Goal: Transaction & Acquisition: Purchase product/service

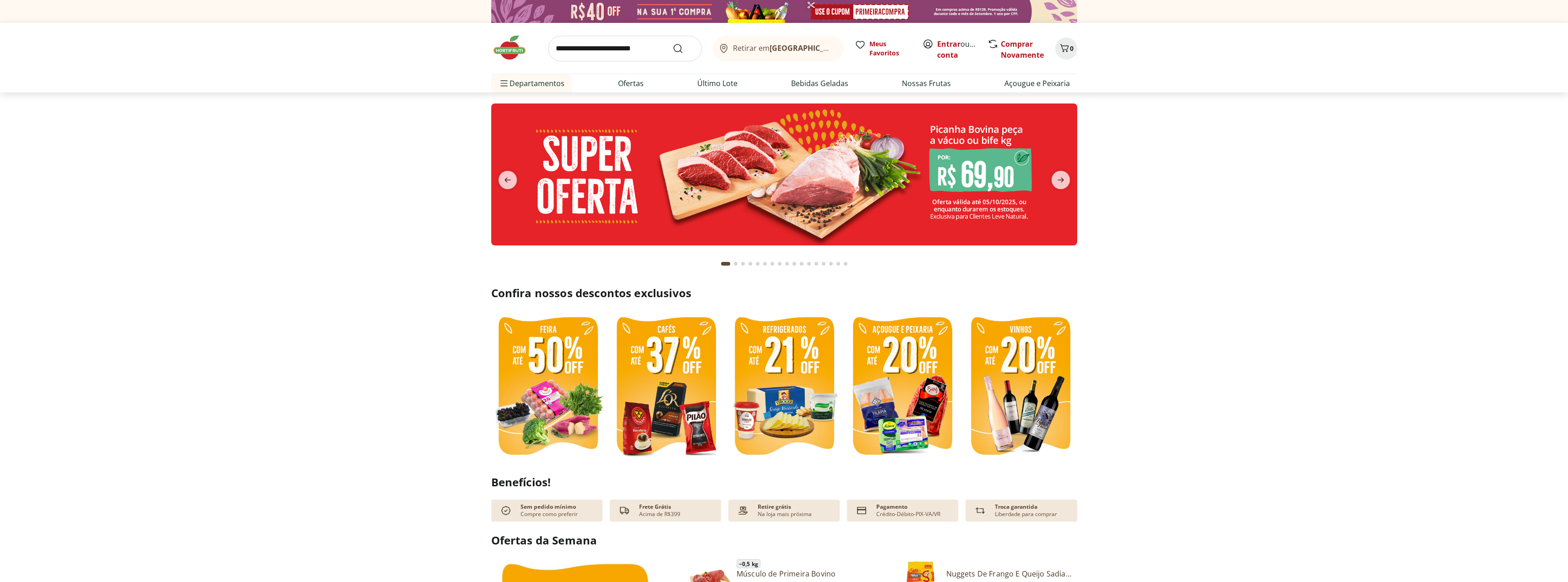
click at [778, 45] on b "[GEOGRAPHIC_DATA]/[GEOGRAPHIC_DATA]" at bounding box center [847, 48] width 154 height 10
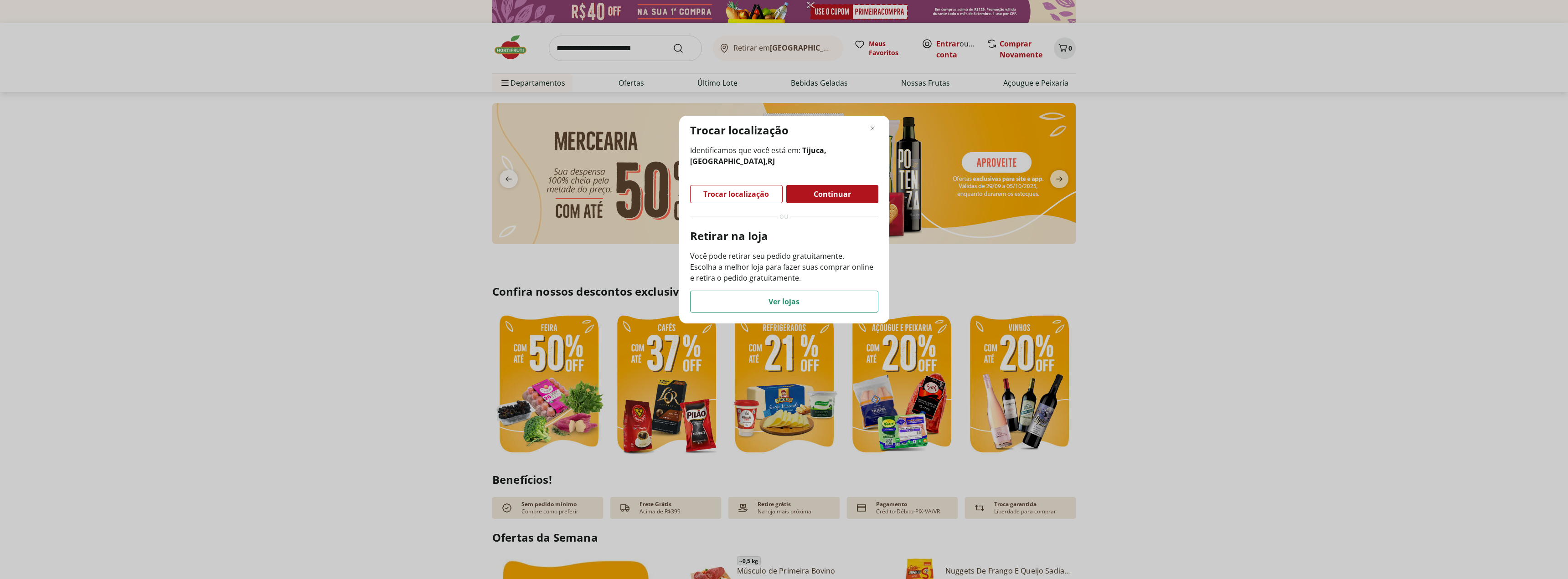
click at [742, 192] on span "Trocar localização" at bounding box center [736, 194] width 66 height 7
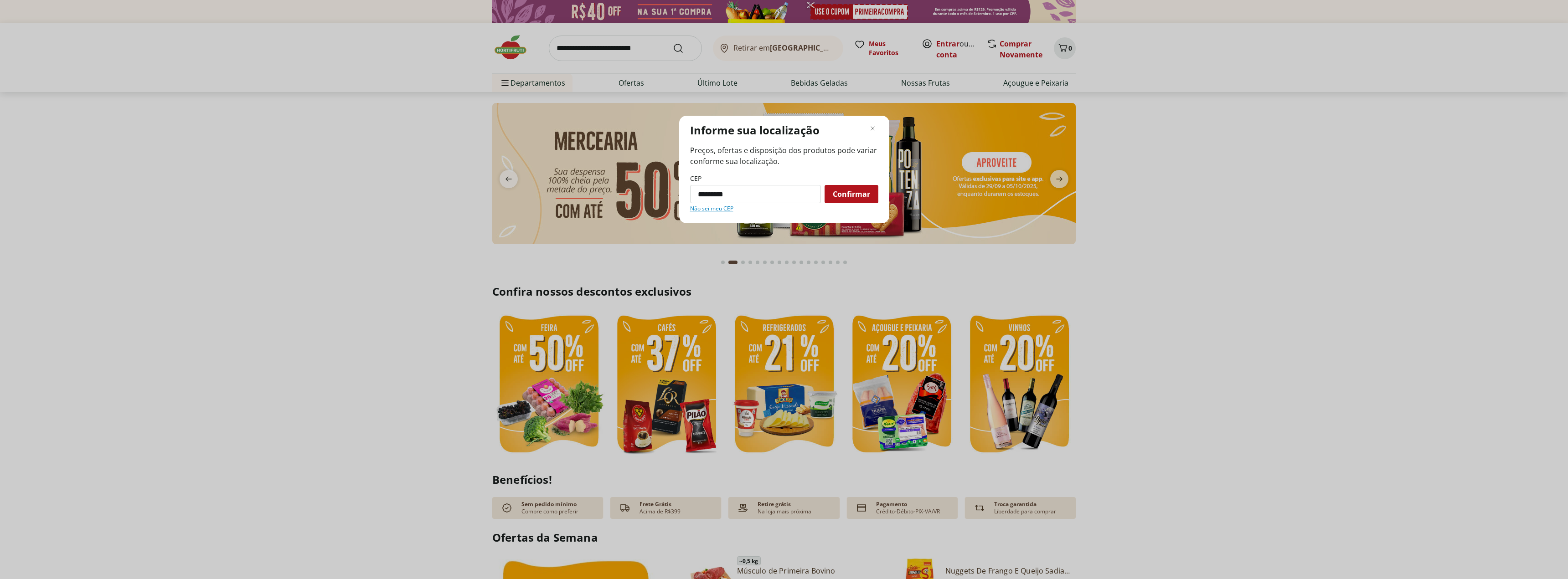
click at [869, 193] on span "Confirmar" at bounding box center [851, 194] width 37 height 7
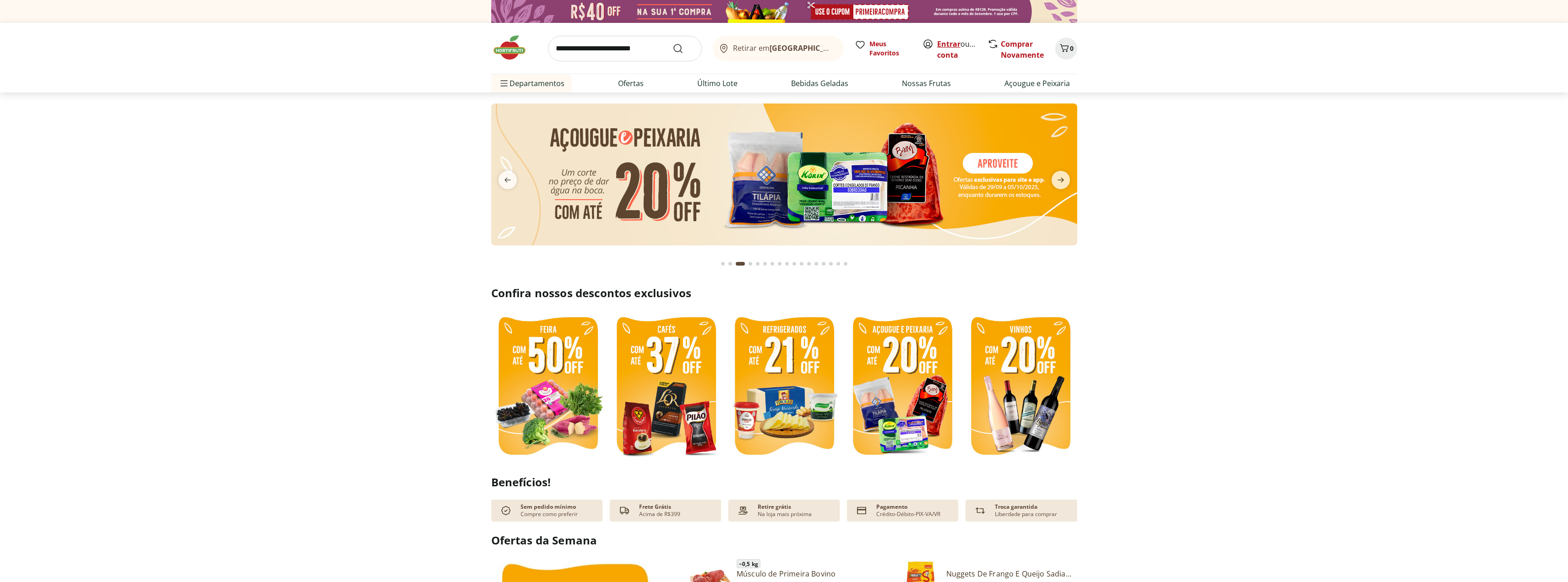
click at [948, 43] on link "Entrar" at bounding box center [949, 44] width 23 height 10
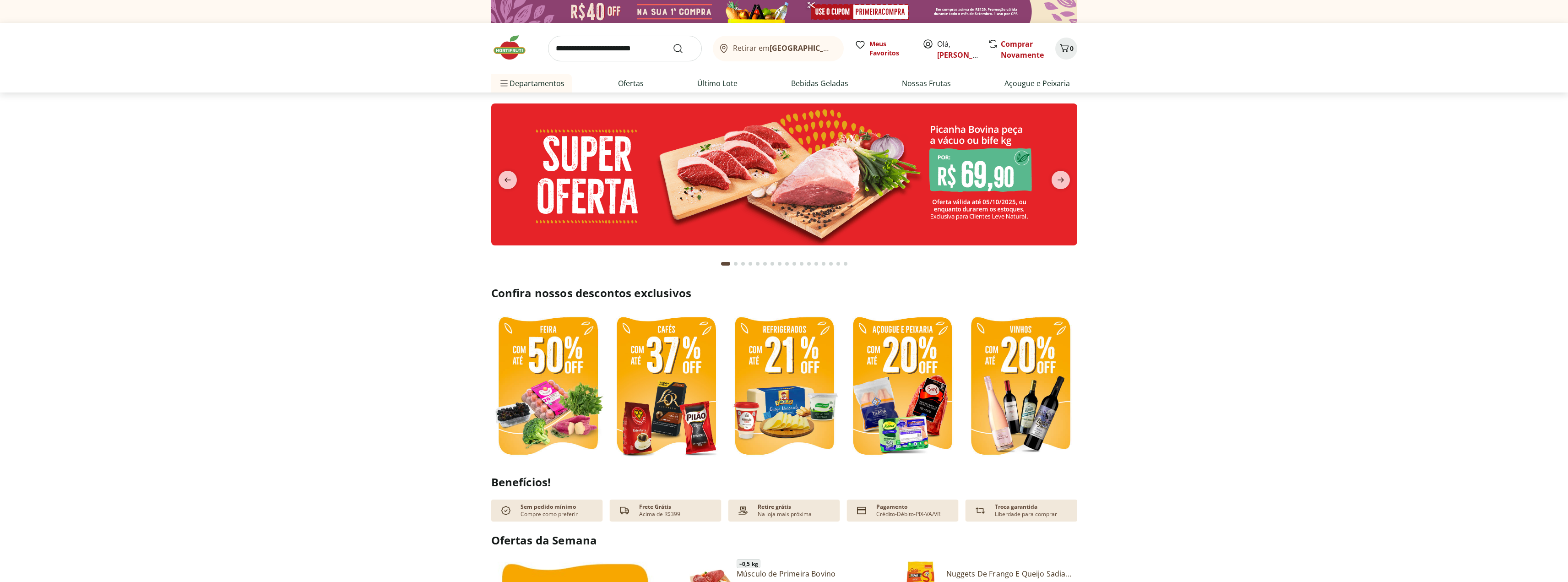
click at [608, 43] on input "search" at bounding box center [625, 48] width 154 height 26
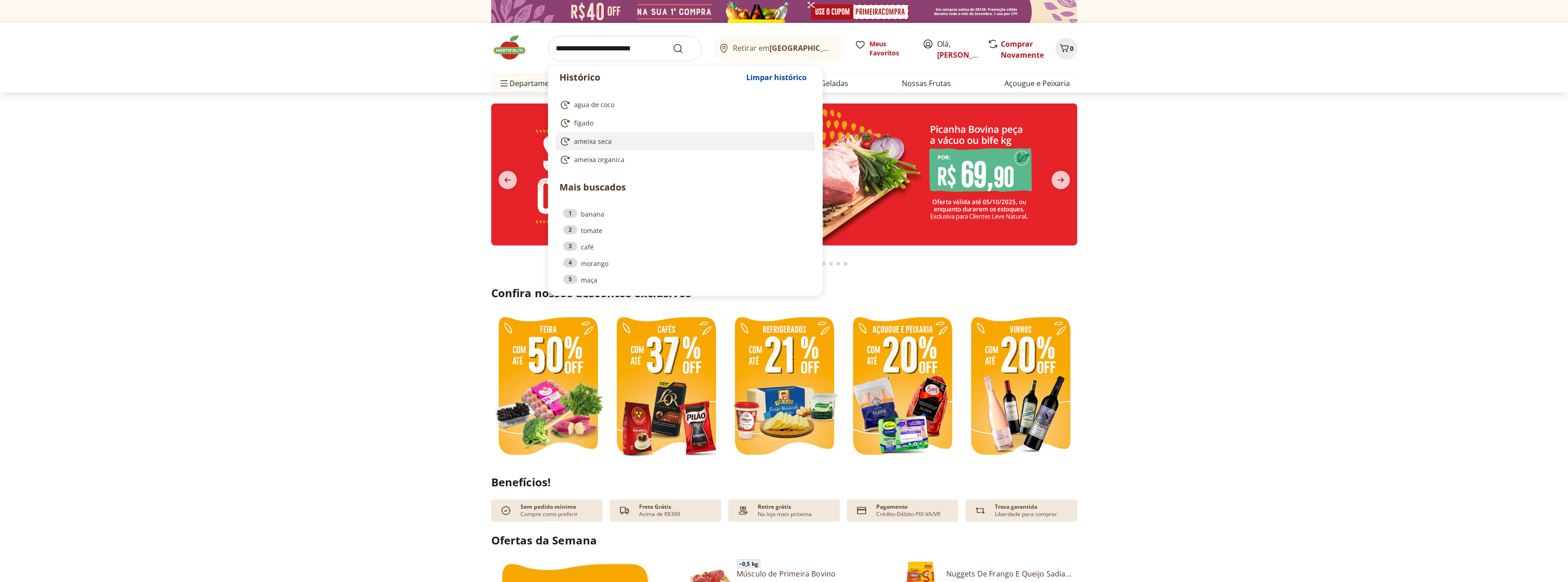
click at [586, 139] on span "ameixa seca" at bounding box center [592, 141] width 37 height 9
type input "**********"
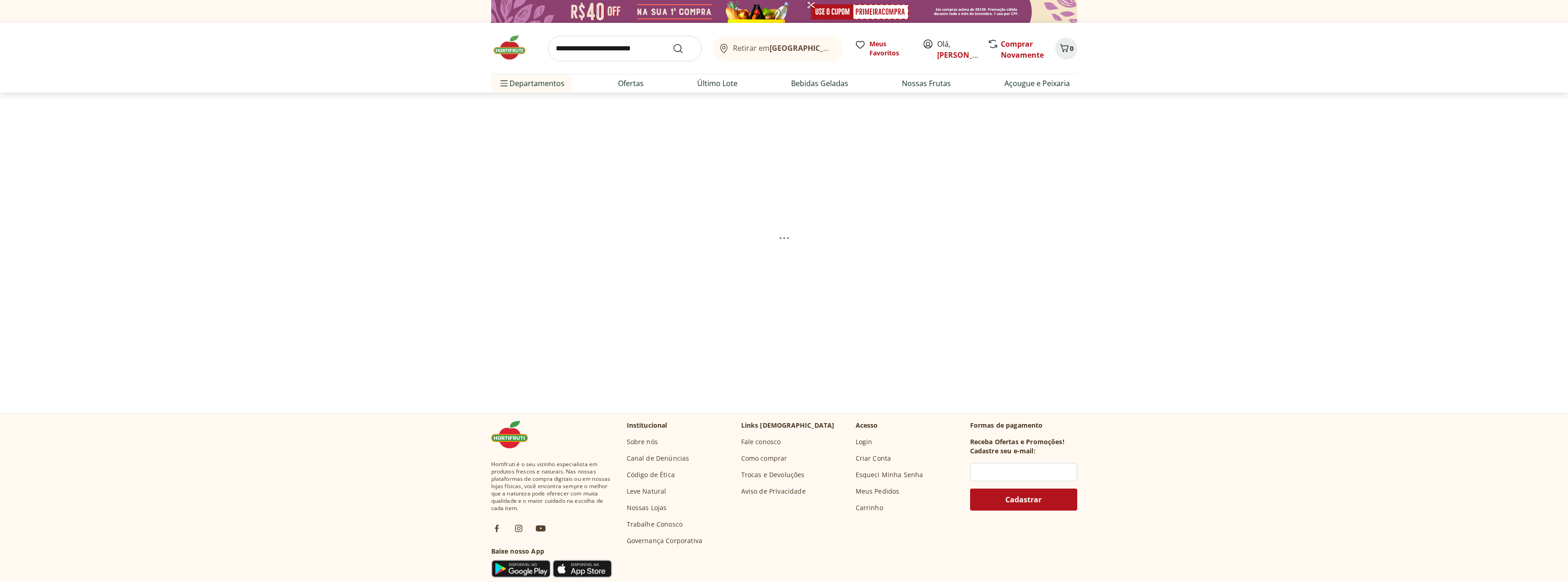
select select "**********"
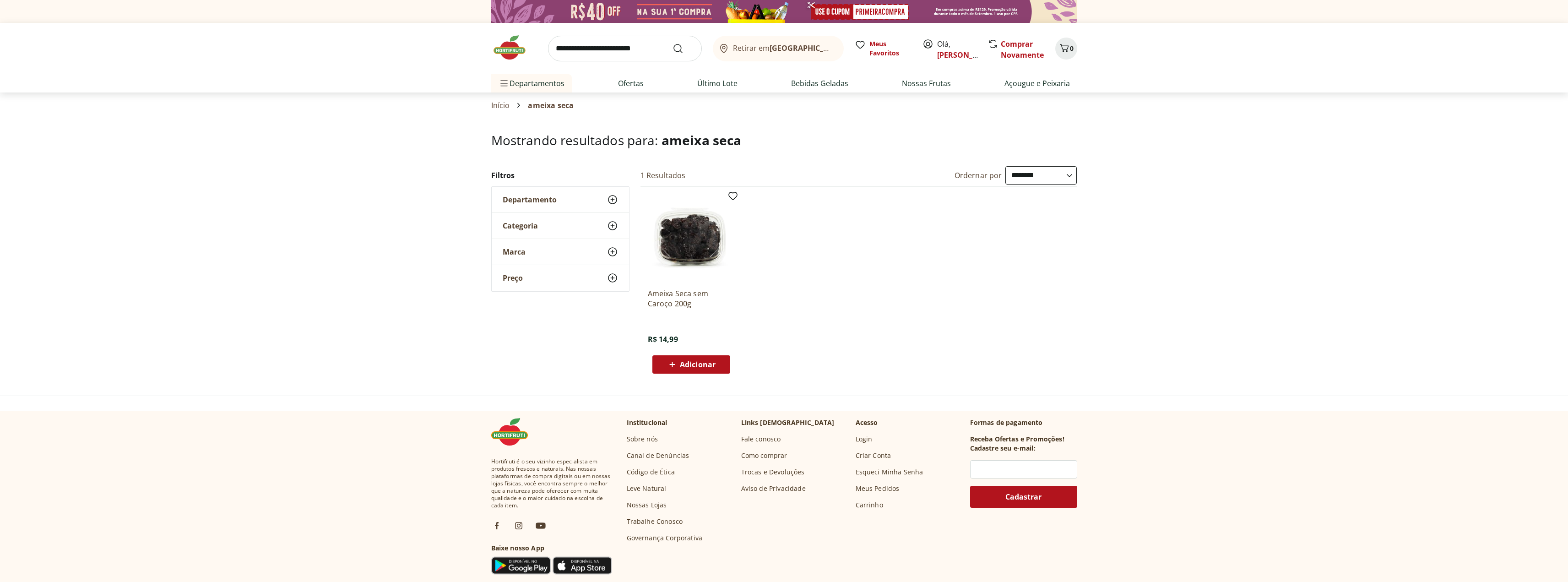
click at [706, 363] on span "Adicionar" at bounding box center [698, 364] width 35 height 7
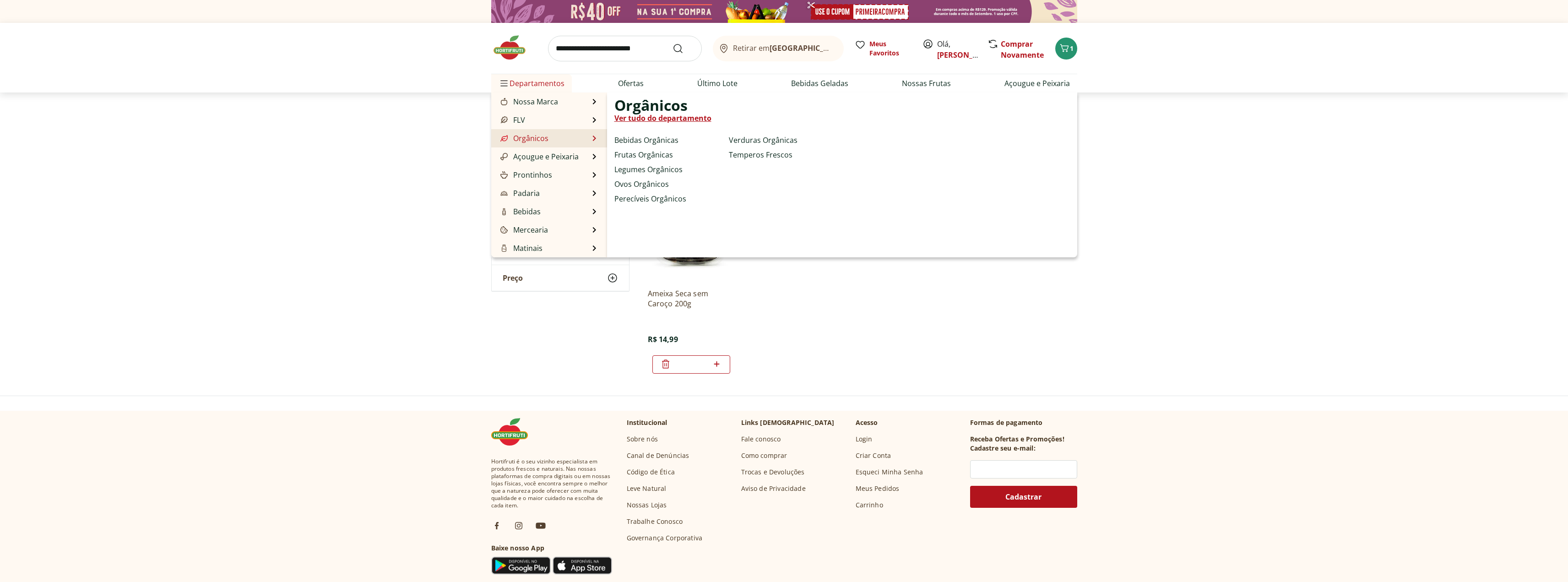
click at [545, 141] on link "Orgânicos" at bounding box center [523, 138] width 50 height 11
select select "**********"
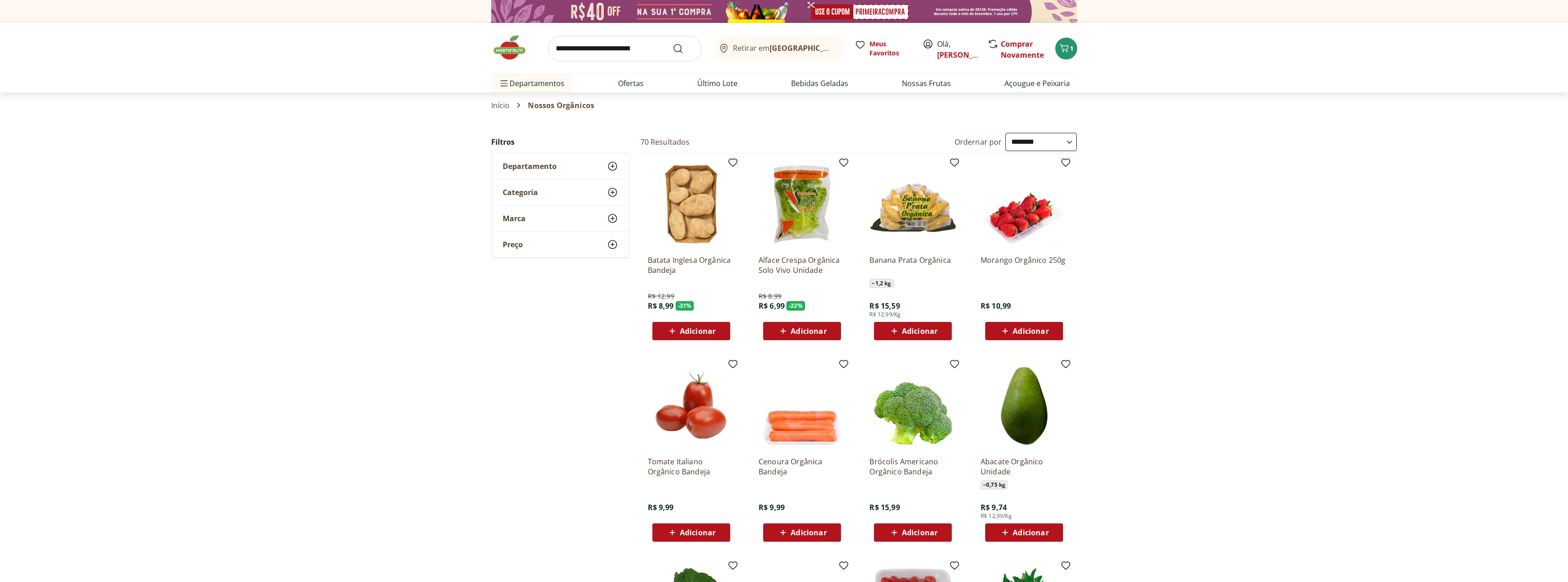
click at [1025, 331] on span "Adicionar" at bounding box center [1030, 331] width 35 height 7
click at [922, 534] on span "Adicionar" at bounding box center [919, 532] width 35 height 7
click at [686, 330] on span "Adicionar" at bounding box center [698, 331] width 35 height 7
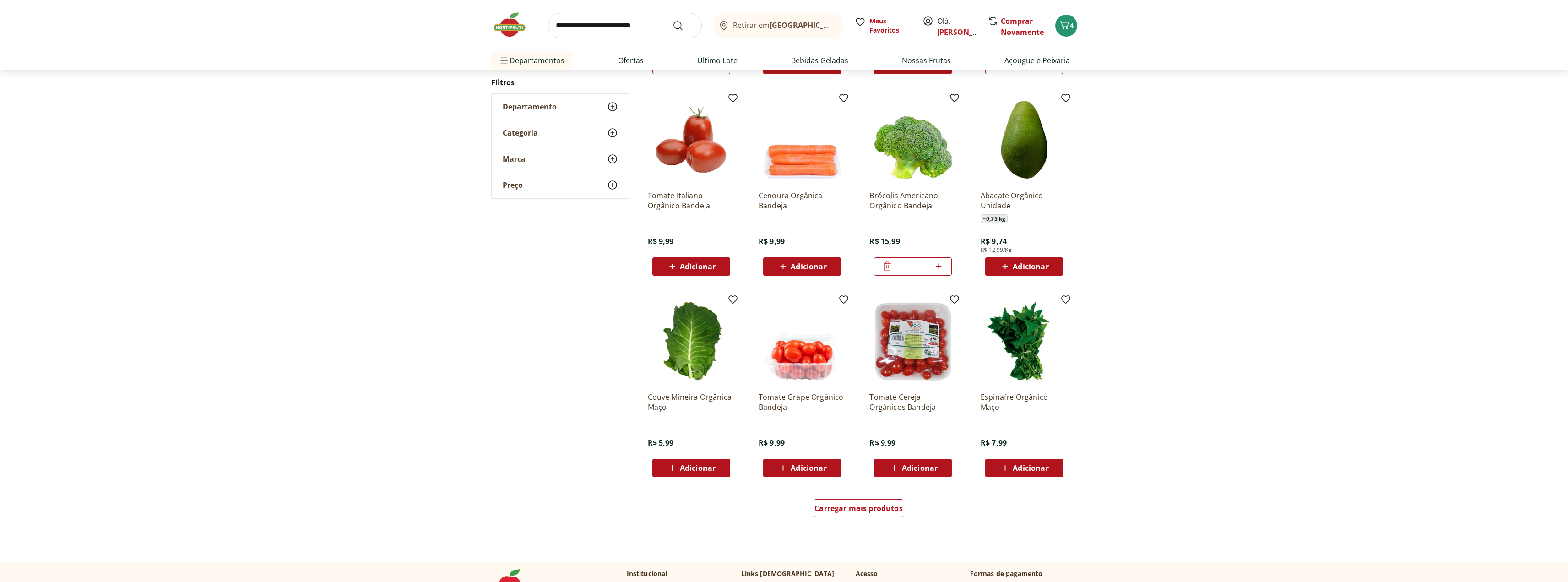
scroll to position [274, 0]
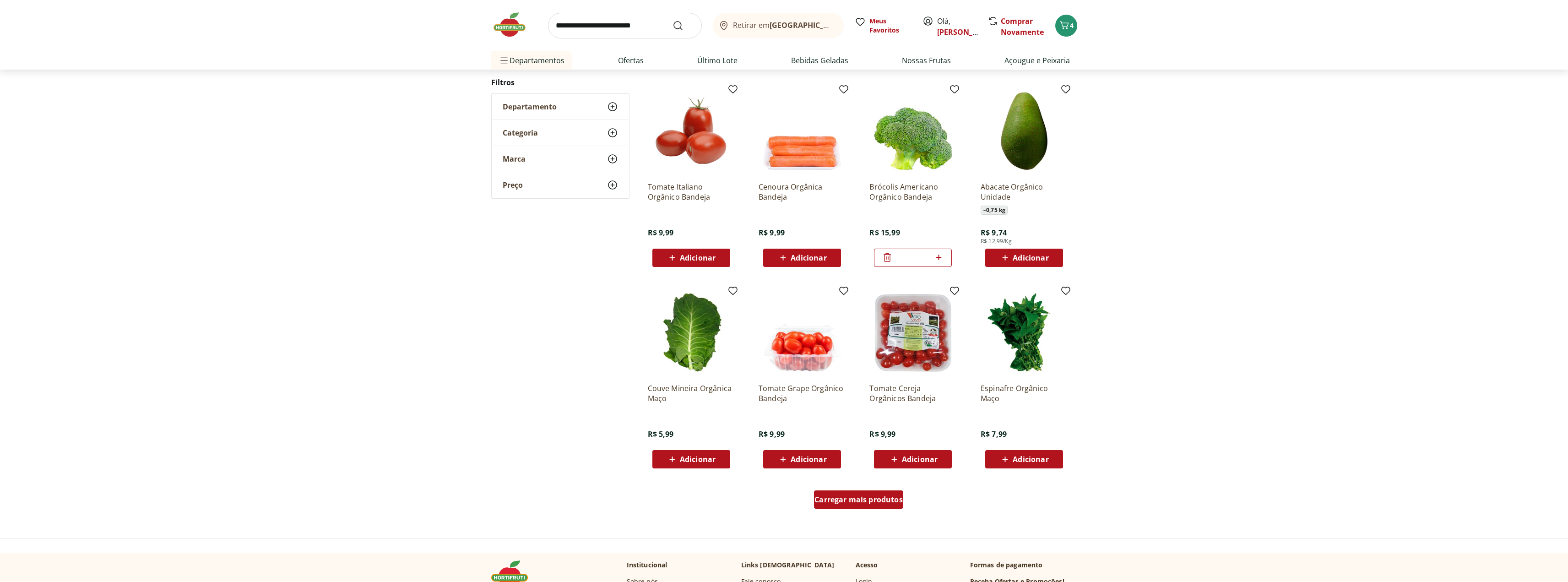
click at [869, 503] on span "Carregar mais produtos" at bounding box center [858, 499] width 89 height 7
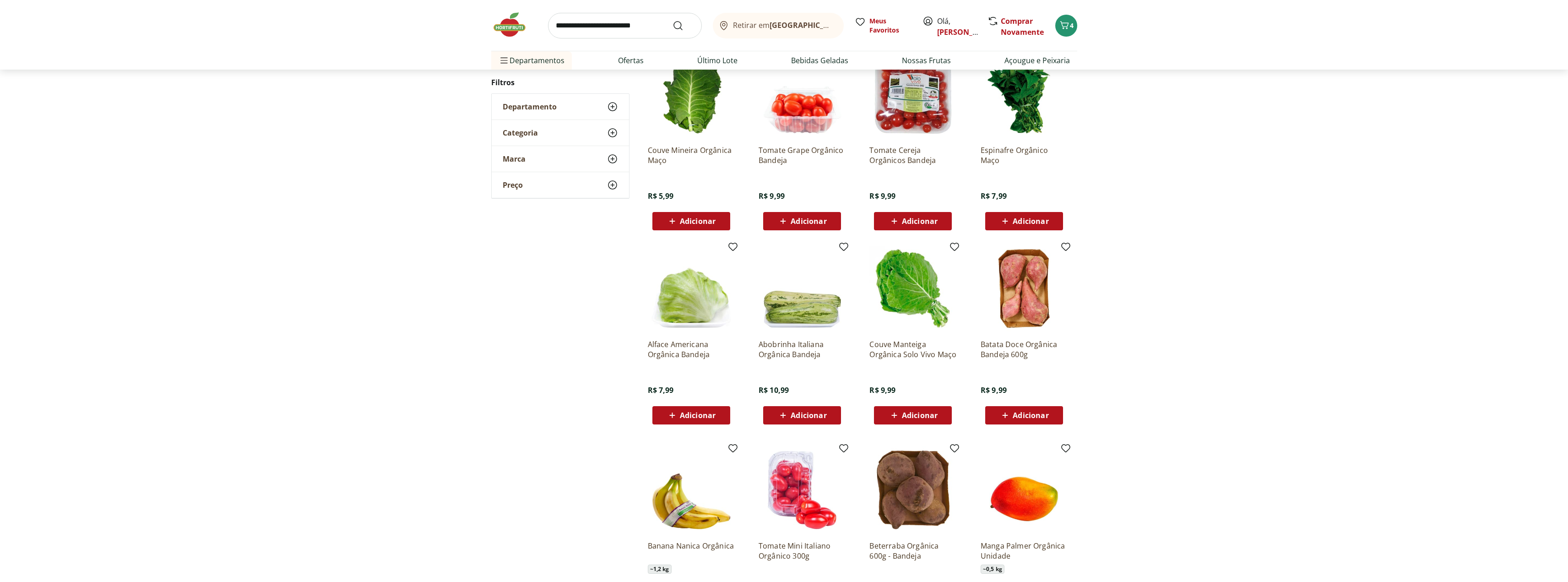
scroll to position [534, 0]
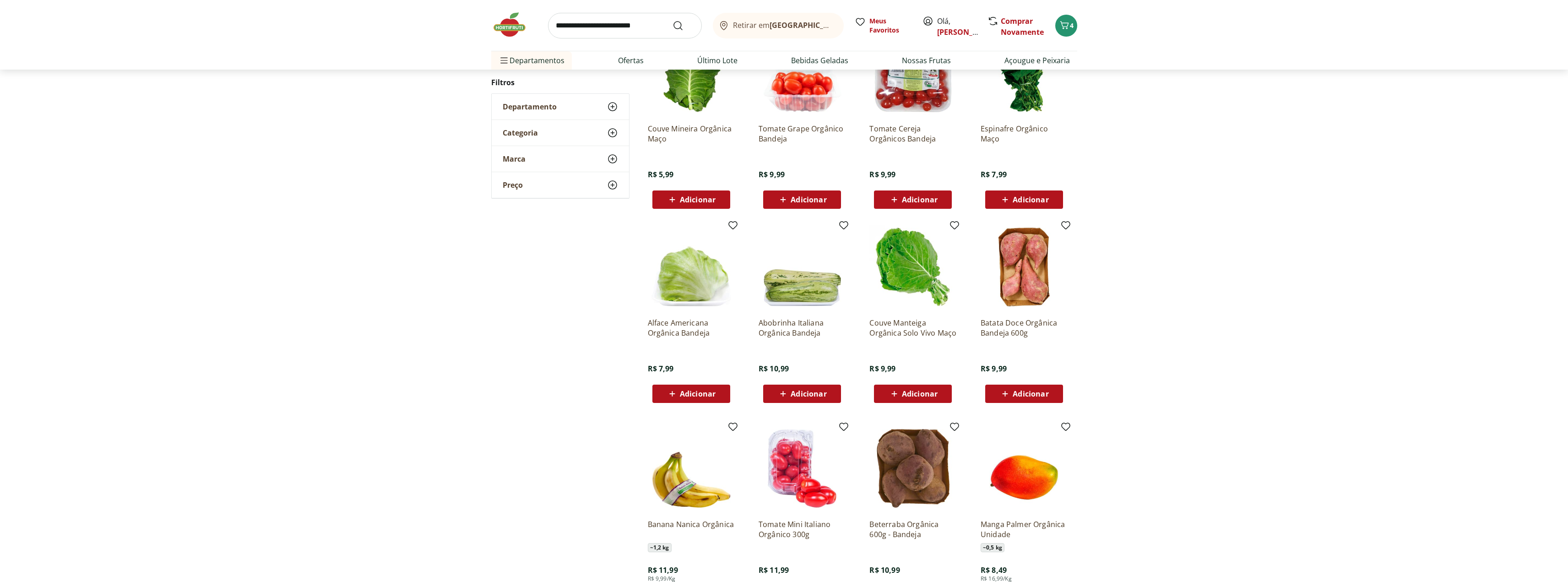
click at [686, 391] on span "Adicionar" at bounding box center [698, 394] width 35 height 7
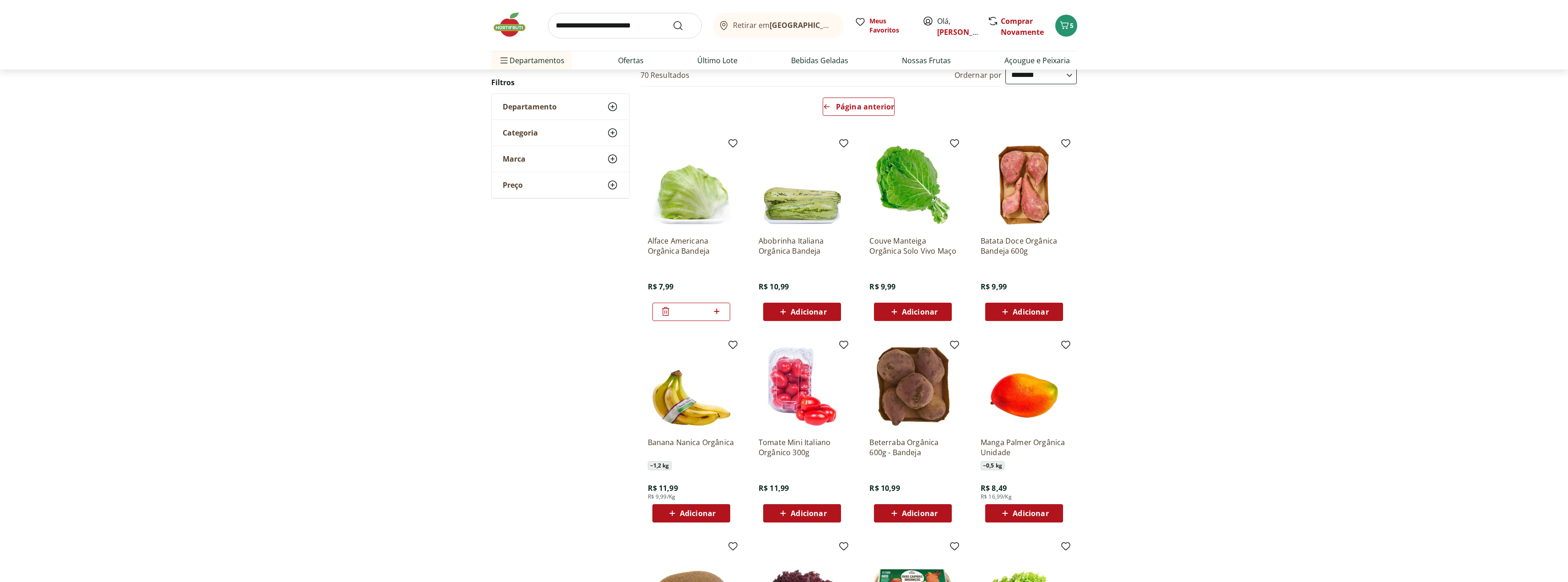
scroll to position [75, 0]
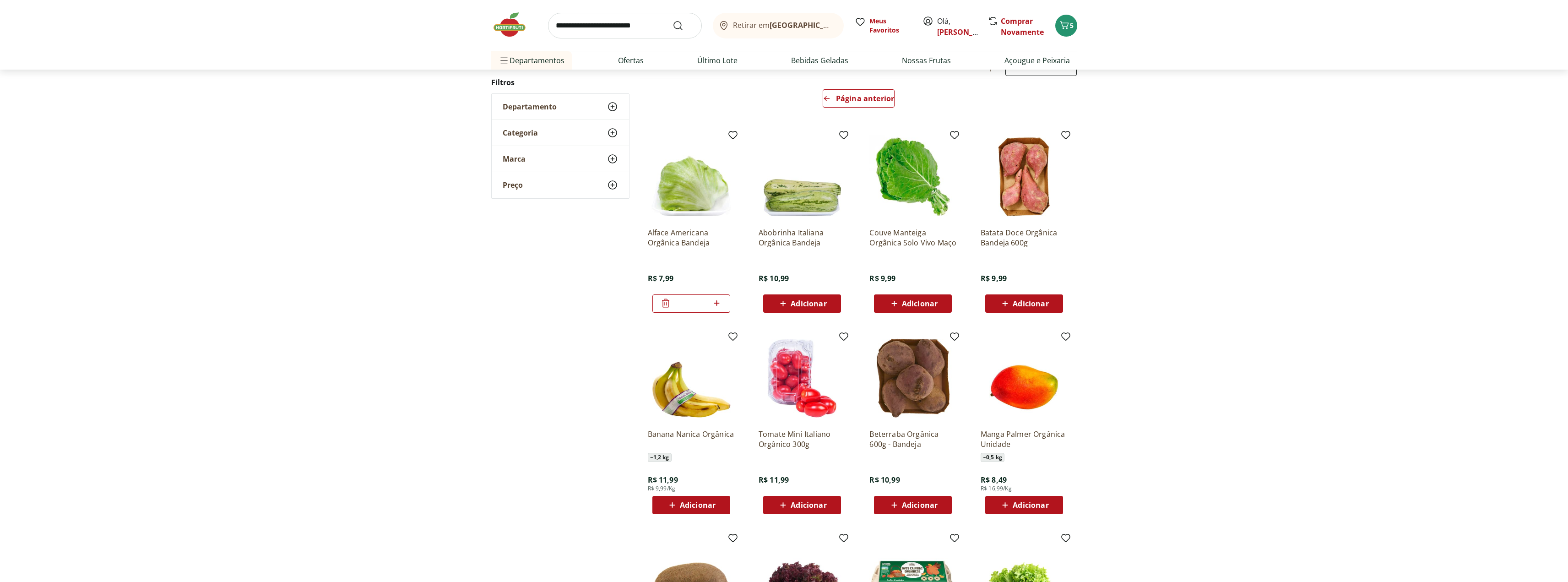
click at [1024, 300] on span "Adicionar" at bounding box center [1030, 303] width 35 height 7
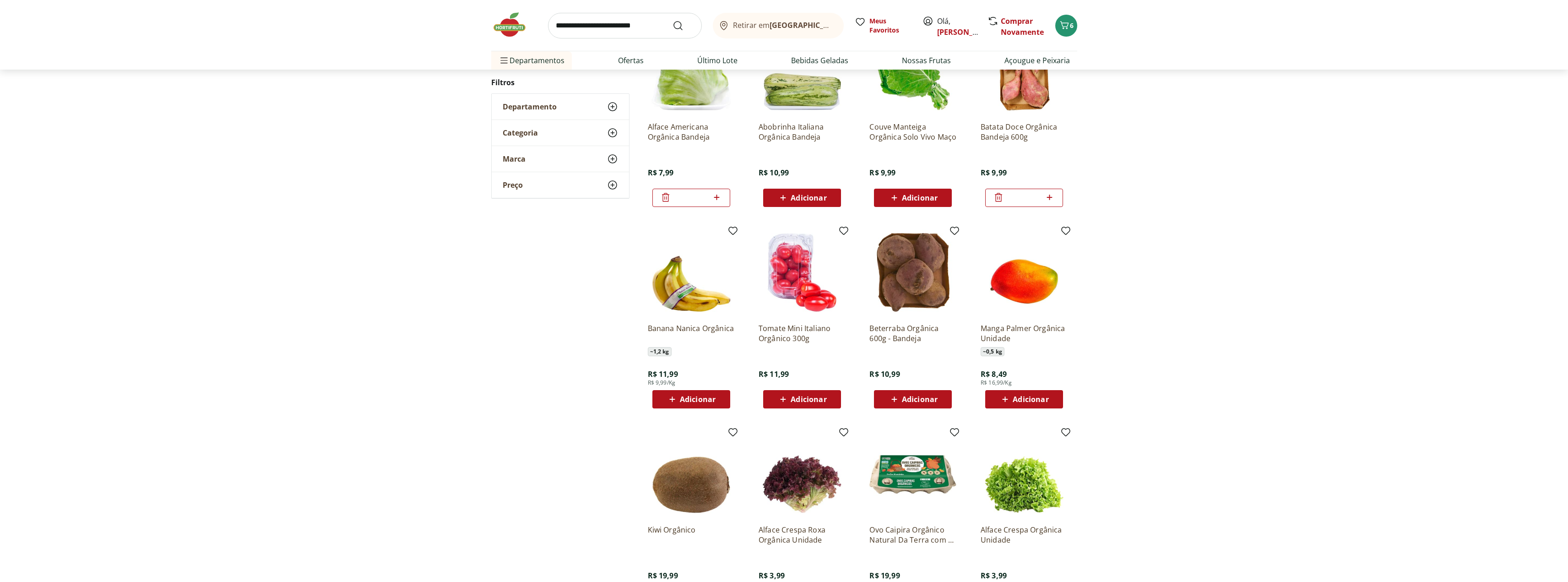
scroll to position [182, 0]
click at [1026, 402] on span "Adicionar" at bounding box center [1030, 398] width 35 height 7
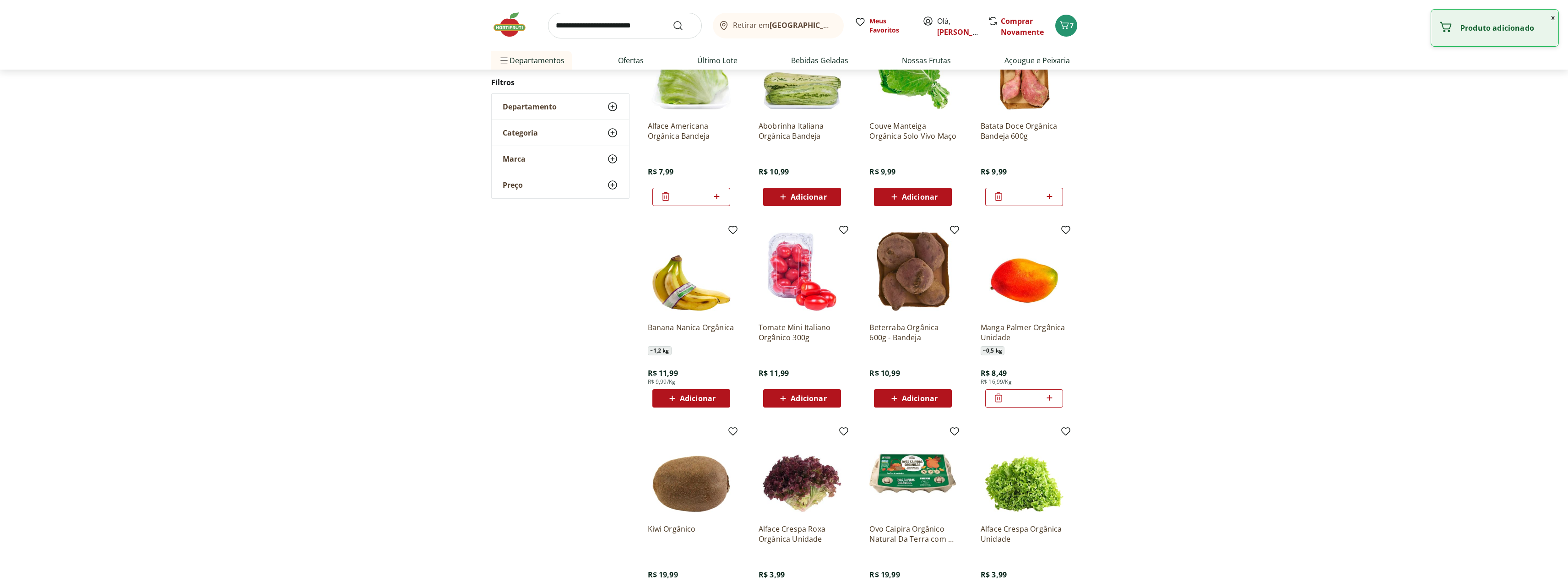
click at [1049, 400] on icon at bounding box center [1049, 398] width 12 height 11
type input "*"
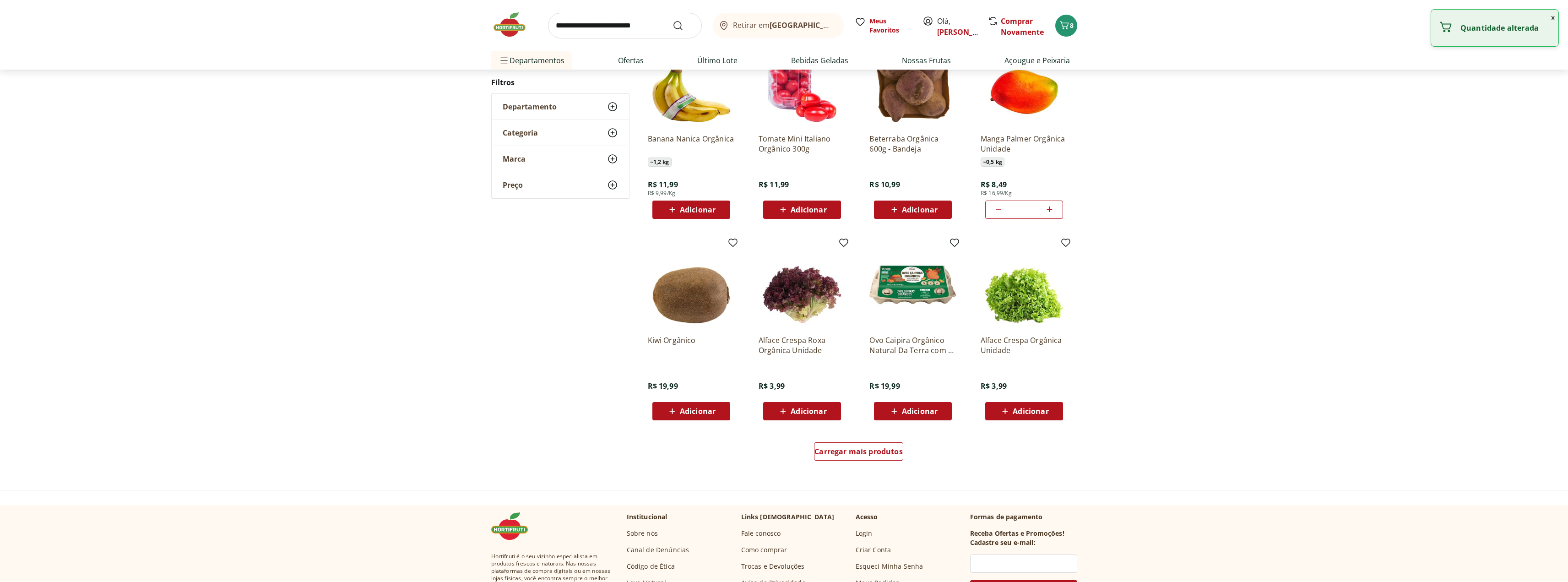
scroll to position [380, 0]
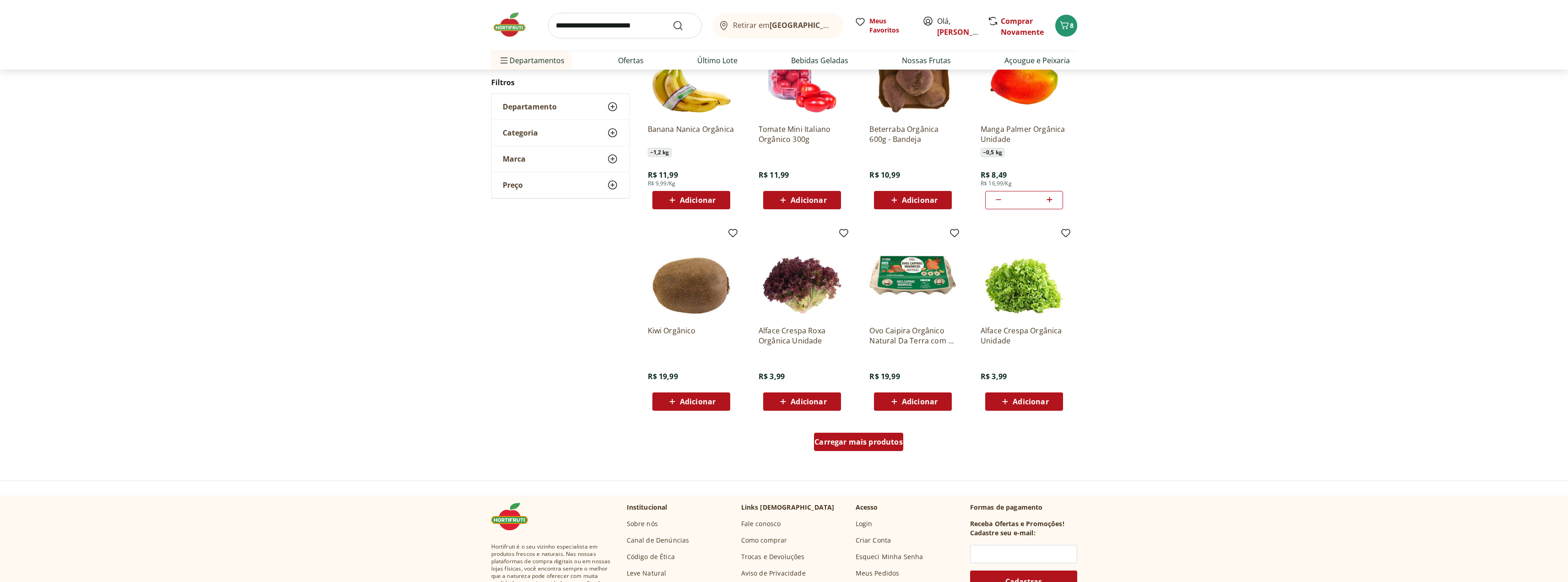
click at [894, 441] on span "Carregar mais produtos" at bounding box center [858, 442] width 89 height 7
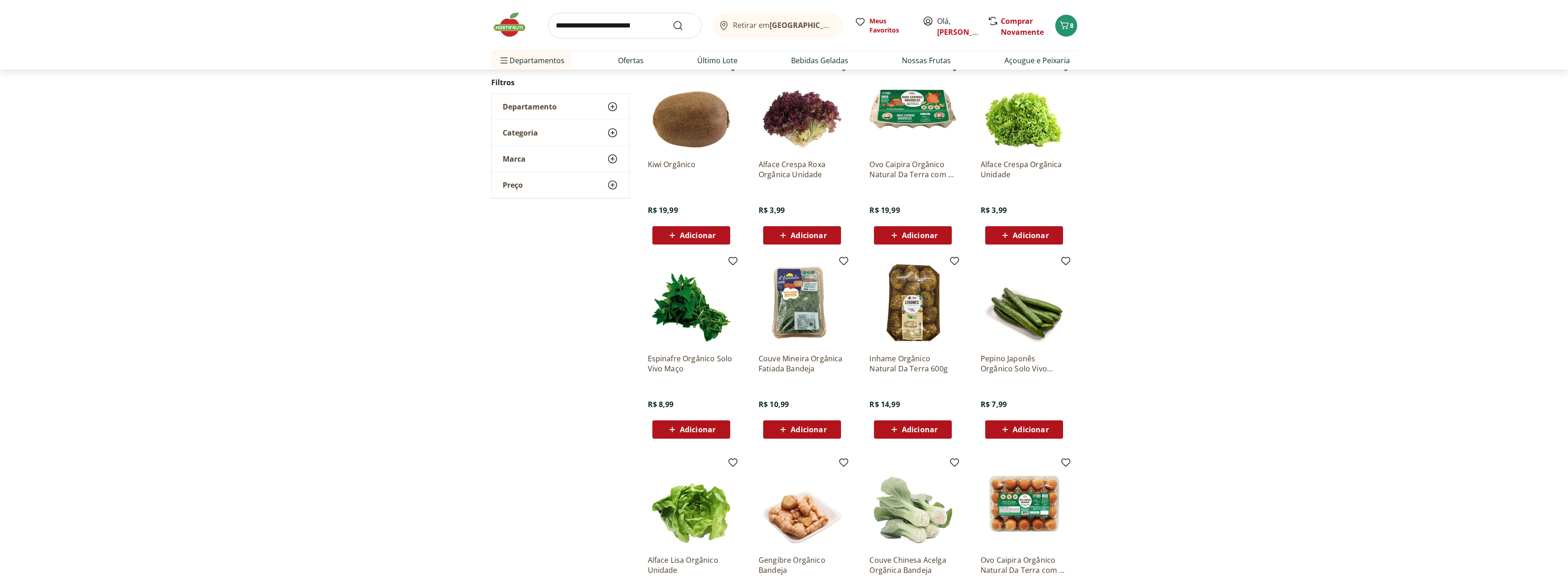
scroll to position [563, 0]
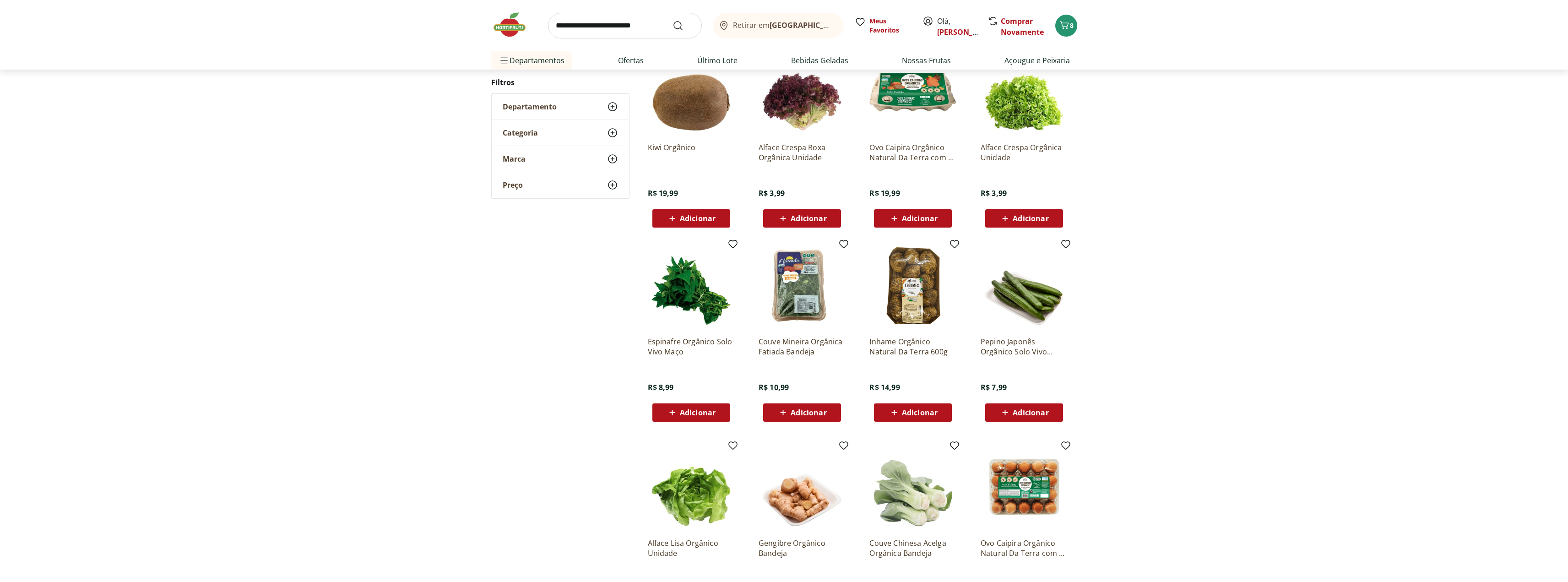
click at [919, 410] on span "Adicionar" at bounding box center [919, 413] width 35 height 7
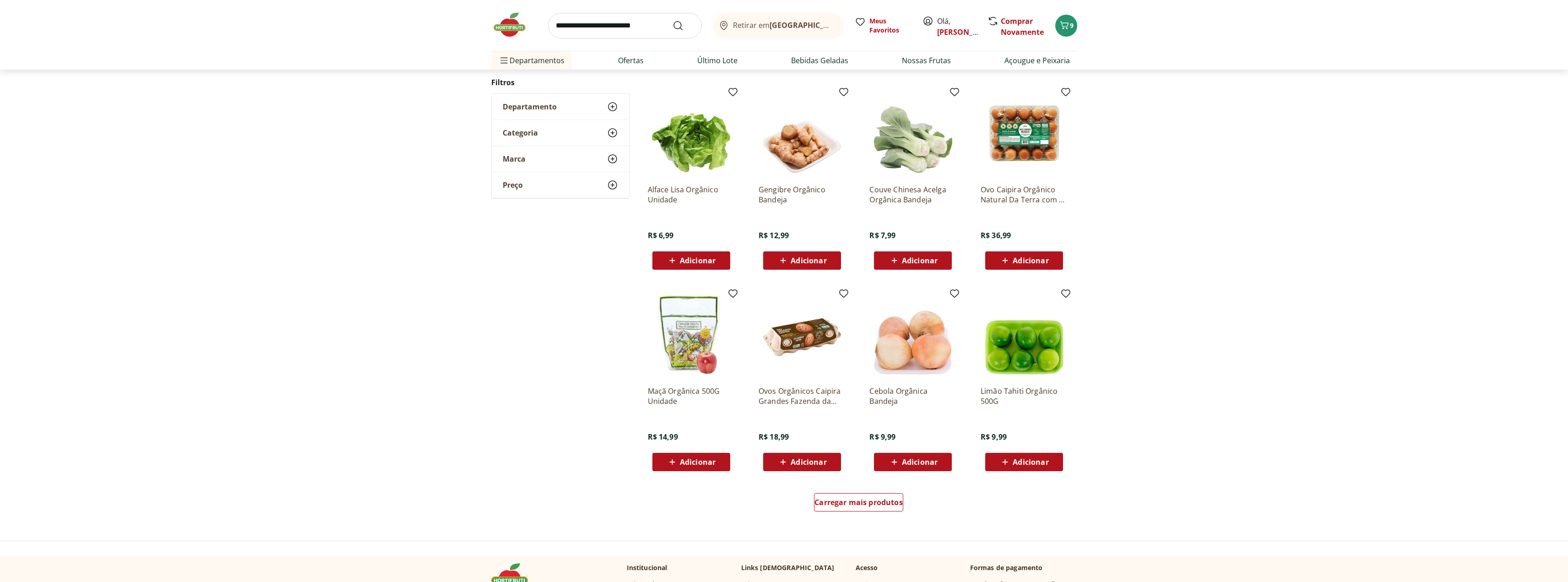
scroll to position [333, 0]
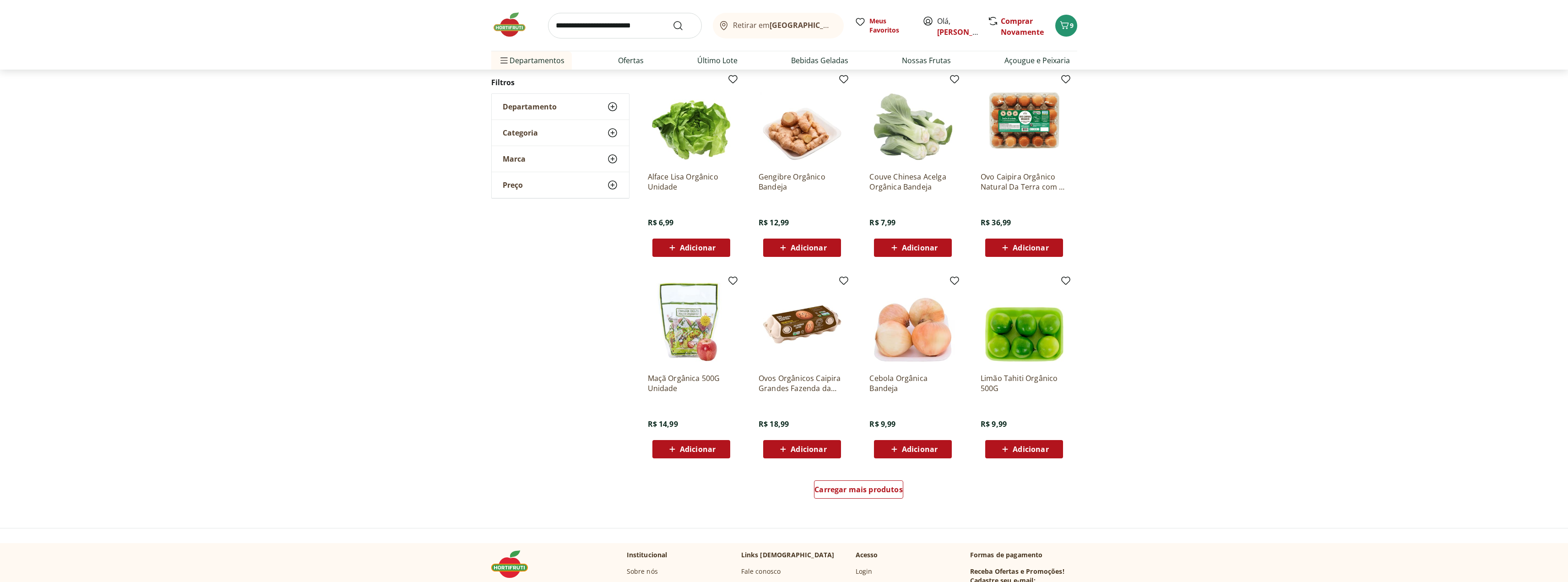
click at [925, 446] on span "Adicionar" at bounding box center [919, 449] width 35 height 7
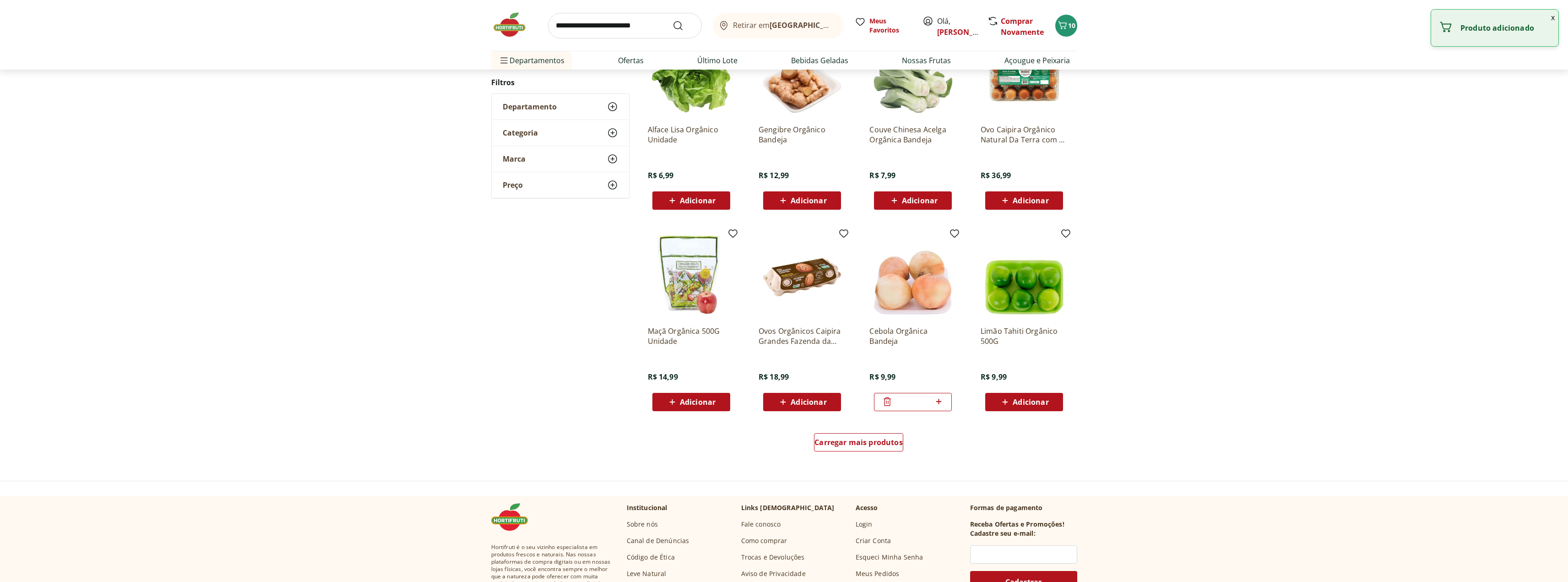
scroll to position [394, 0]
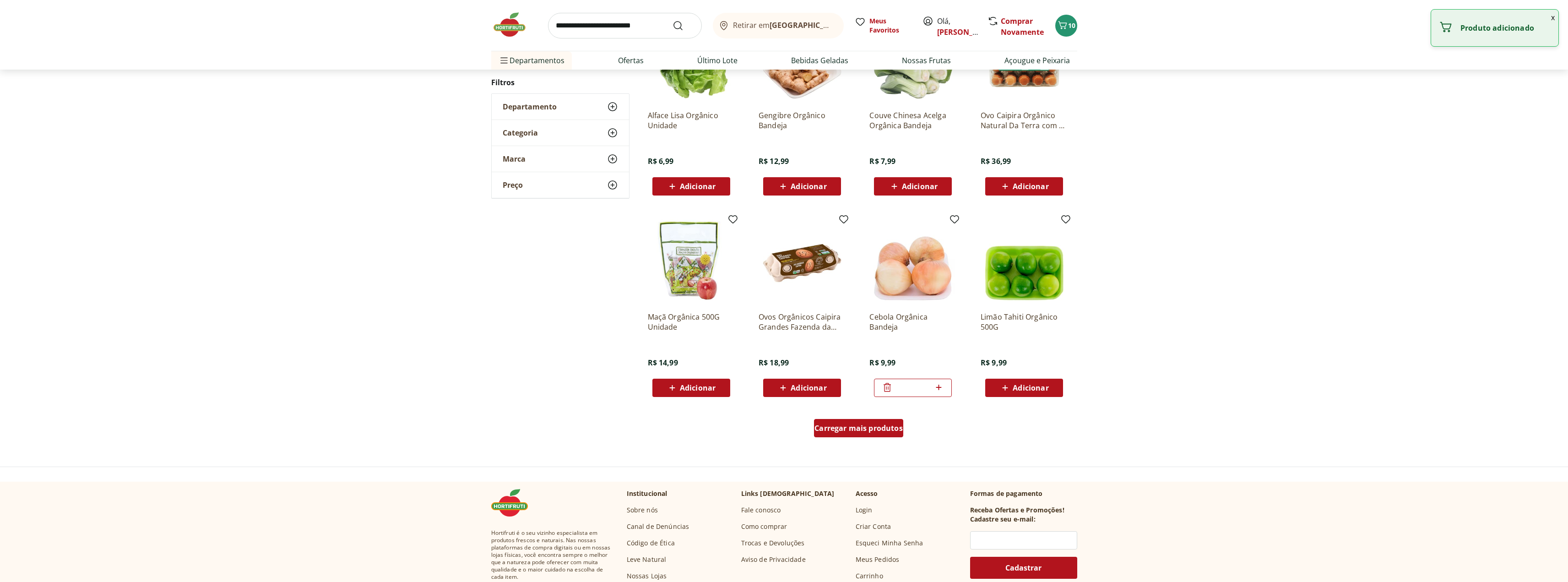
click at [854, 431] on span "Carregar mais produtos" at bounding box center [858, 428] width 89 height 7
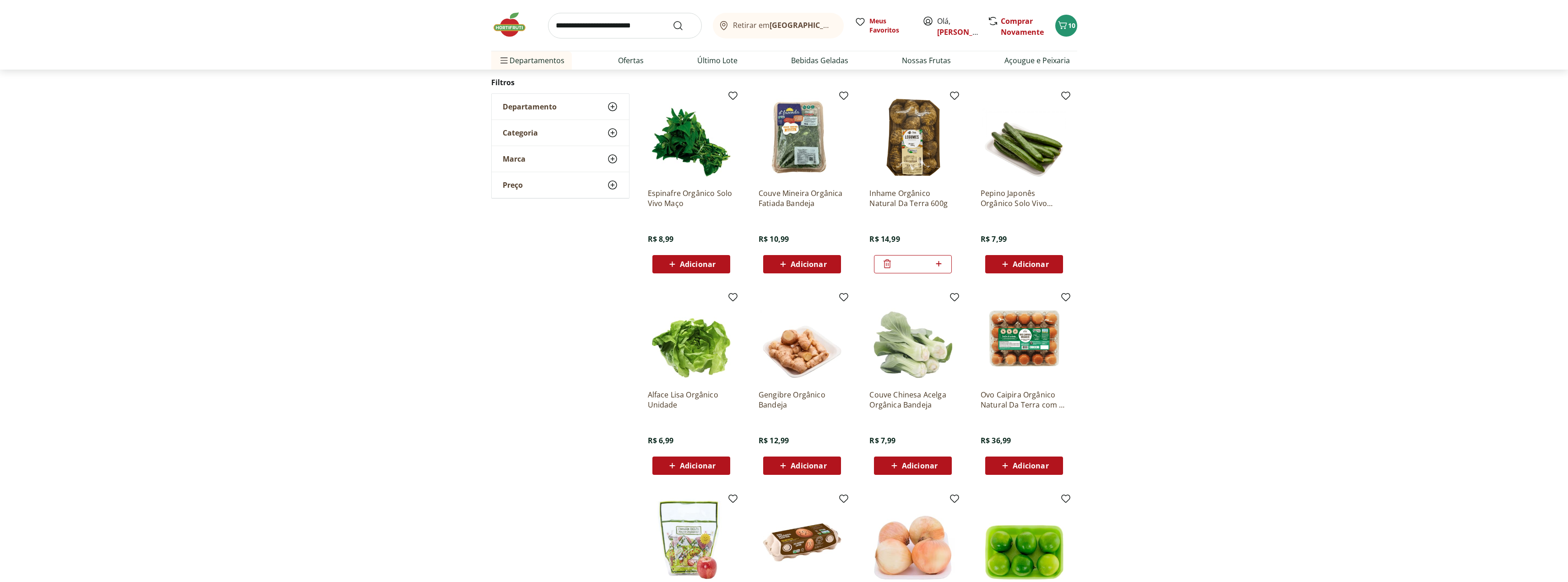
scroll to position [112, 0]
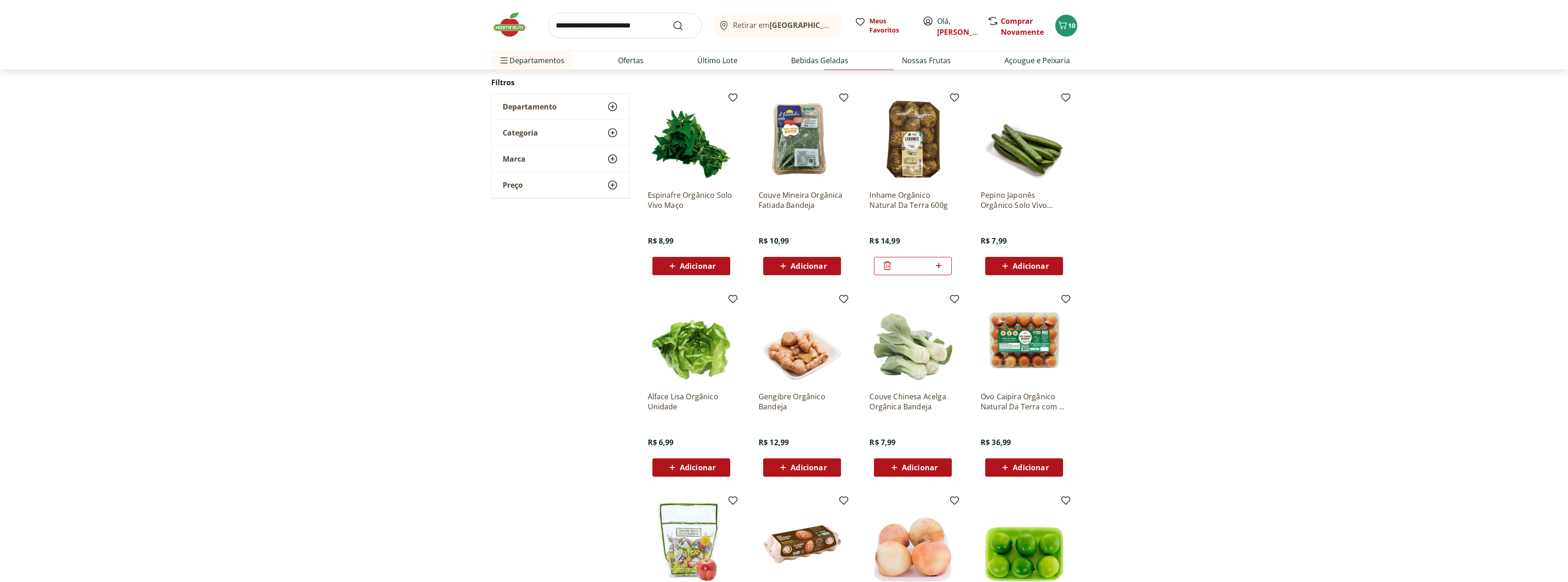
click at [885, 262] on icon at bounding box center [887, 265] width 11 height 11
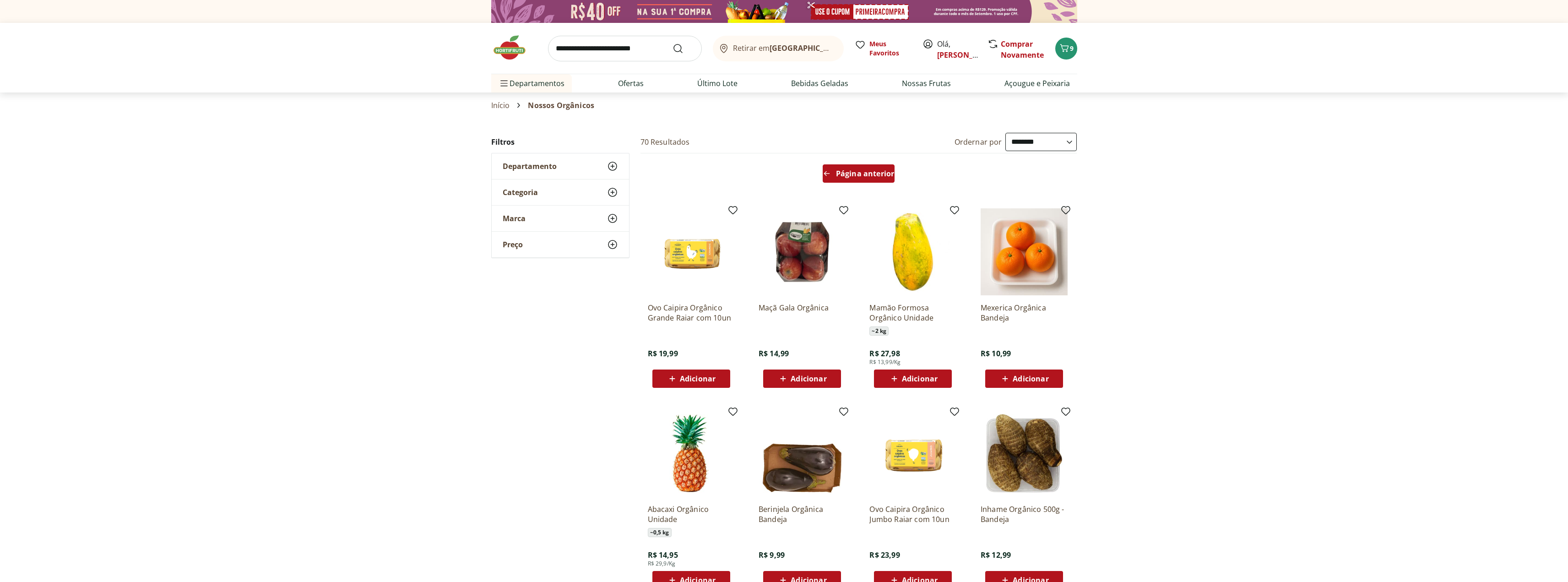
click at [852, 174] on span "Página anterior" at bounding box center [864, 174] width 58 height 7
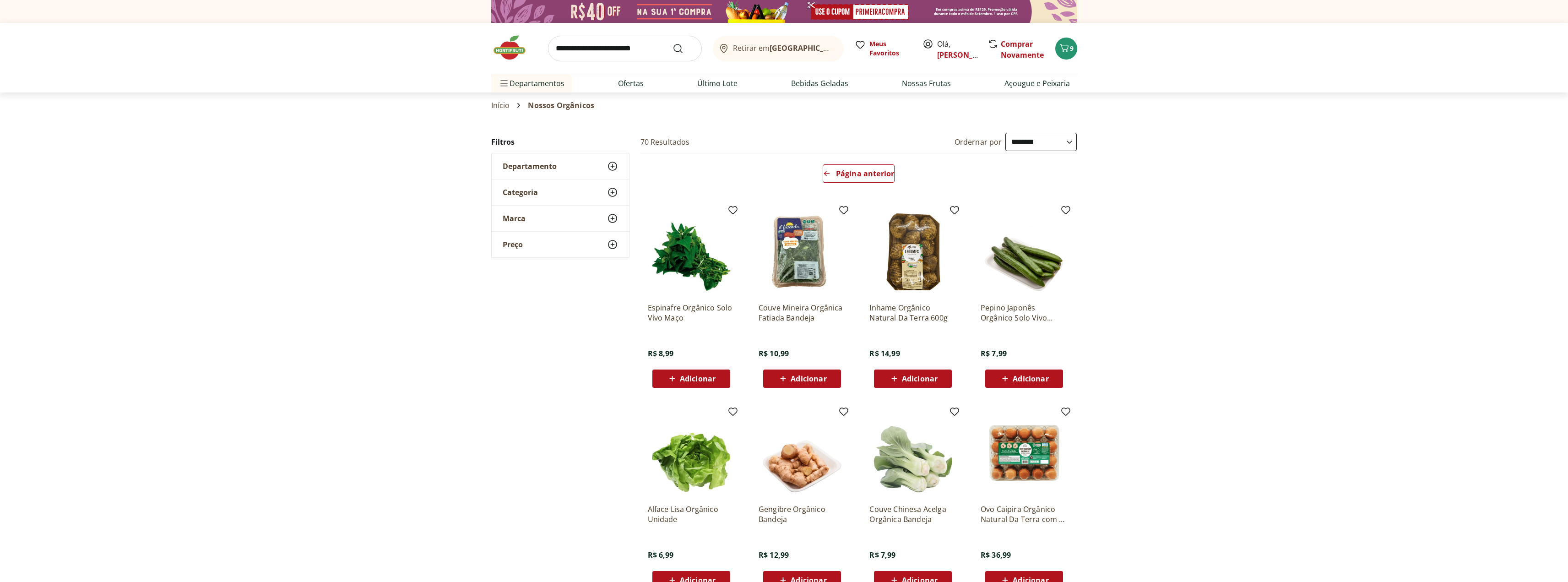
click at [907, 380] on span "Adicionar" at bounding box center [919, 378] width 35 height 7
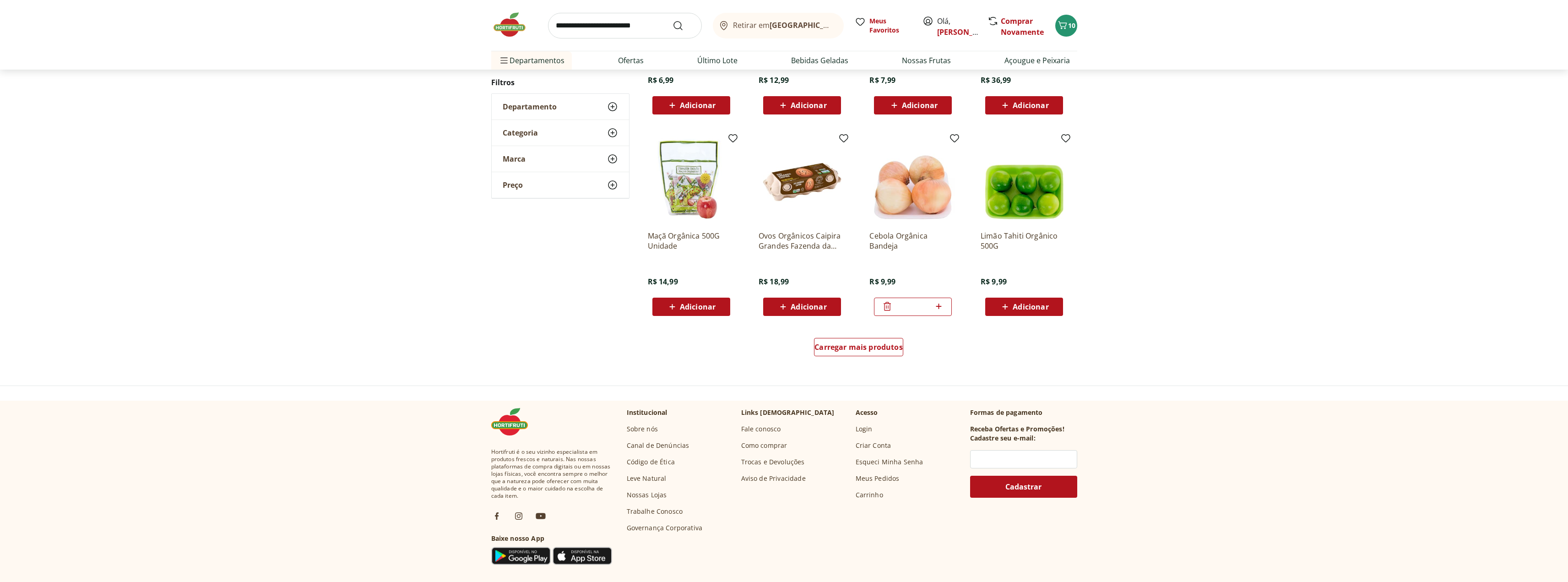
scroll to position [504, 0]
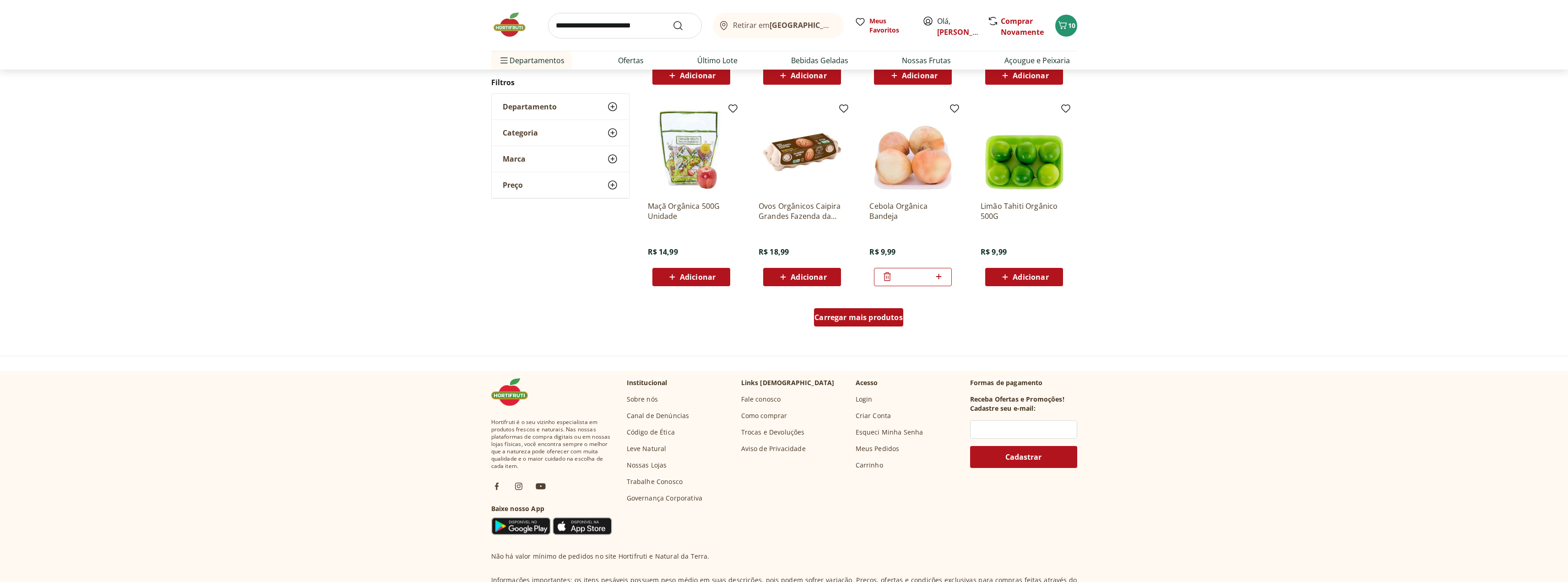
click at [843, 314] on span "Carregar mais produtos" at bounding box center [858, 317] width 89 height 7
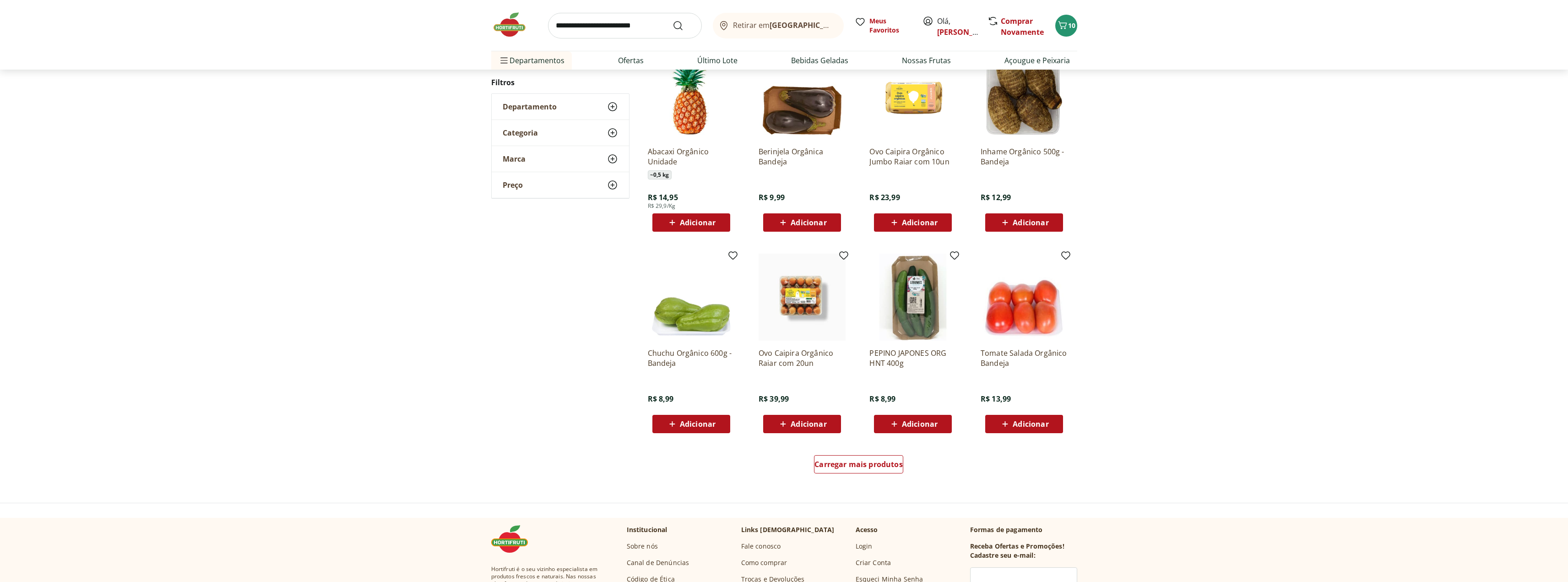
scroll to position [366, 0]
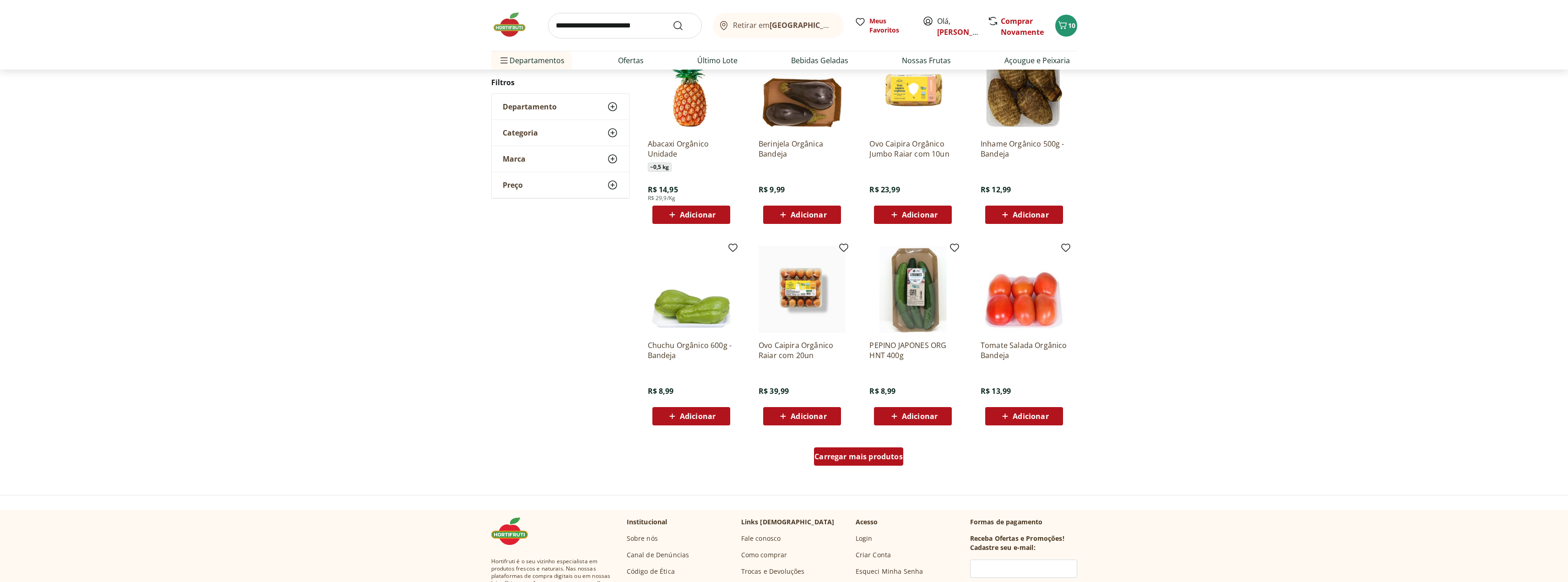
click at [863, 449] on div "Carregar mais produtos" at bounding box center [858, 457] width 89 height 18
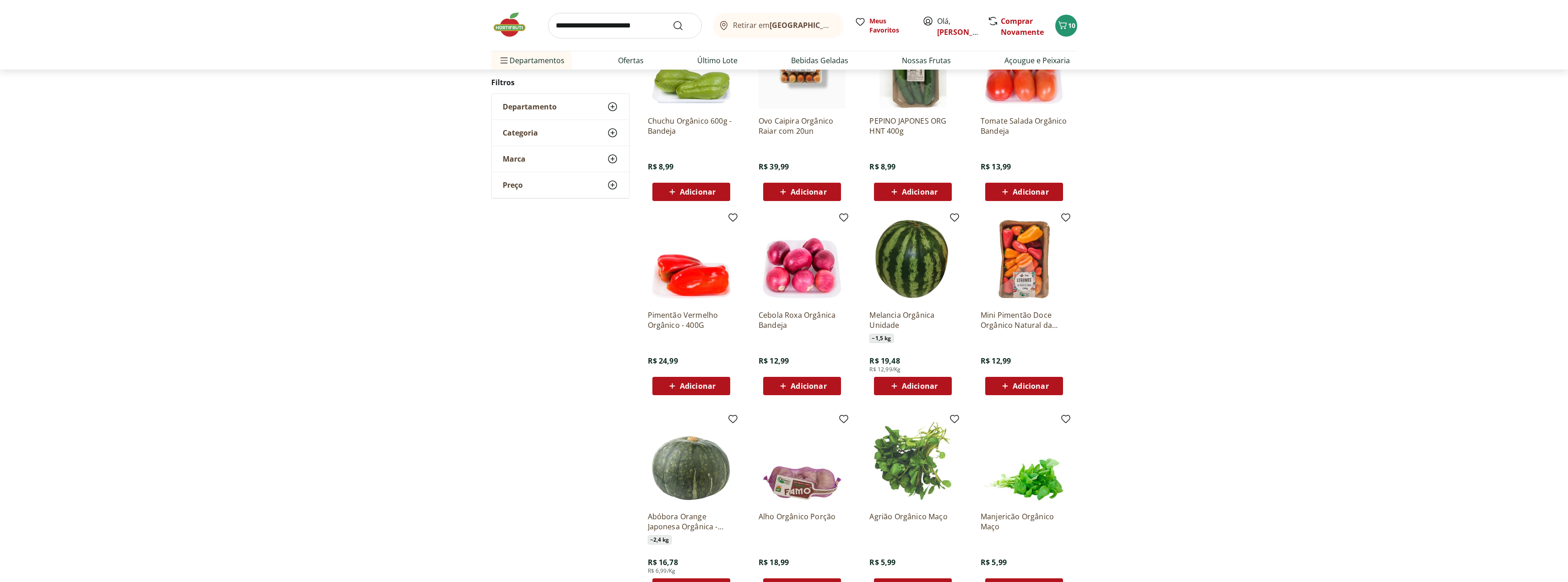
scroll to position [594, 0]
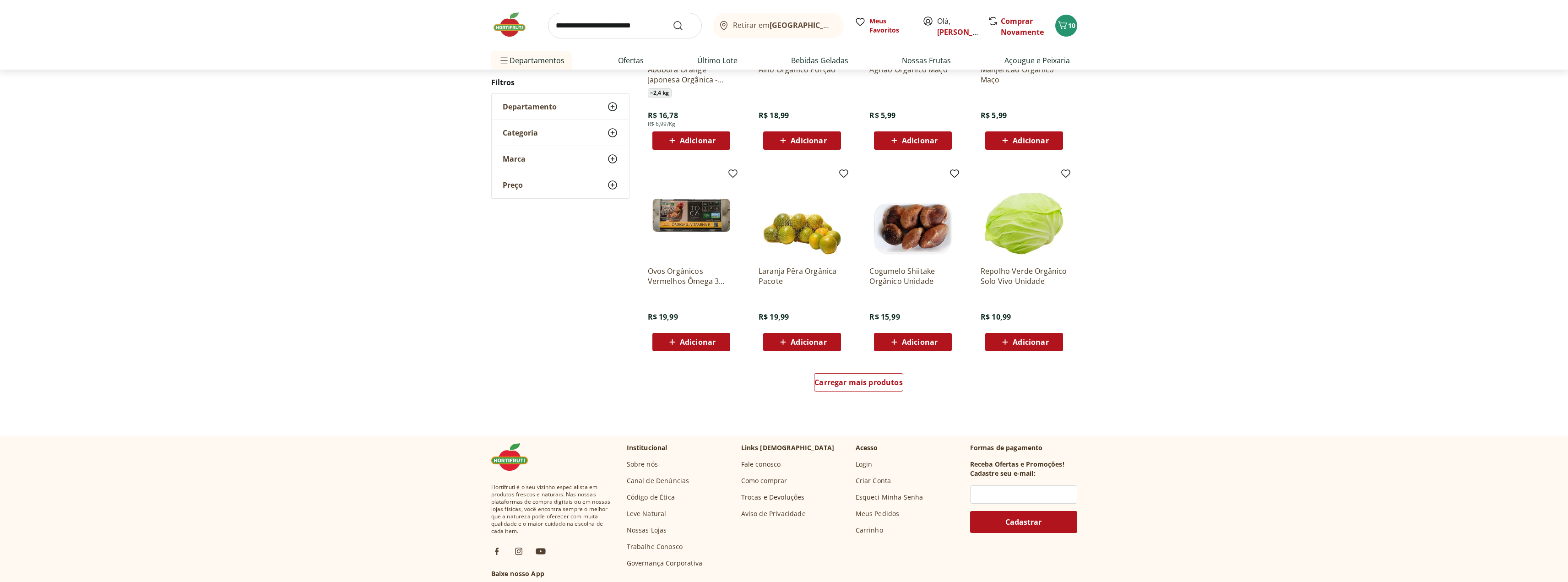
scroll to position [443, 0]
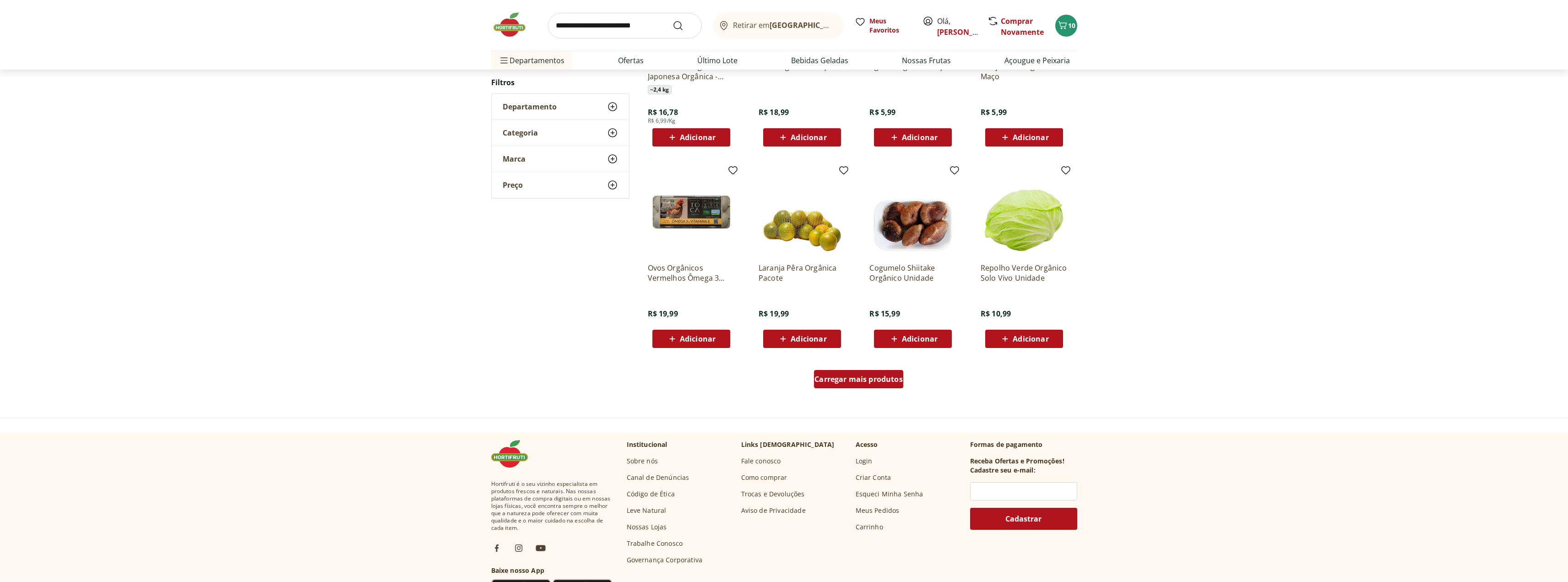
click at [861, 380] on span "Carregar mais produtos" at bounding box center [858, 379] width 89 height 7
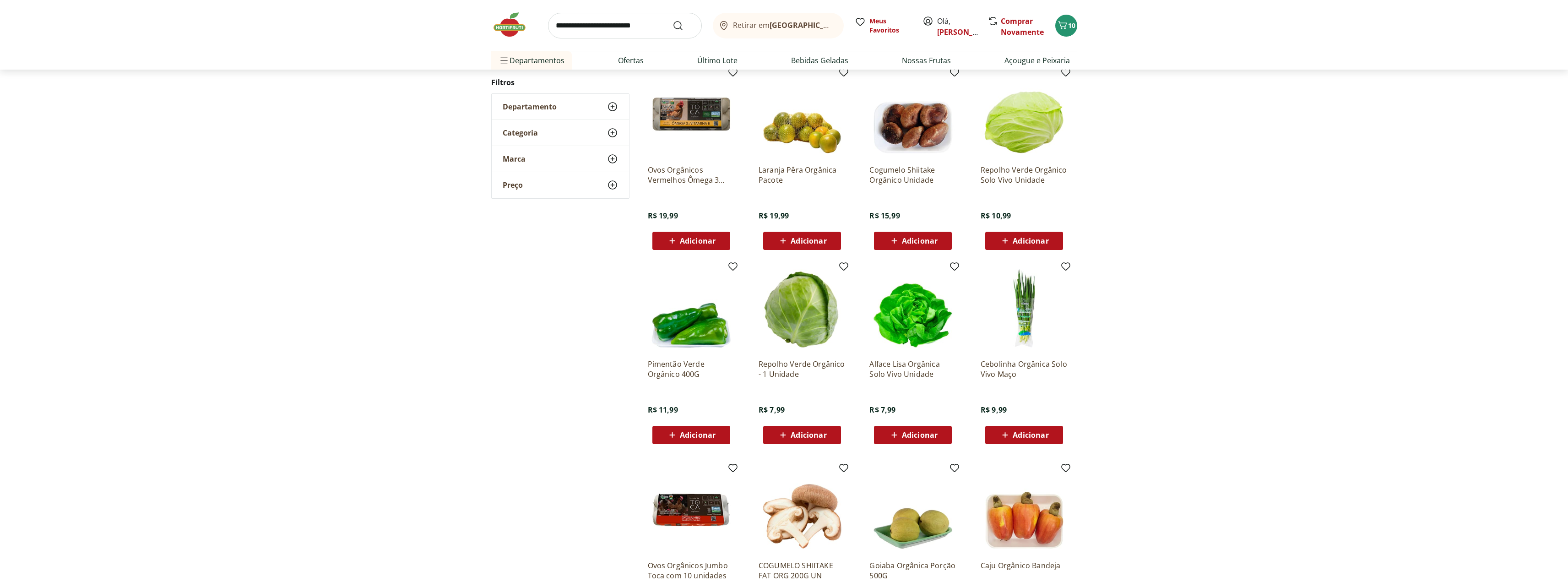
scroll to position [564, 0]
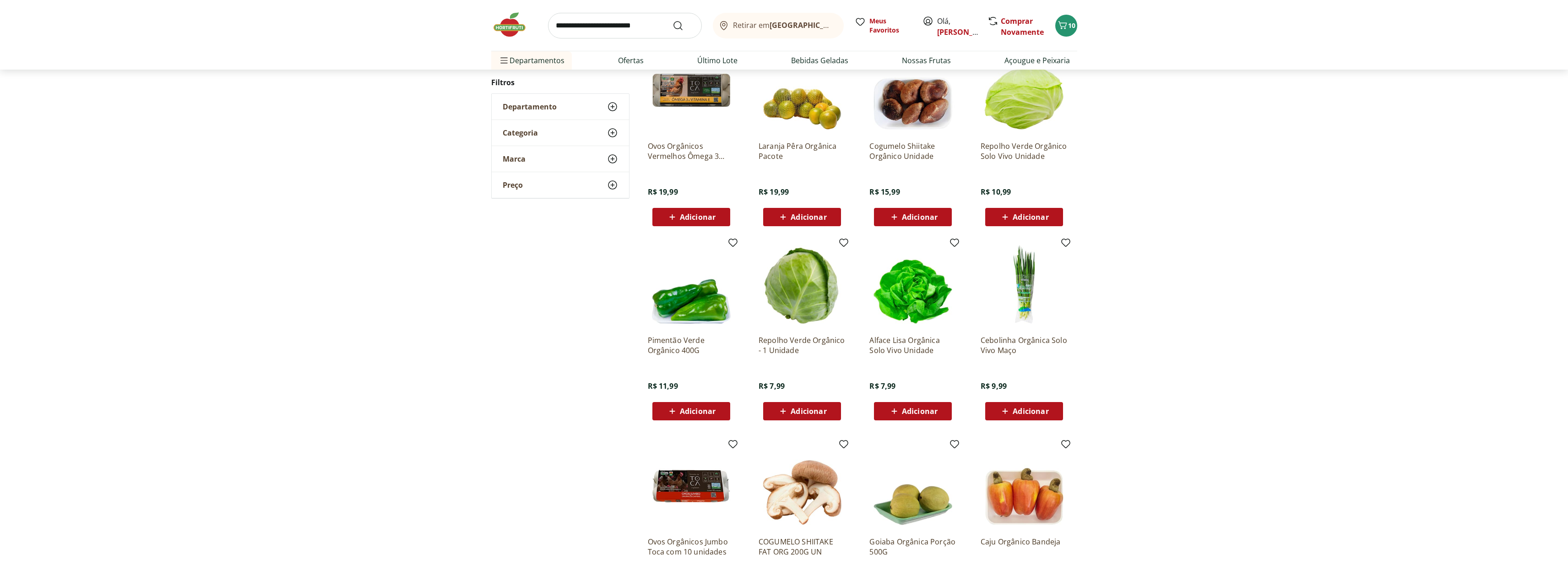
click at [1021, 216] on span "Adicionar" at bounding box center [1030, 217] width 35 height 7
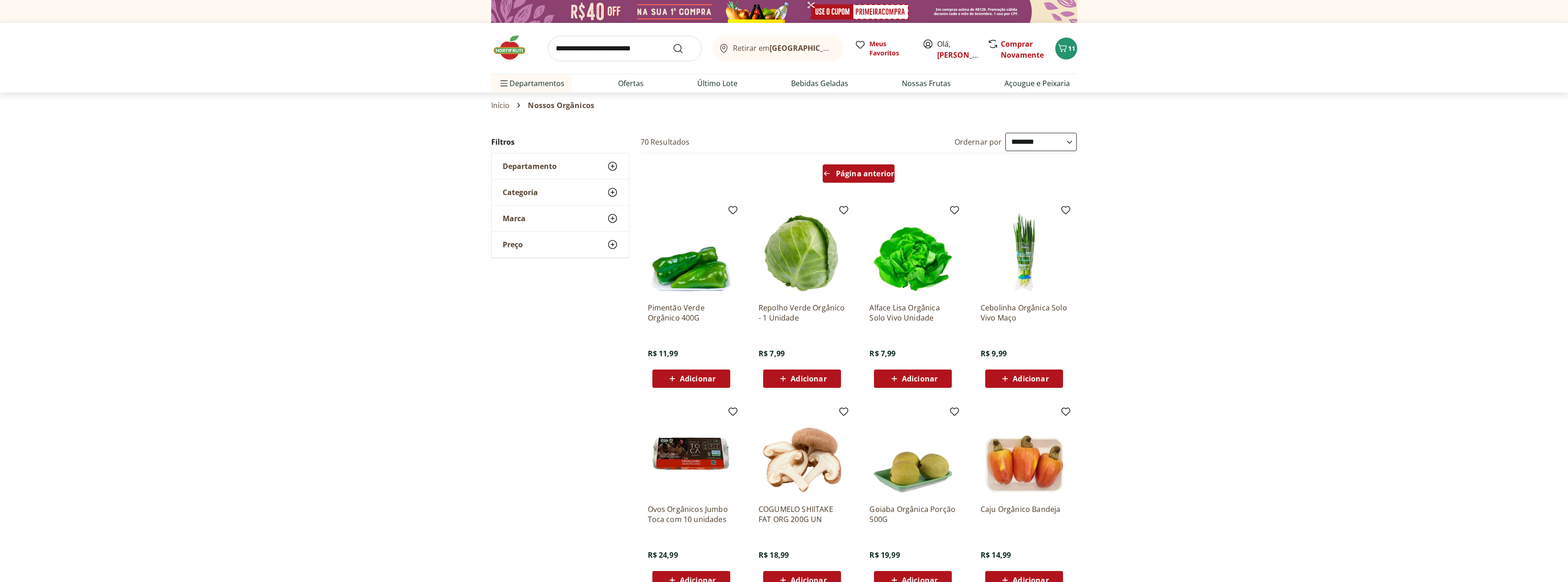
click at [864, 171] on span "Página anterior" at bounding box center [864, 174] width 58 height 7
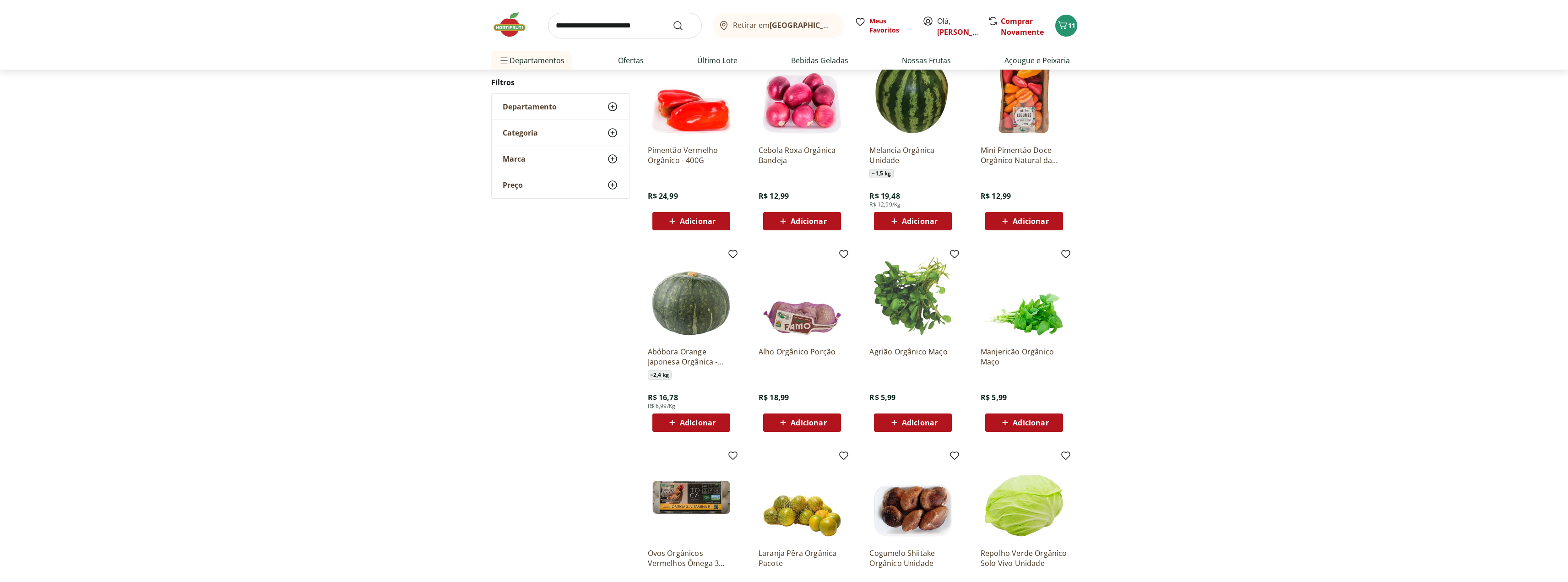
scroll to position [198, 0]
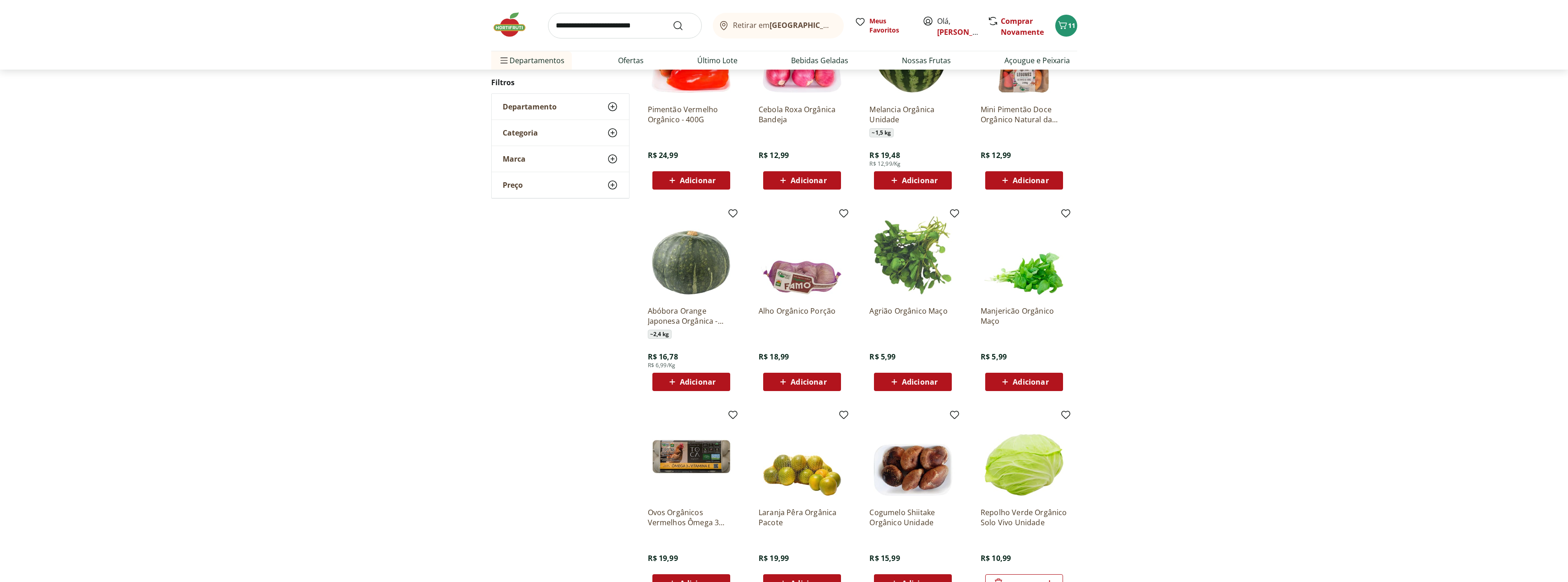
click at [691, 380] on span "Adicionar" at bounding box center [698, 382] width 35 height 7
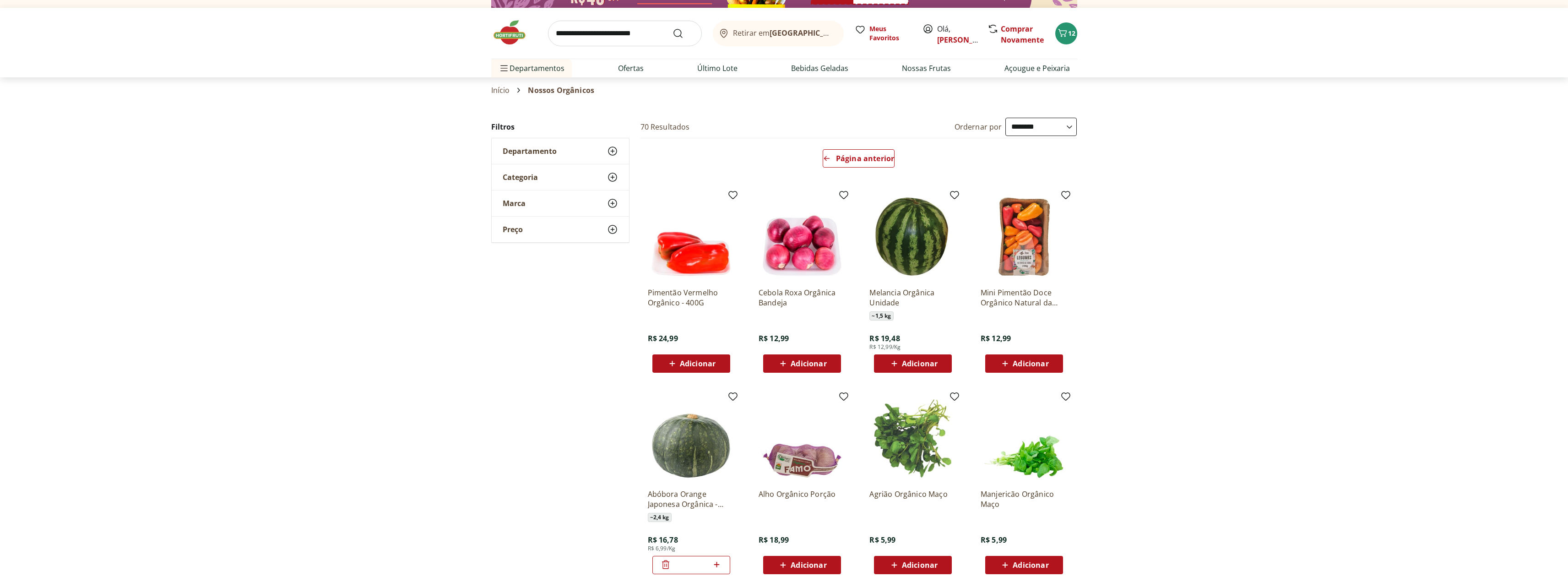
scroll to position [0, 0]
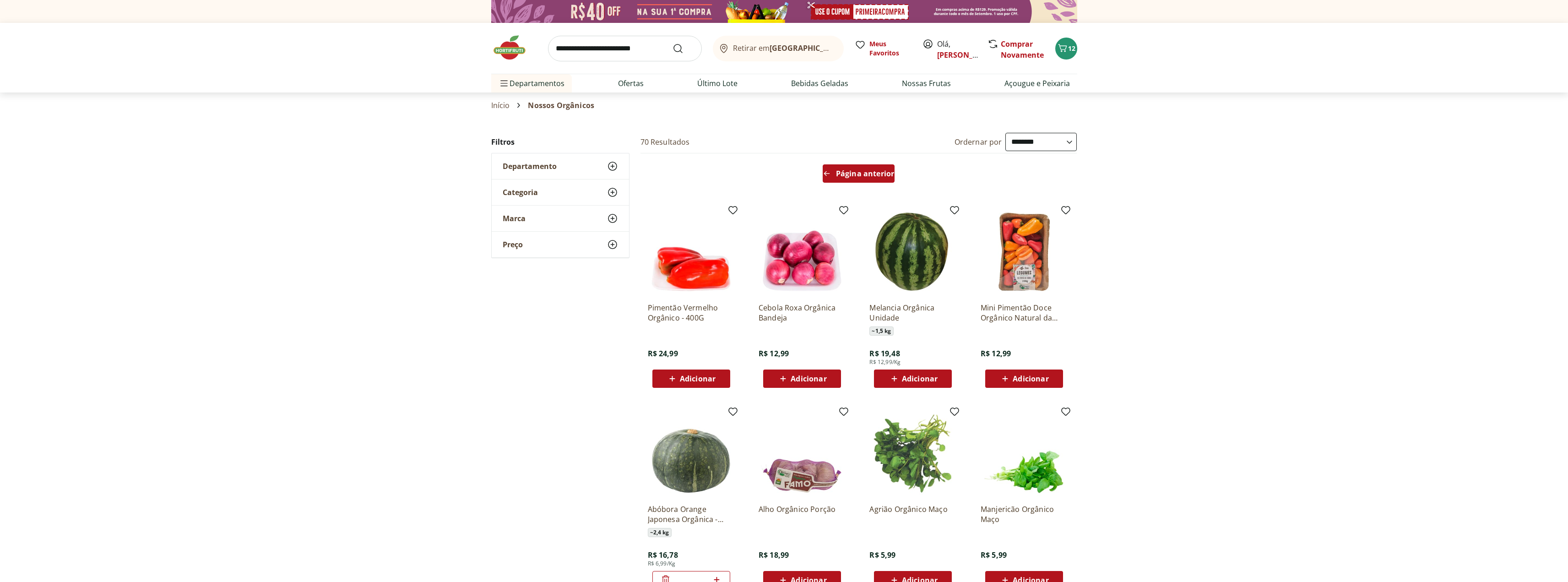
click at [855, 172] on span "Página anterior" at bounding box center [864, 174] width 58 height 7
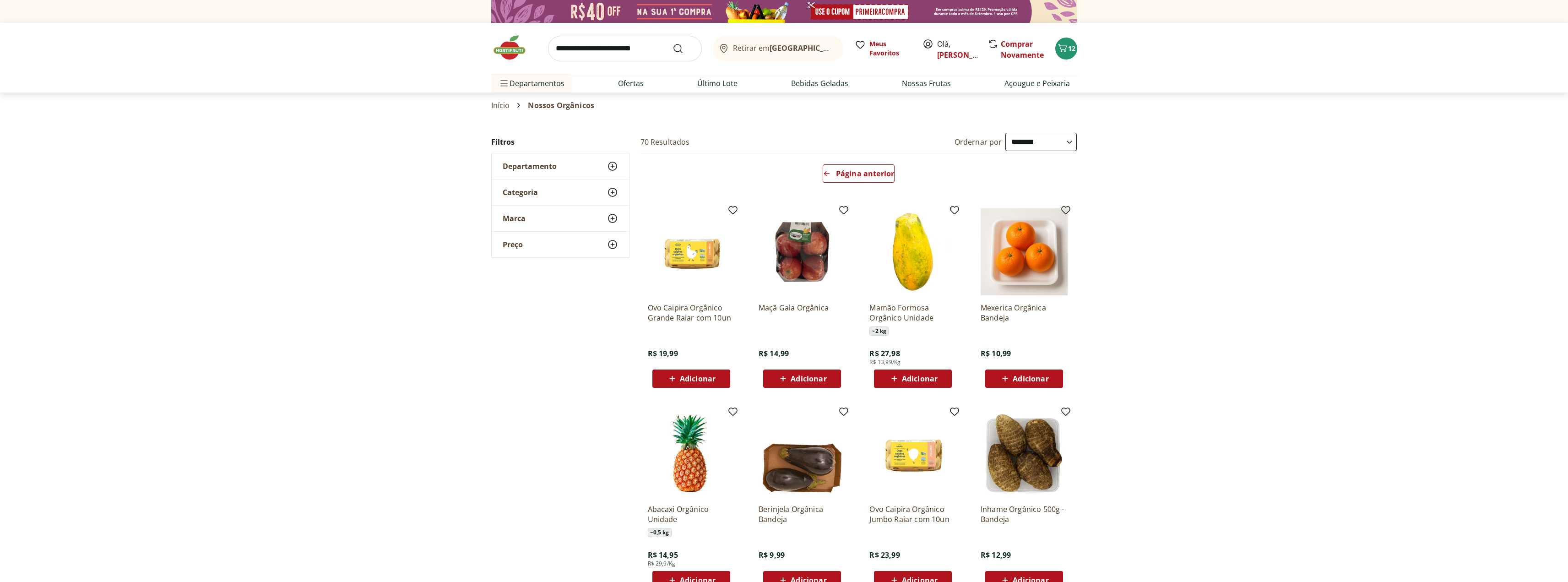
click at [1014, 379] on span "Adicionar" at bounding box center [1030, 378] width 35 height 7
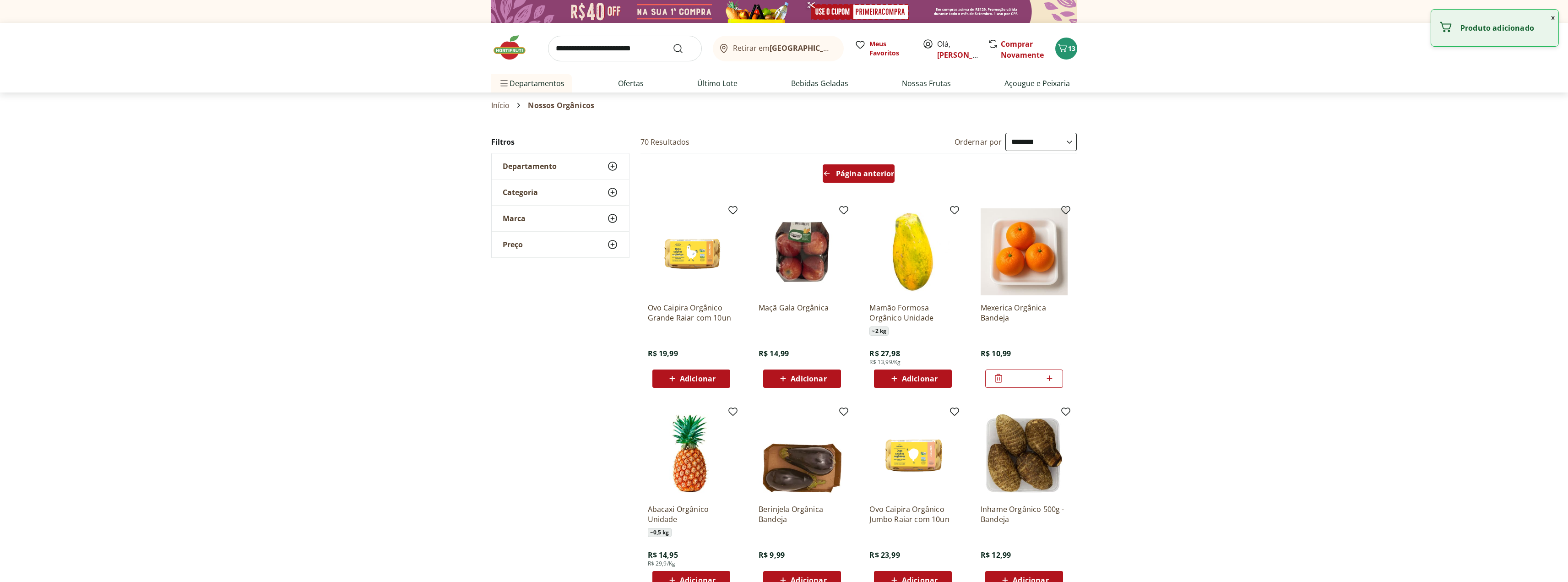
click at [853, 176] on span "Página anterior" at bounding box center [864, 174] width 58 height 7
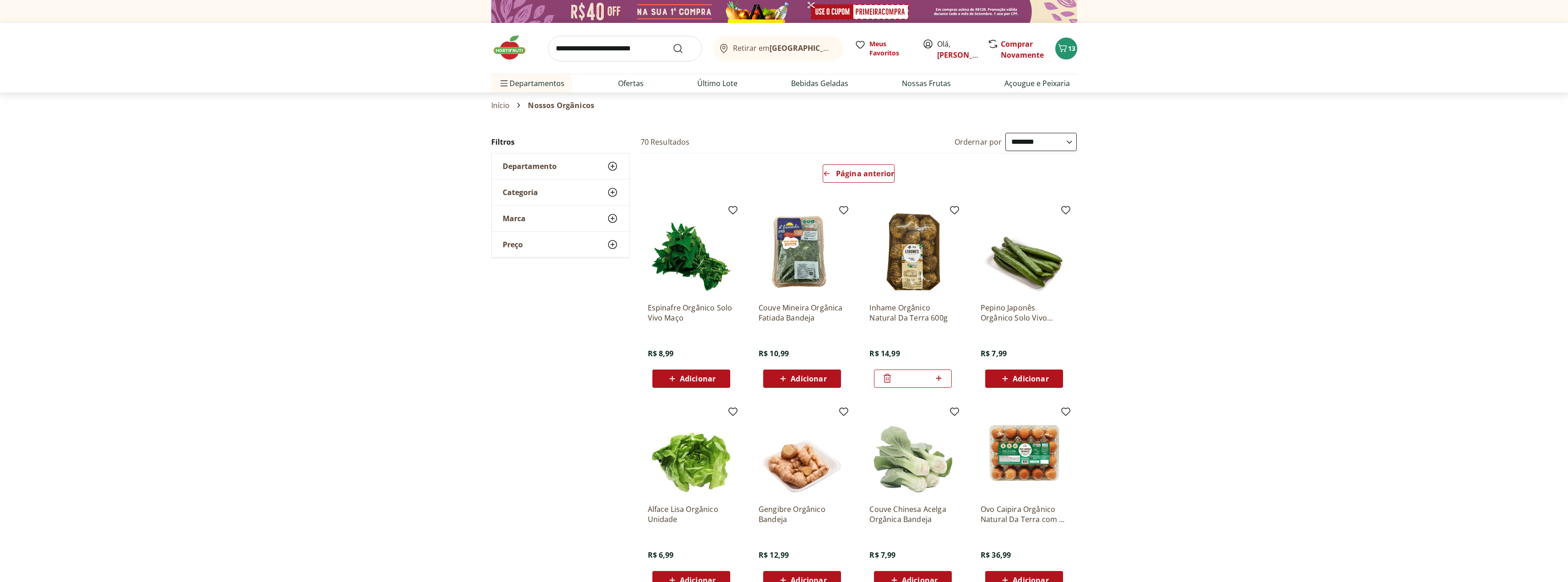
click at [691, 375] on span "Adicionar" at bounding box center [698, 378] width 35 height 7
click at [842, 171] on span "Página anterior" at bounding box center [864, 174] width 58 height 7
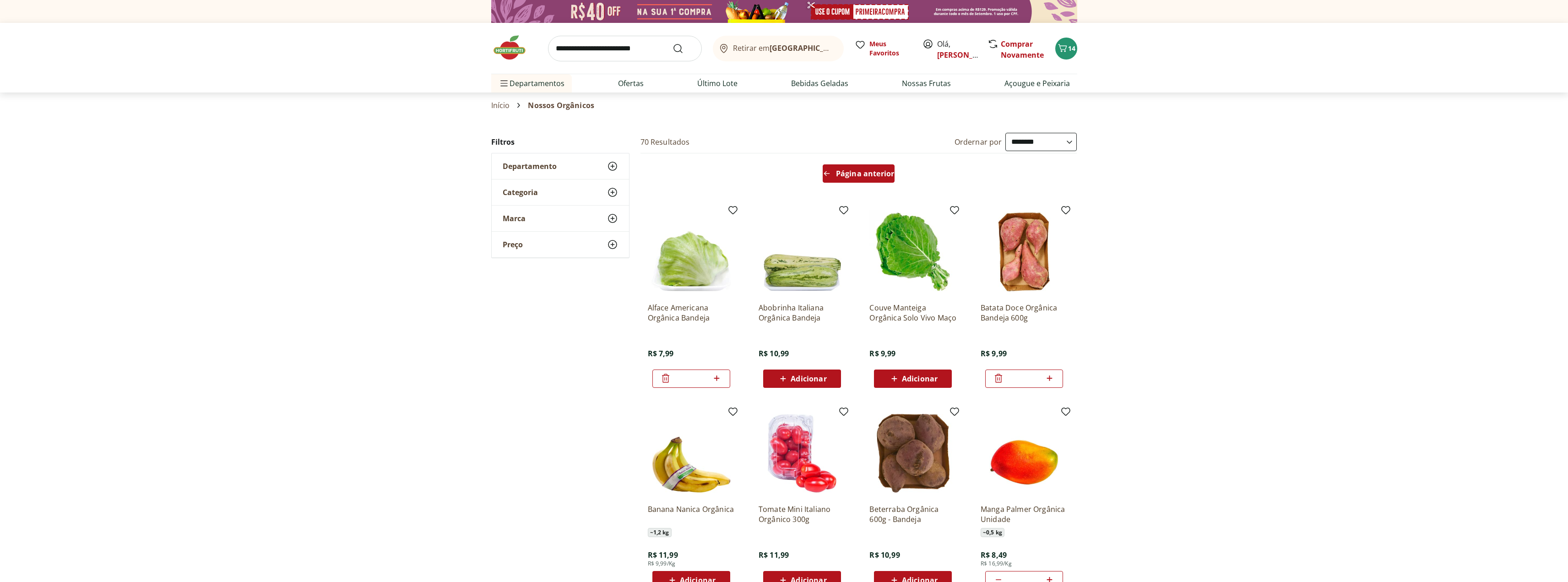
click at [845, 174] on span "Página anterior" at bounding box center [864, 174] width 58 height 7
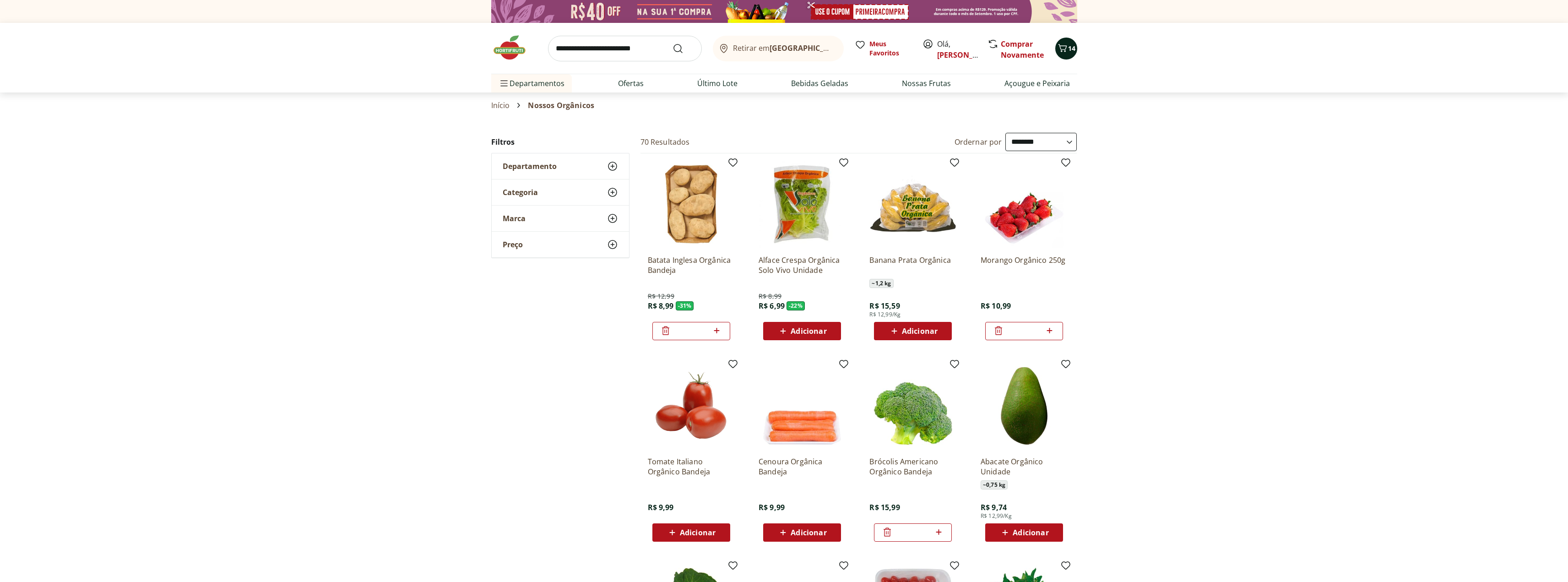
click at [1064, 51] on icon "Carrinho" at bounding box center [1062, 48] width 9 height 8
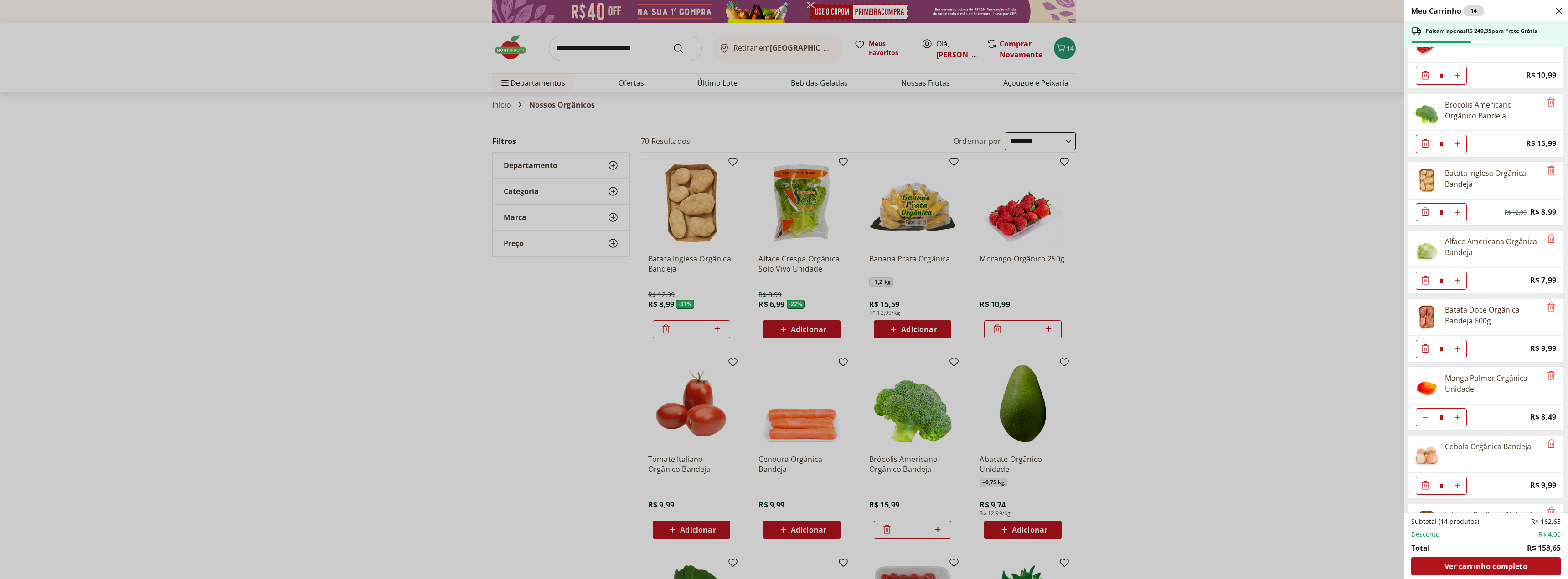
scroll to position [106, 0]
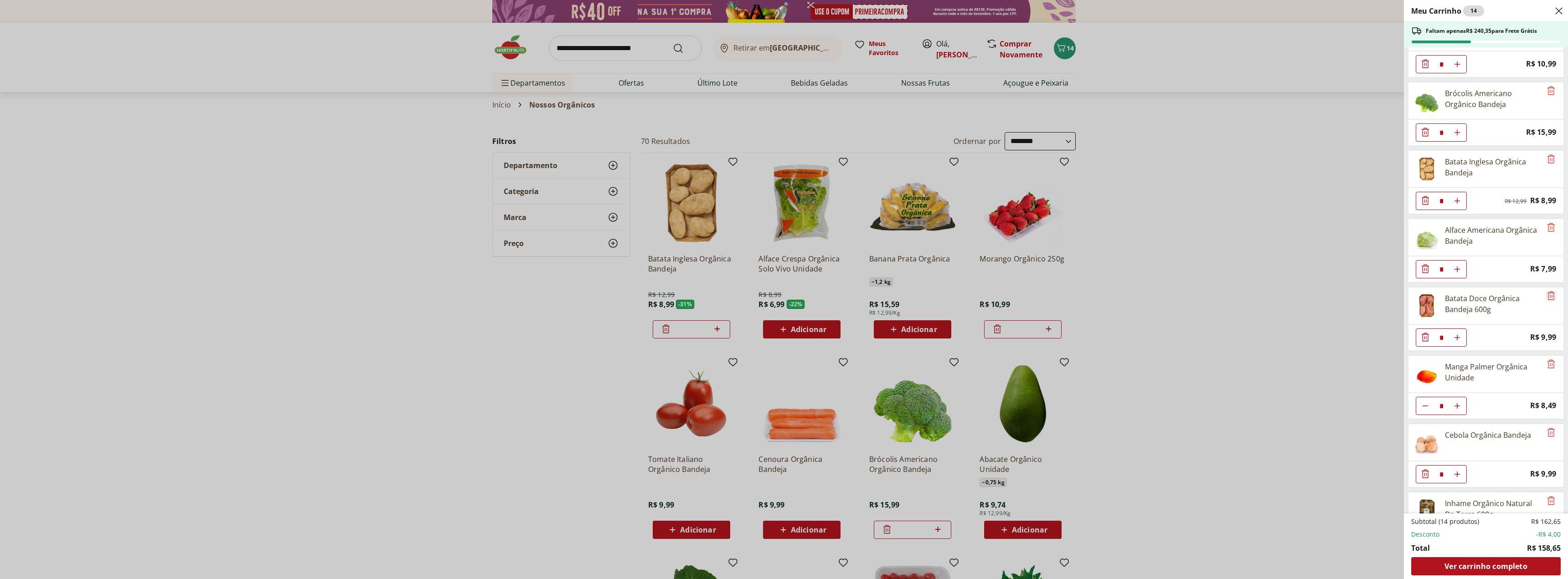
click at [1549, 295] on icon "Remove" at bounding box center [1551, 296] width 11 height 11
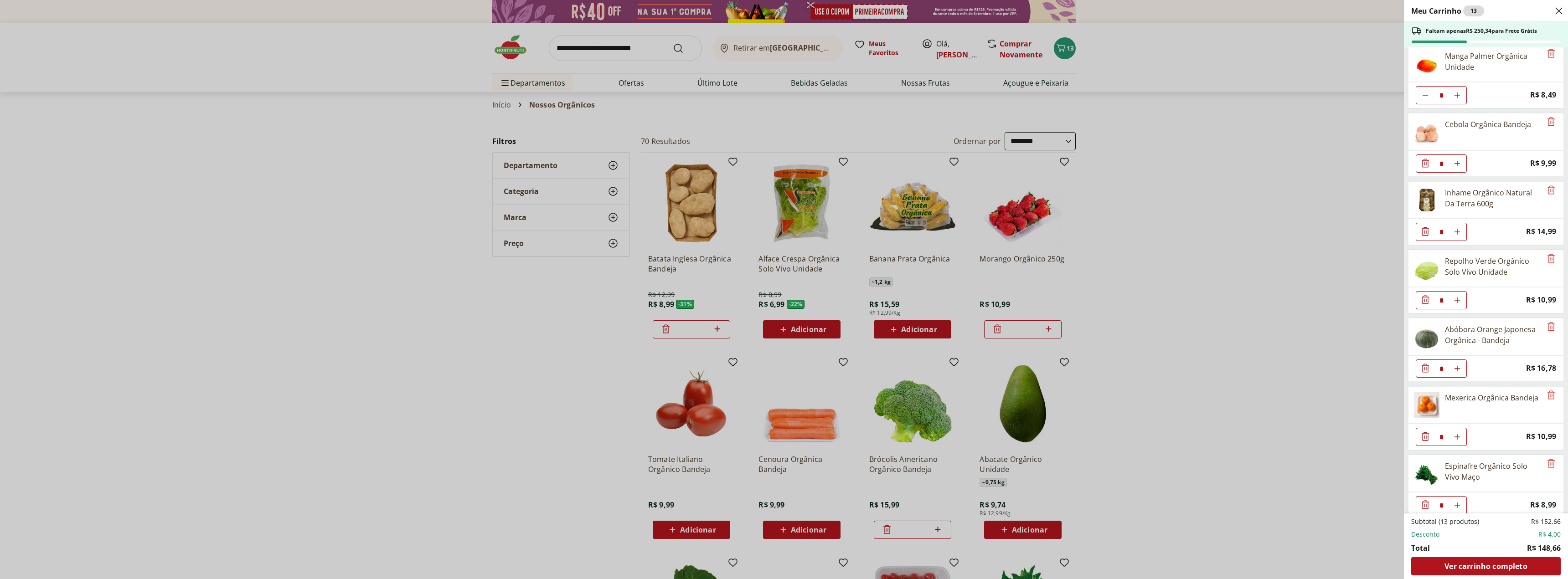
scroll to position [358, 0]
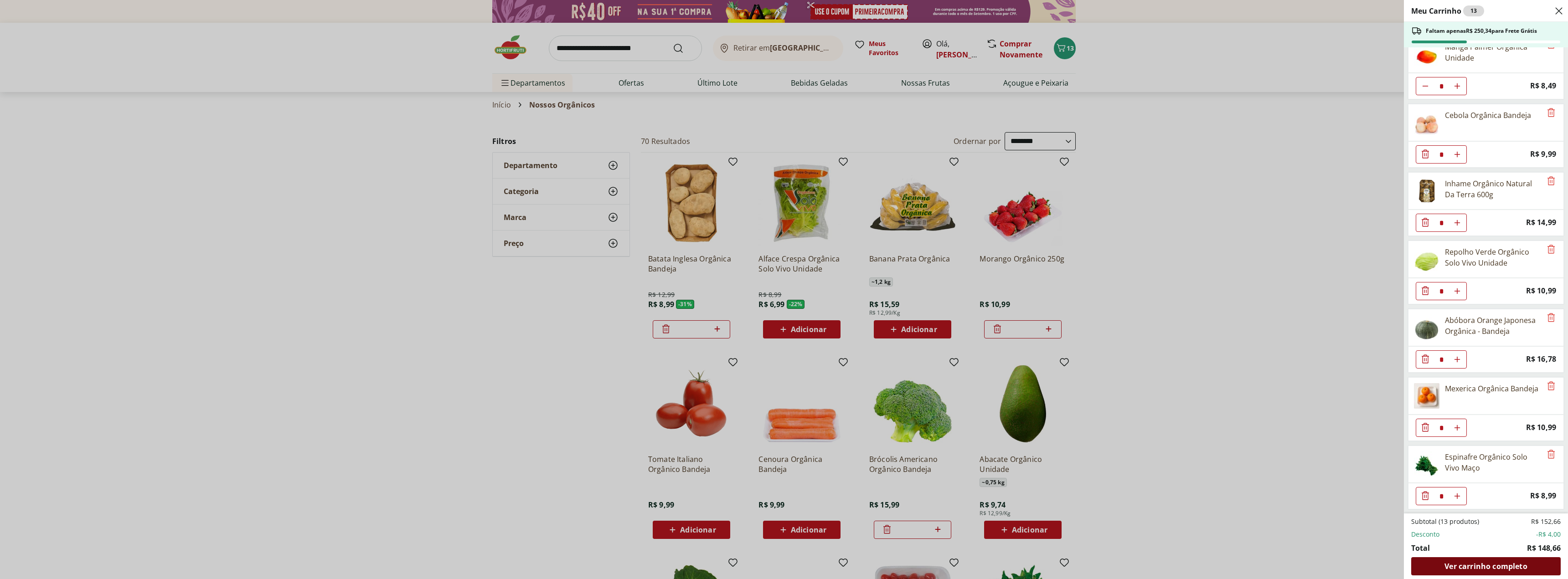
click at [1491, 566] on span "Ver carrinho completo" at bounding box center [1486, 566] width 83 height 7
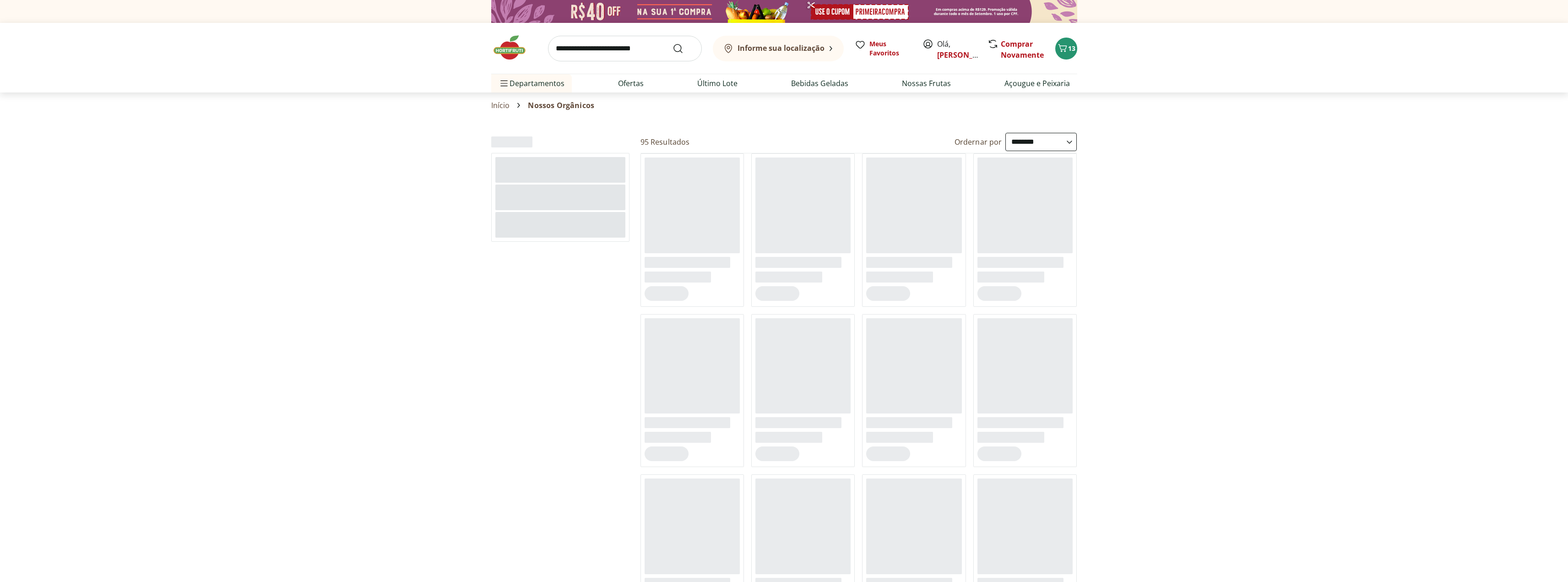
select select "**********"
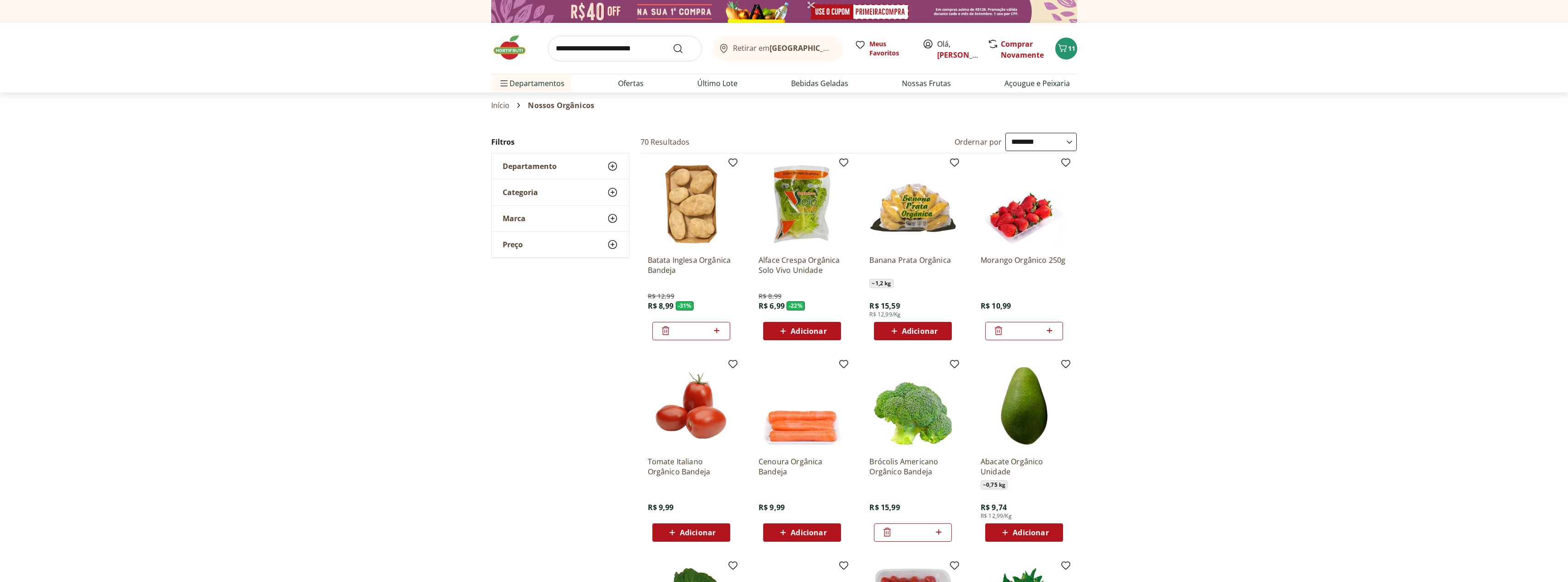
click at [594, 50] on input "search" at bounding box center [625, 48] width 154 height 26
type input "**********"
click at [672, 43] on button "Submit Search" at bounding box center [683, 48] width 22 height 11
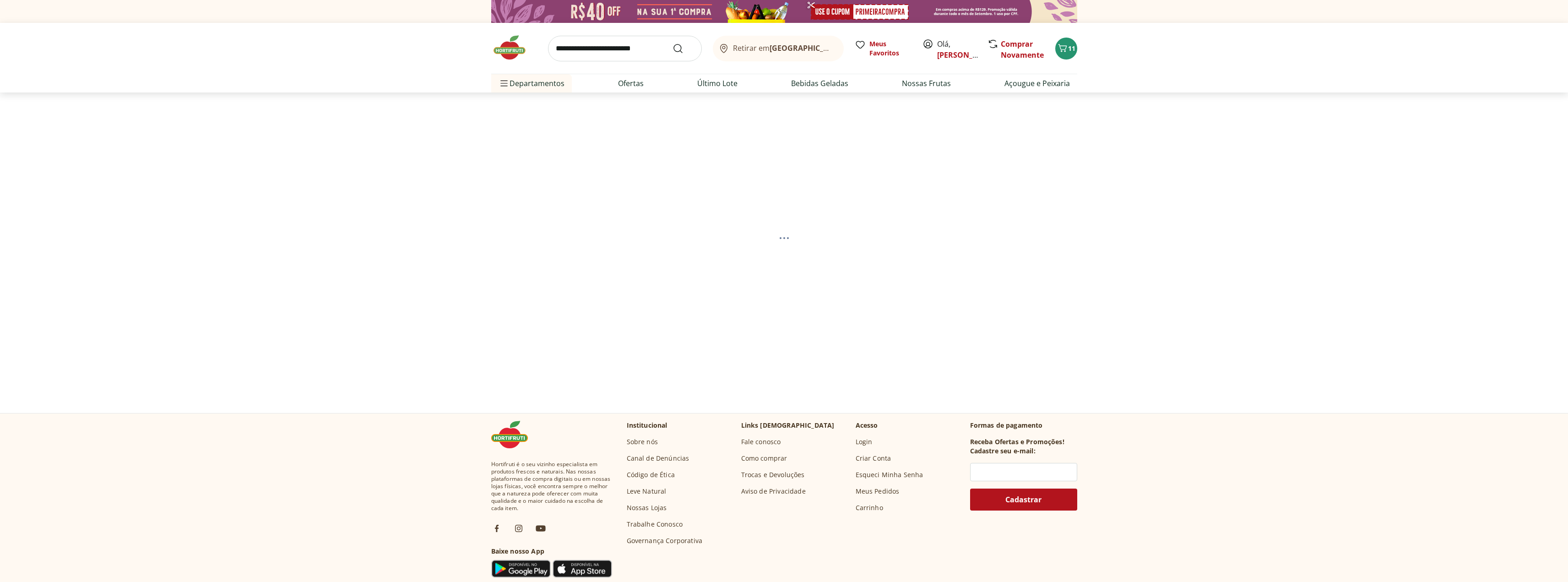
select select "**********"
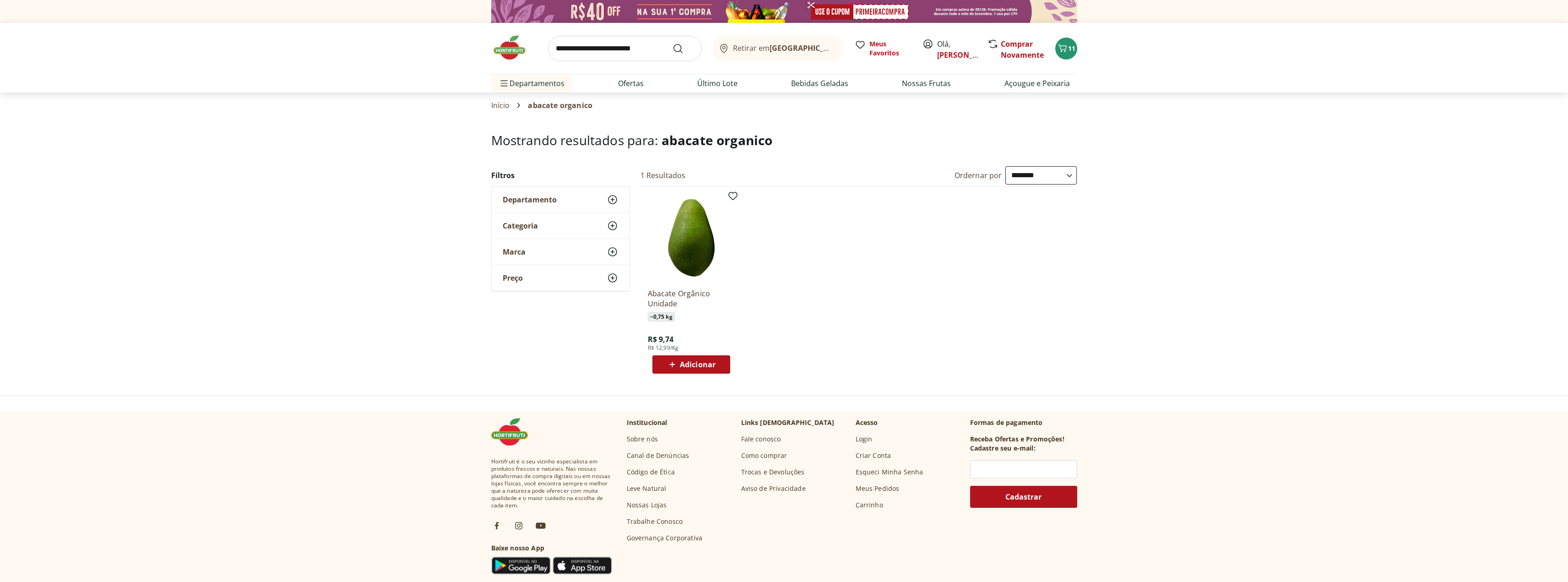
click at [692, 361] on span "Adicionar" at bounding box center [698, 364] width 35 height 7
click at [1066, 46] on icon "Carrinho" at bounding box center [1062, 48] width 11 height 11
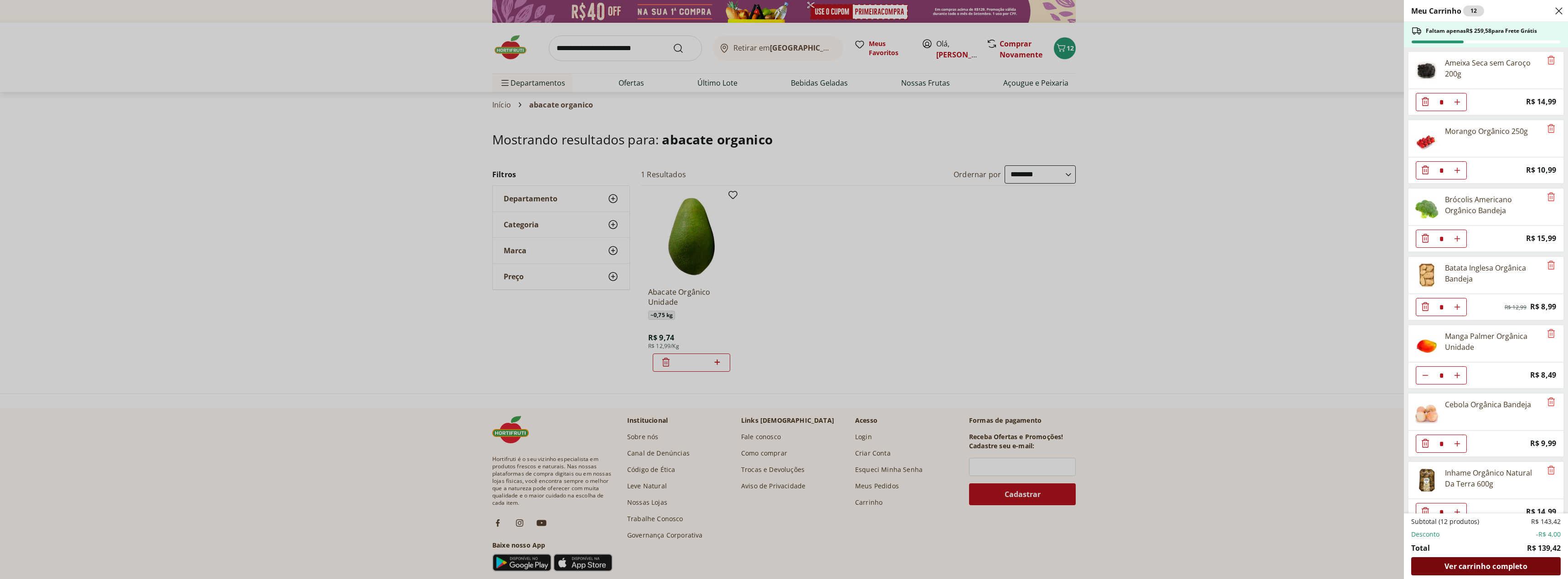
click at [1518, 567] on span "Ver carrinho completo" at bounding box center [1486, 566] width 83 height 7
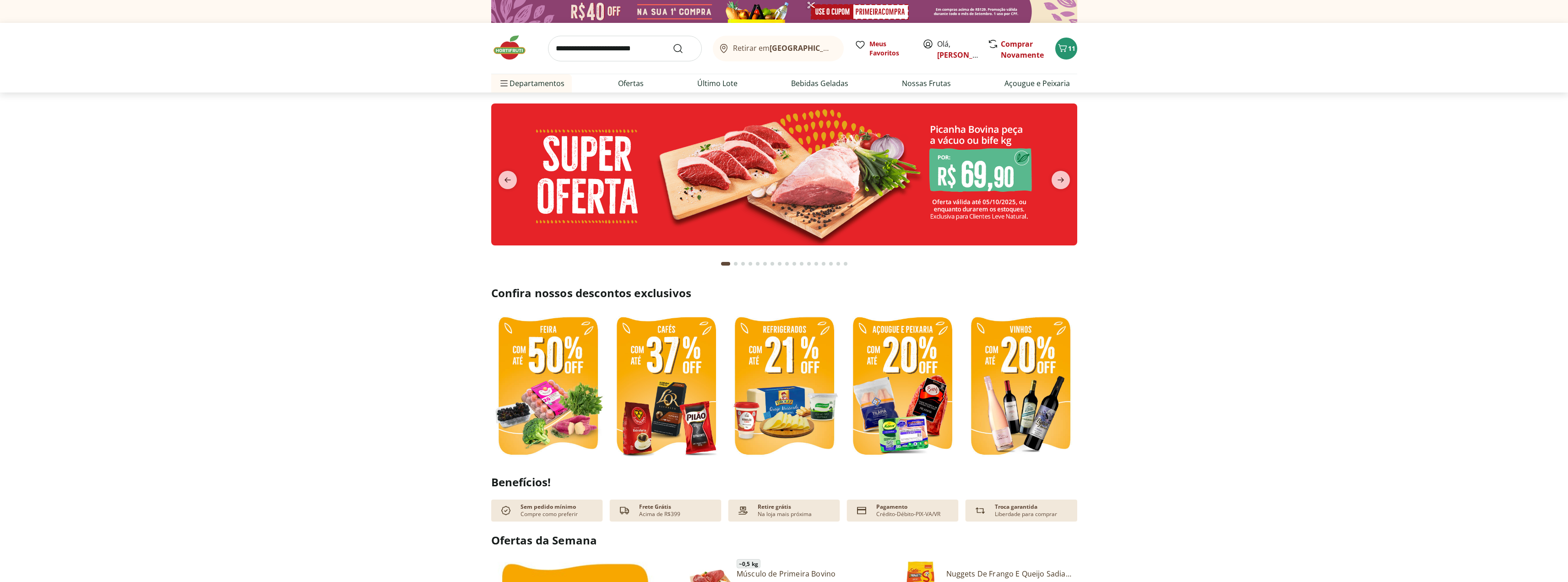
click at [798, 48] on b "[GEOGRAPHIC_DATA]/[GEOGRAPHIC_DATA]" at bounding box center [847, 48] width 154 height 10
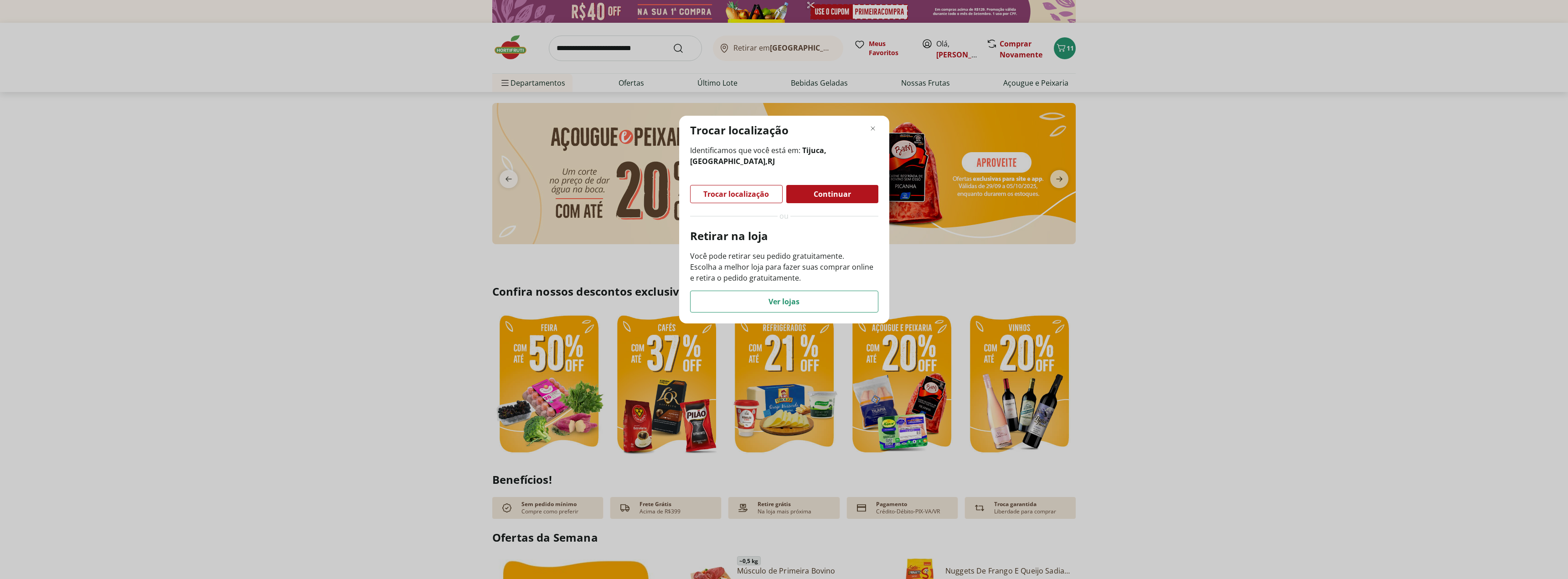
click at [852, 193] on div "Continuar" at bounding box center [832, 194] width 92 height 18
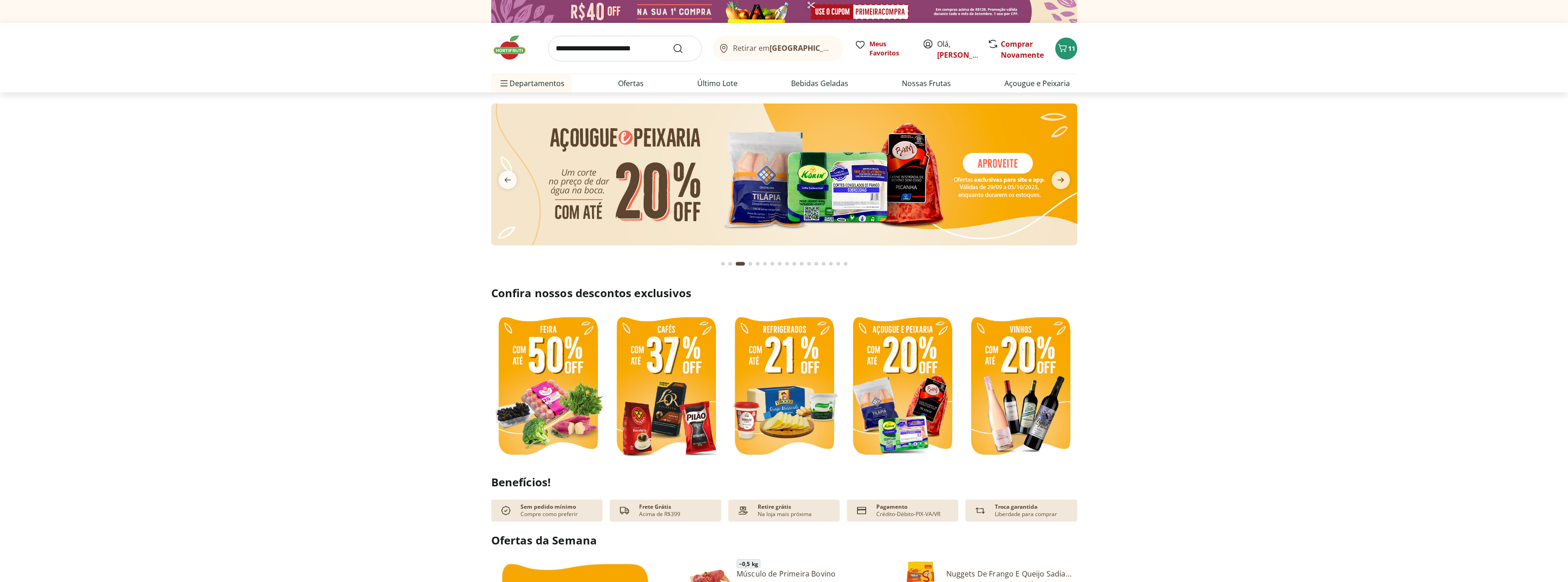
click at [949, 48] on span "Olá, Vanessa" at bounding box center [957, 50] width 41 height 22
click at [942, 59] on link "[PERSON_NAME]" at bounding box center [966, 55] width 59 height 10
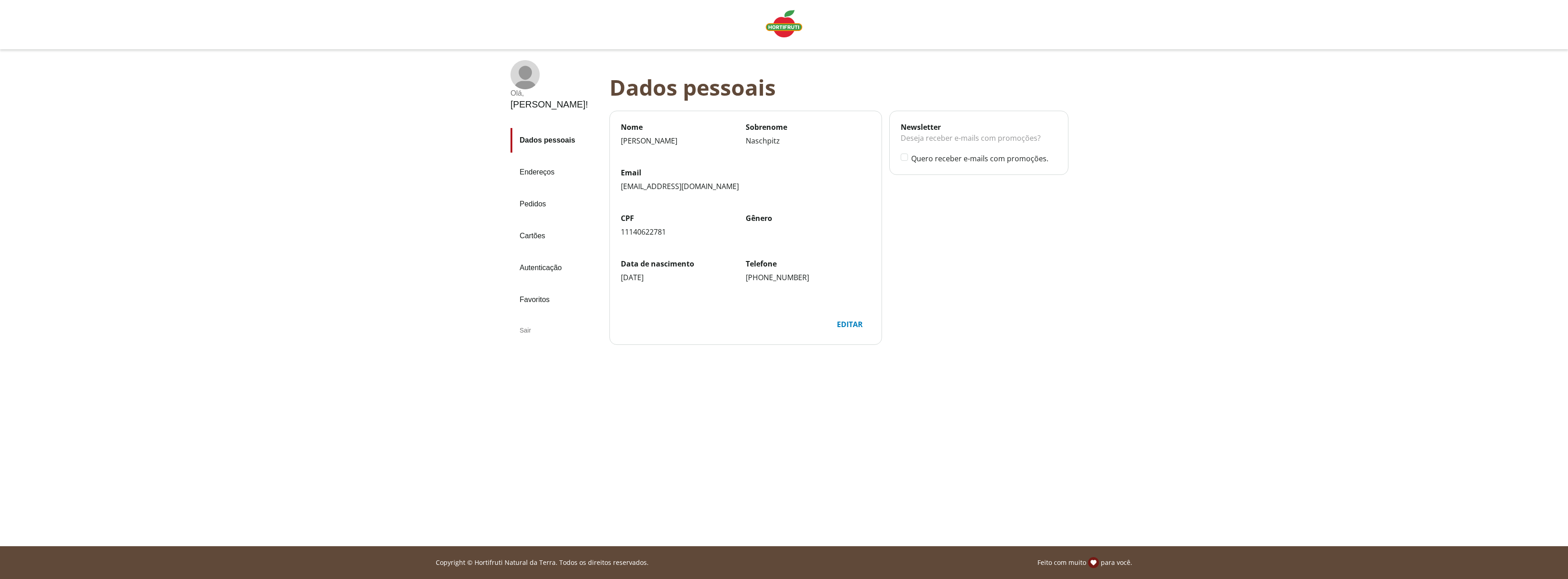
click at [537, 160] on link "Endereços" at bounding box center [556, 172] width 92 height 24
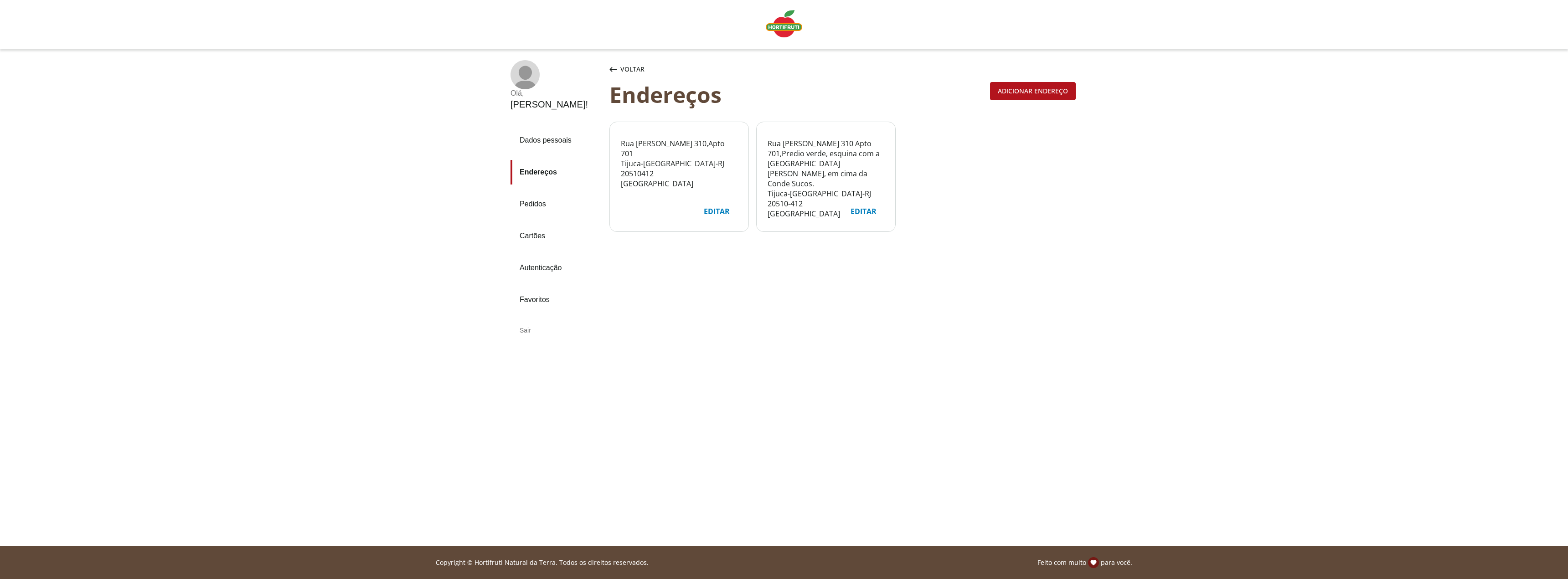
click at [533, 192] on link "Pedidos" at bounding box center [556, 204] width 92 height 24
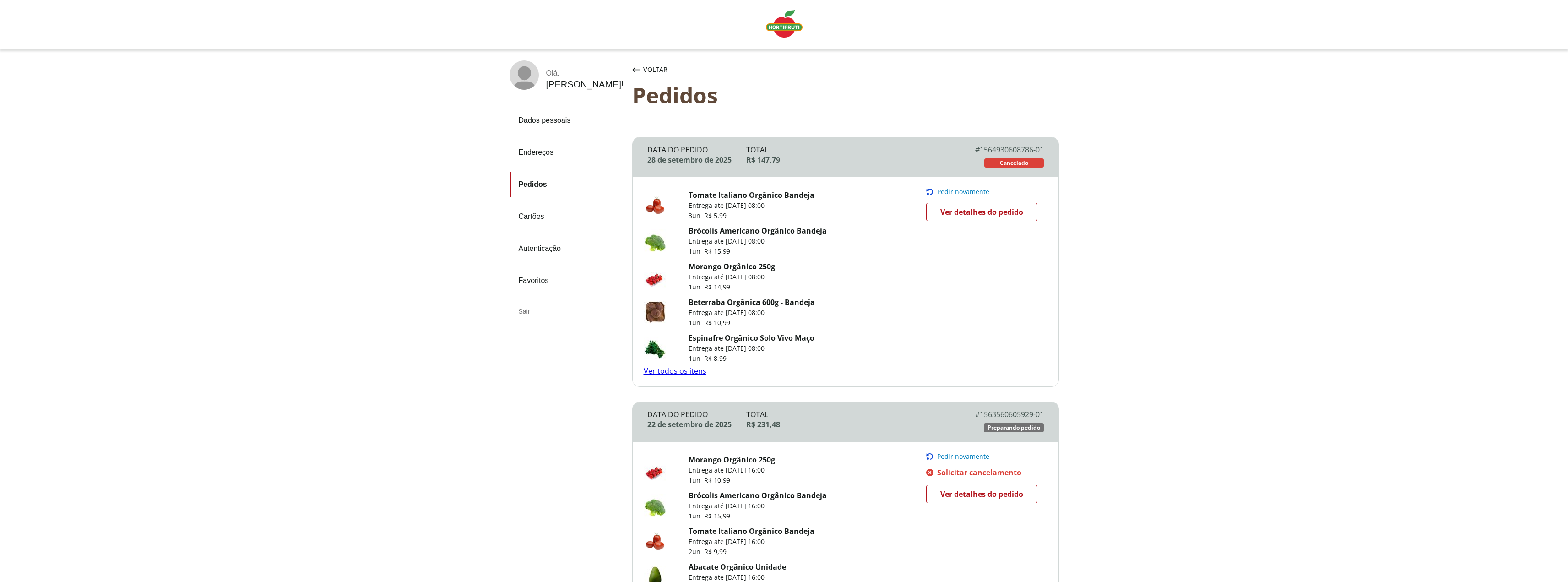
click at [537, 214] on link "Cartões" at bounding box center [567, 216] width 116 height 24
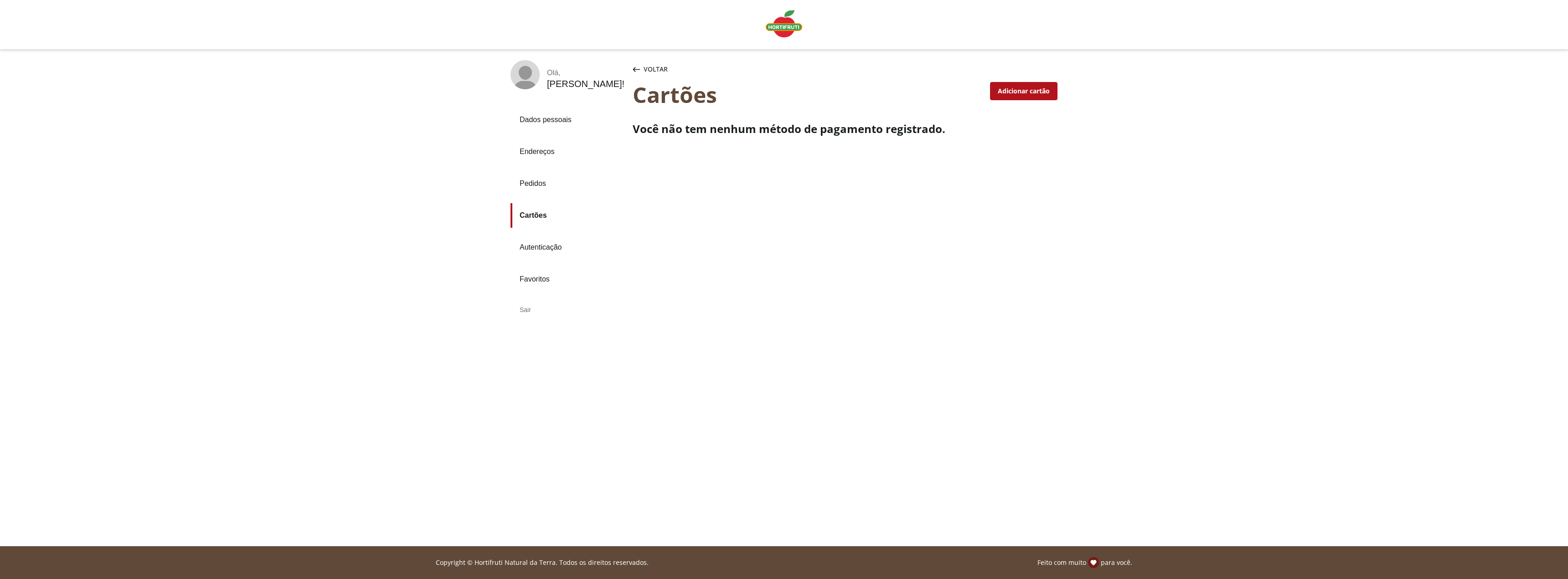
click at [540, 246] on link "Autenticação" at bounding box center [568, 247] width 115 height 24
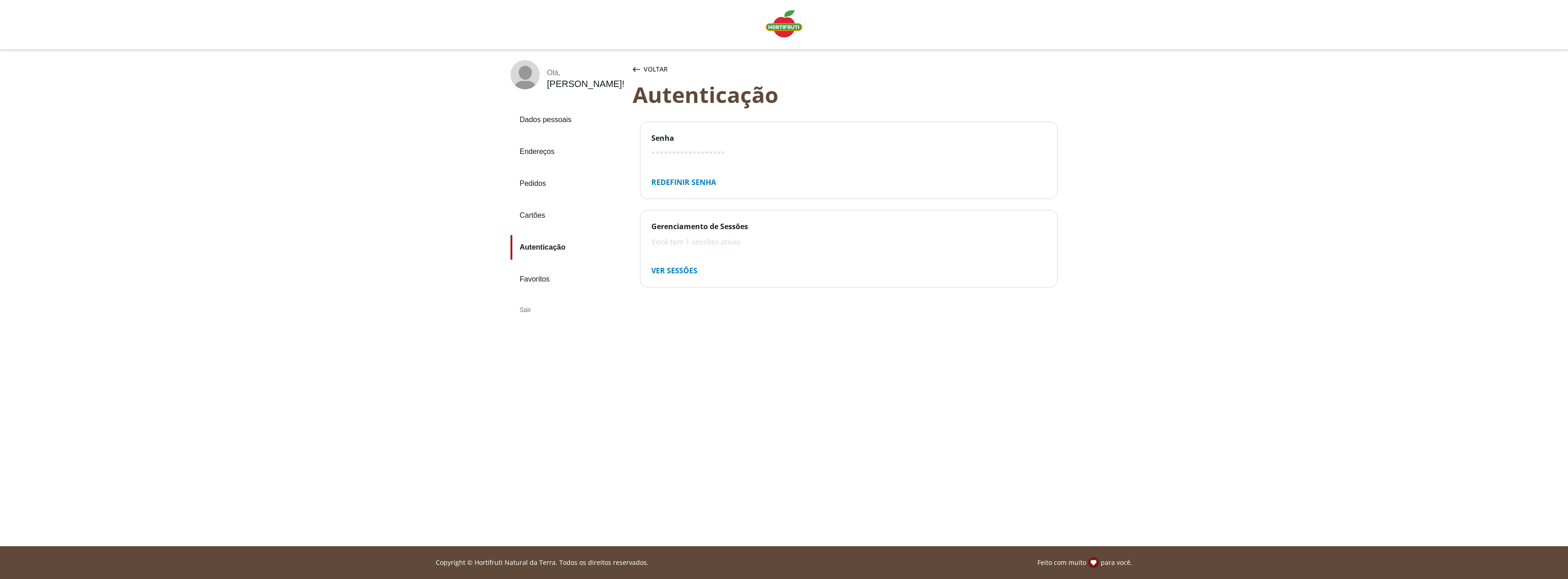
click at [534, 278] on link "Favoritos" at bounding box center [568, 279] width 115 height 24
click at [527, 119] on link "Dados pessoais" at bounding box center [568, 120] width 115 height 24
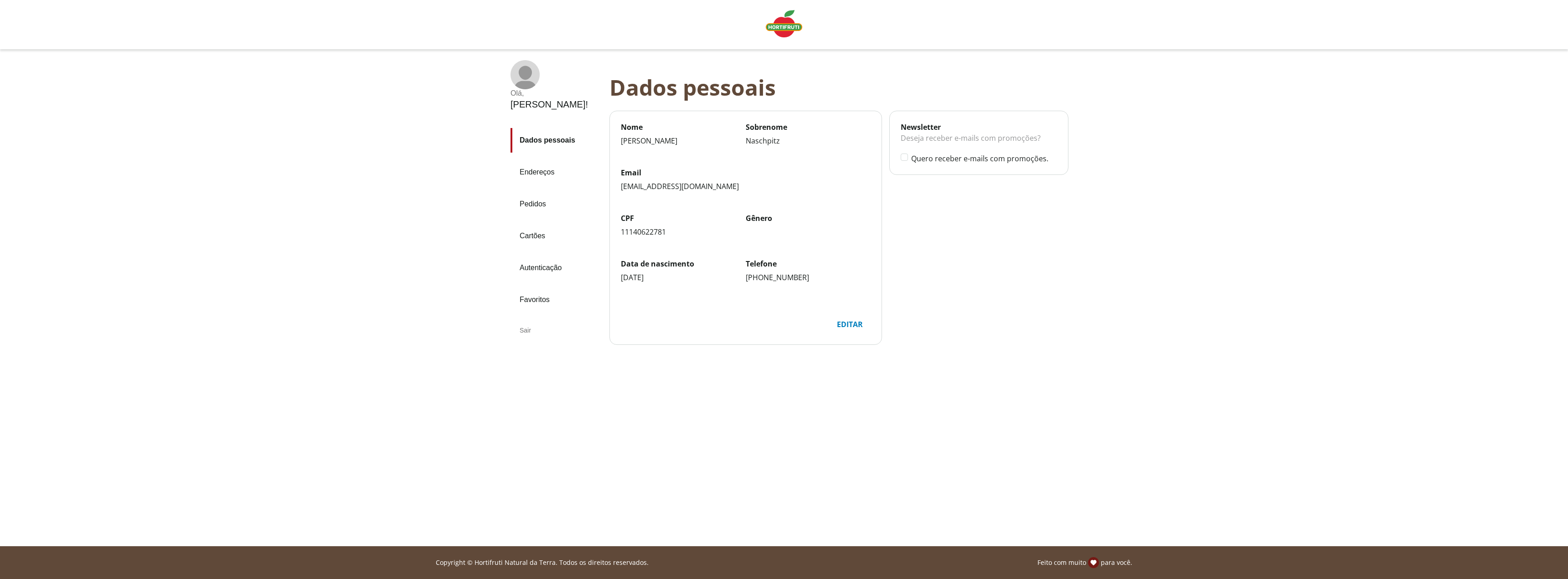
click at [782, 23] on img "Linha de sessão" at bounding box center [784, 23] width 37 height 27
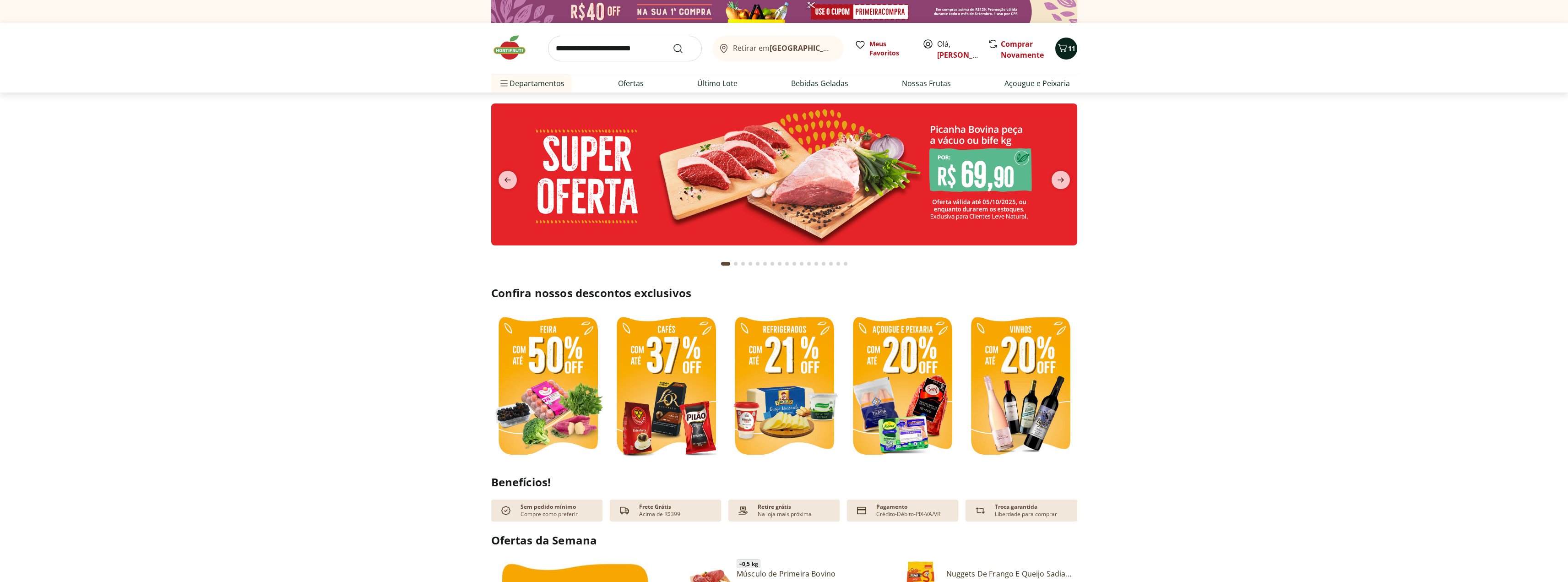
click at [1071, 51] on span "11" at bounding box center [1072, 48] width 7 height 9
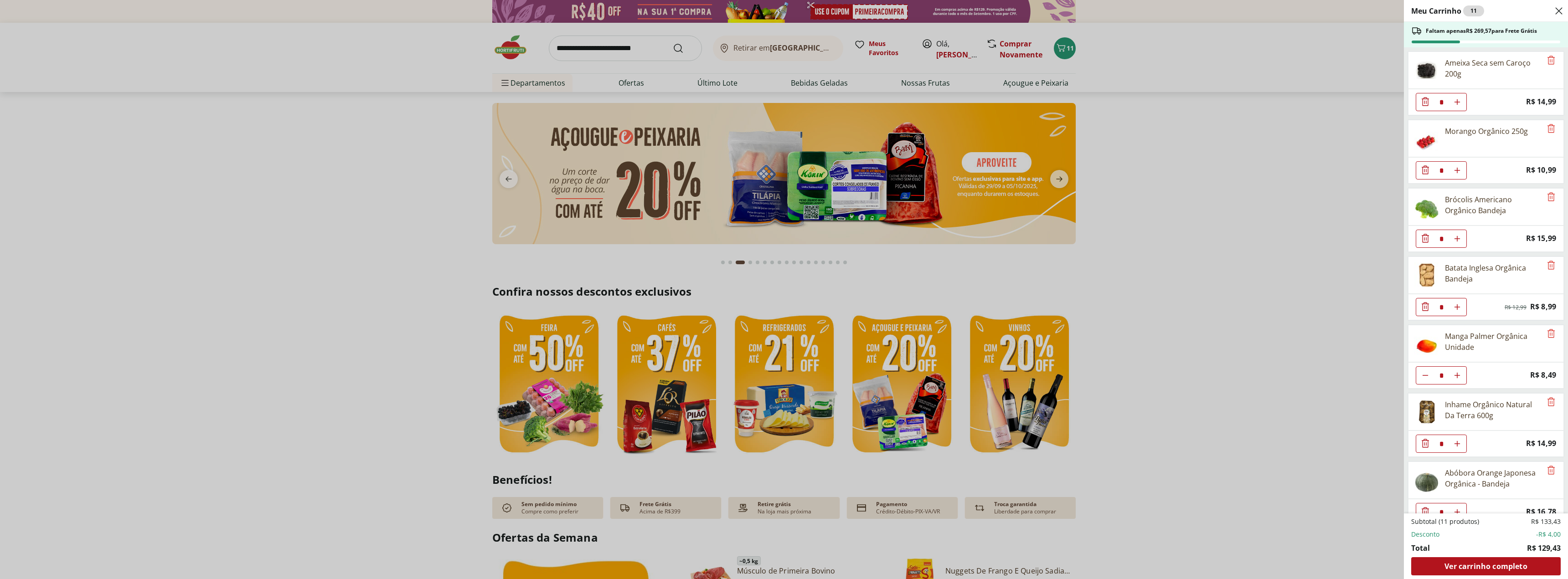
click at [1212, 179] on div "Meu Carrinho 11 Faltam apenas R$ 269,57 para Frete Grátis Ameixa Seca sem Caroç…" at bounding box center [784, 290] width 1568 height 579
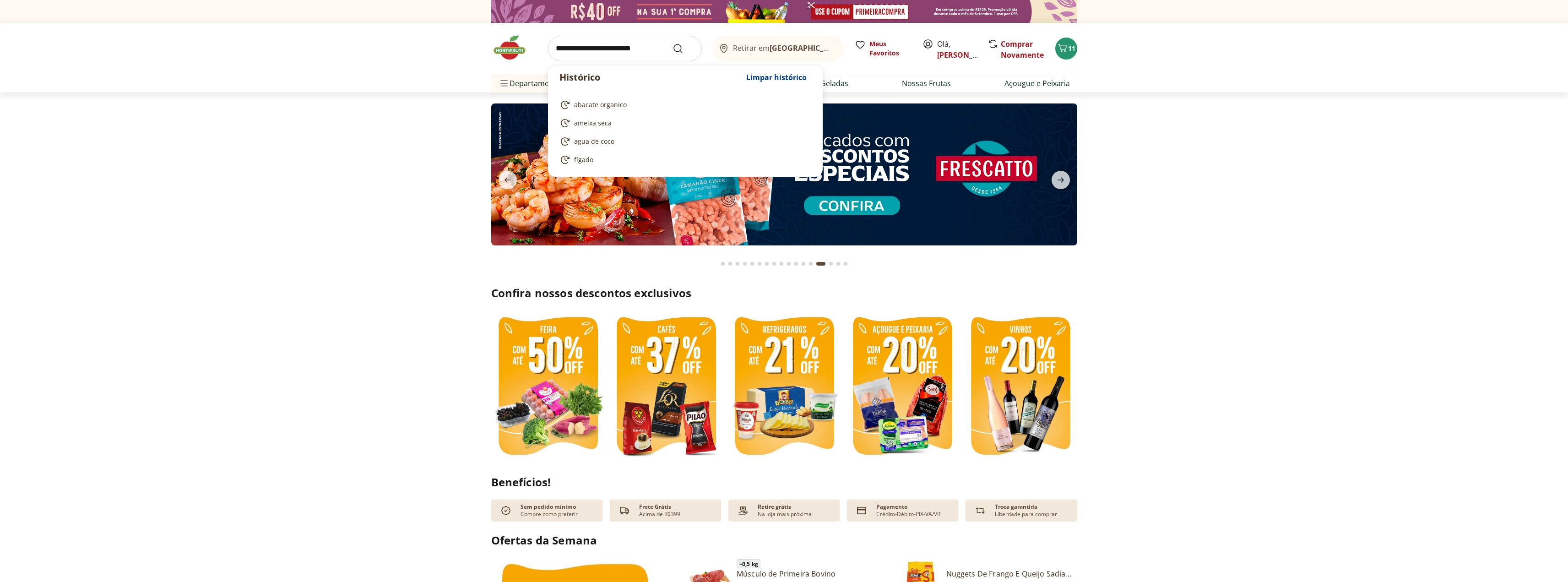
click at [603, 50] on input "search" at bounding box center [625, 48] width 154 height 26
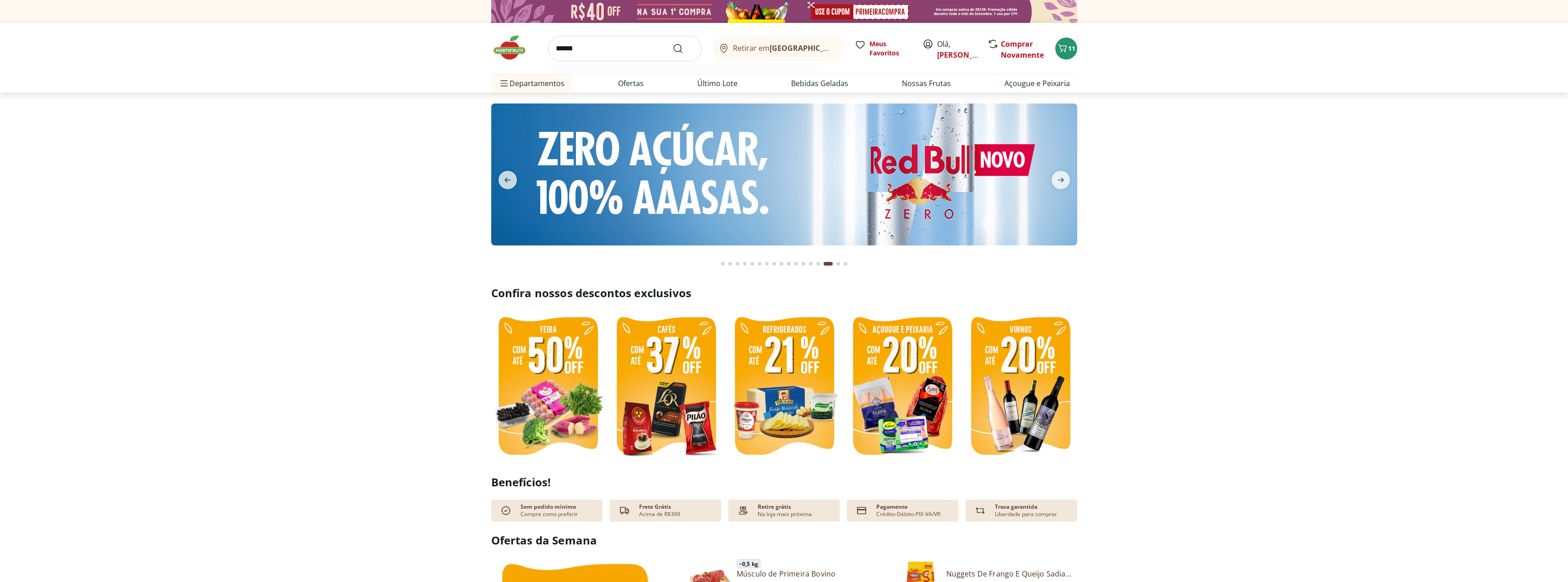
type input "******"
click at [672, 43] on button "Submit Search" at bounding box center [683, 48] width 22 height 11
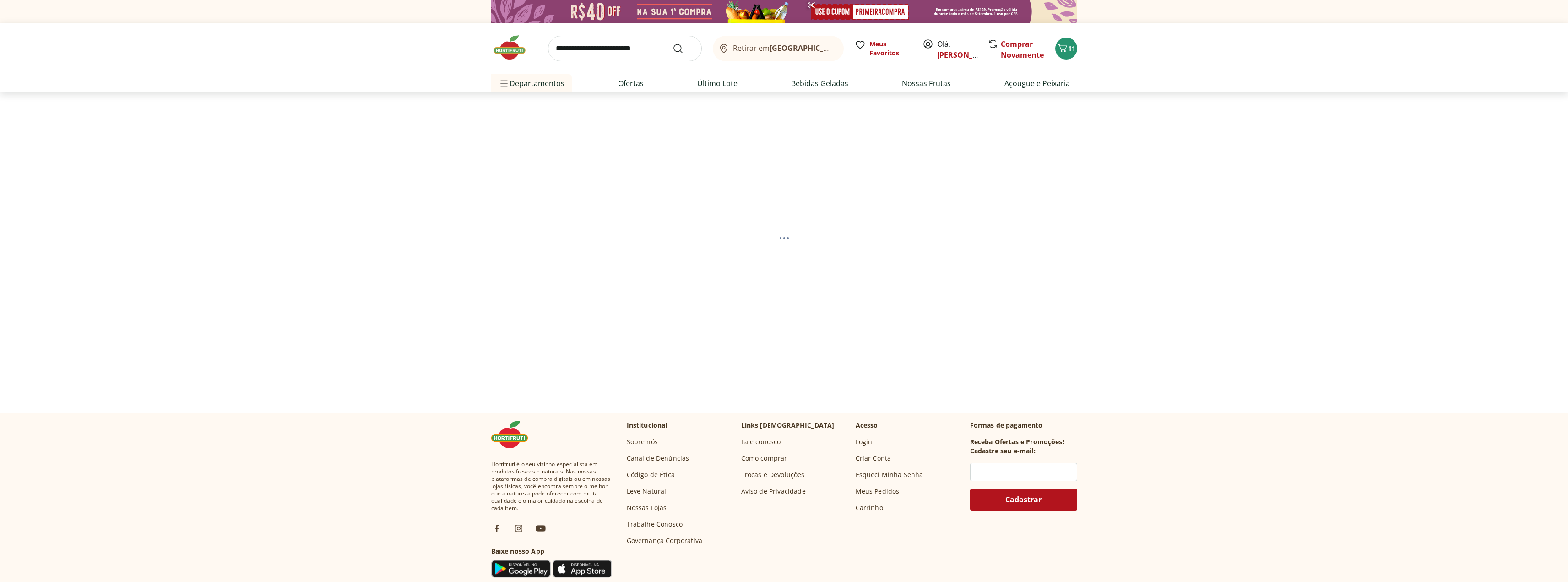
select select "**********"
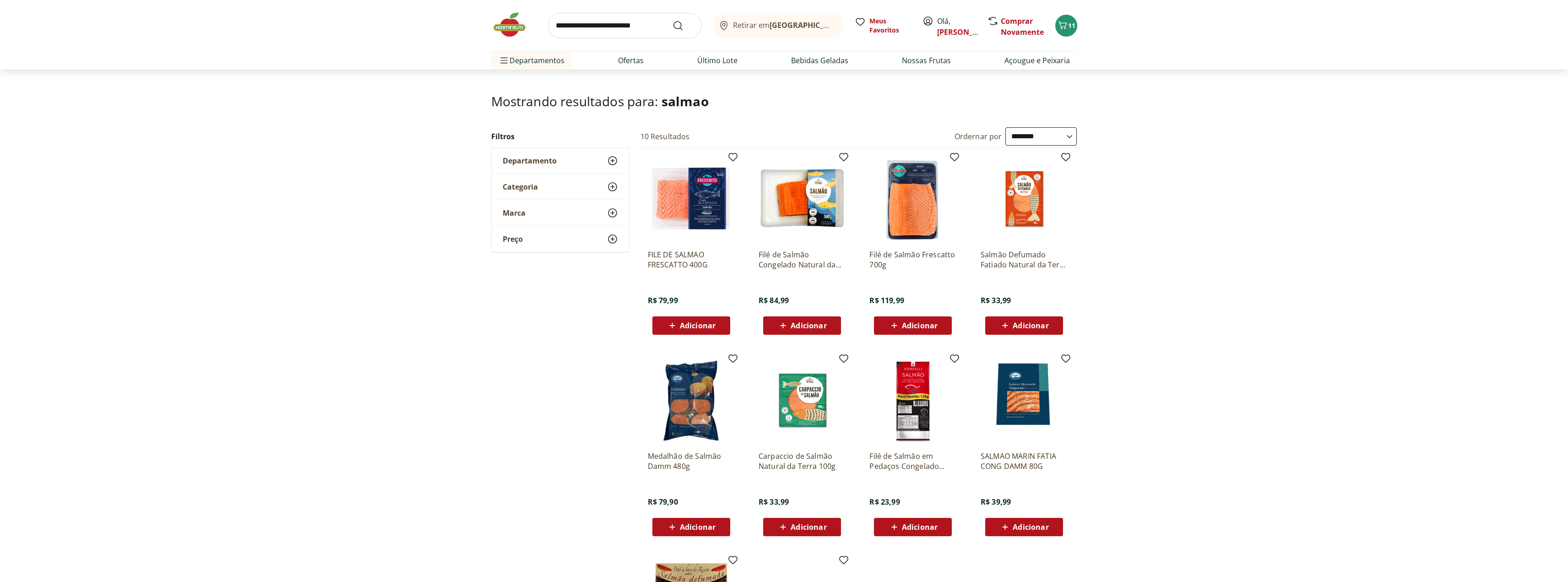
scroll to position [15, 0]
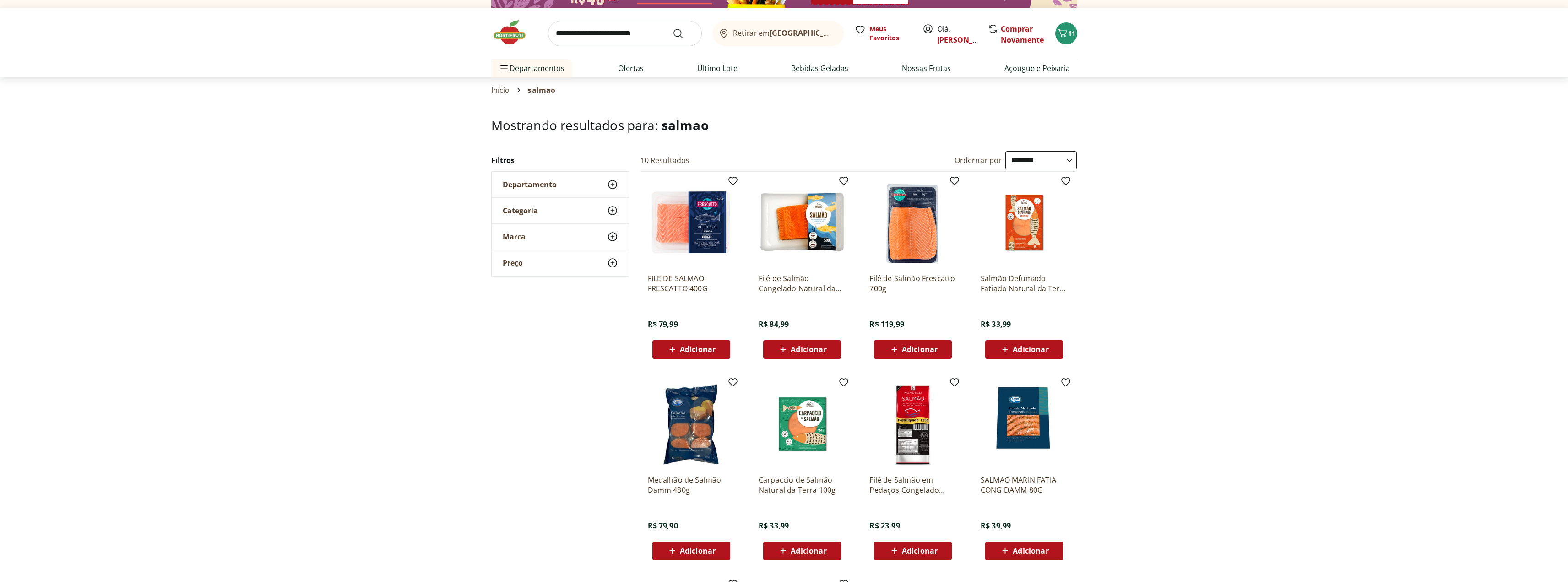
click at [614, 29] on input "search" at bounding box center [625, 34] width 154 height 26
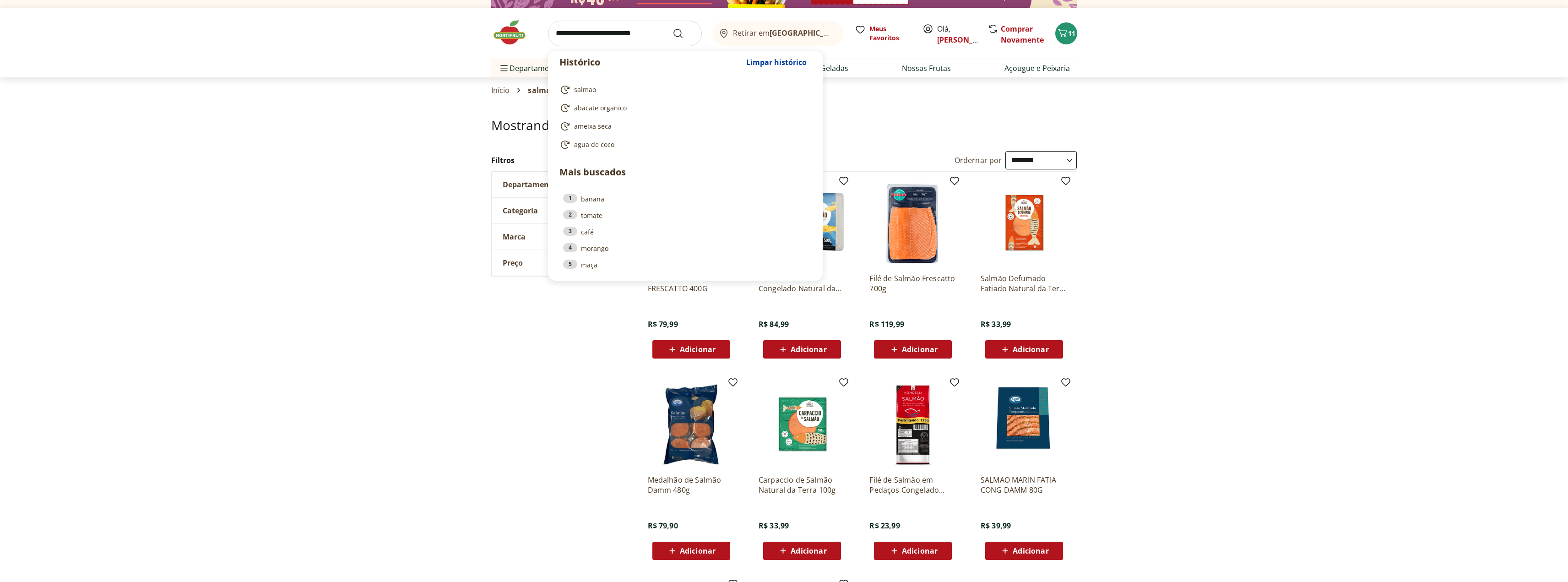
click at [614, 29] on input "search" at bounding box center [625, 34] width 154 height 26
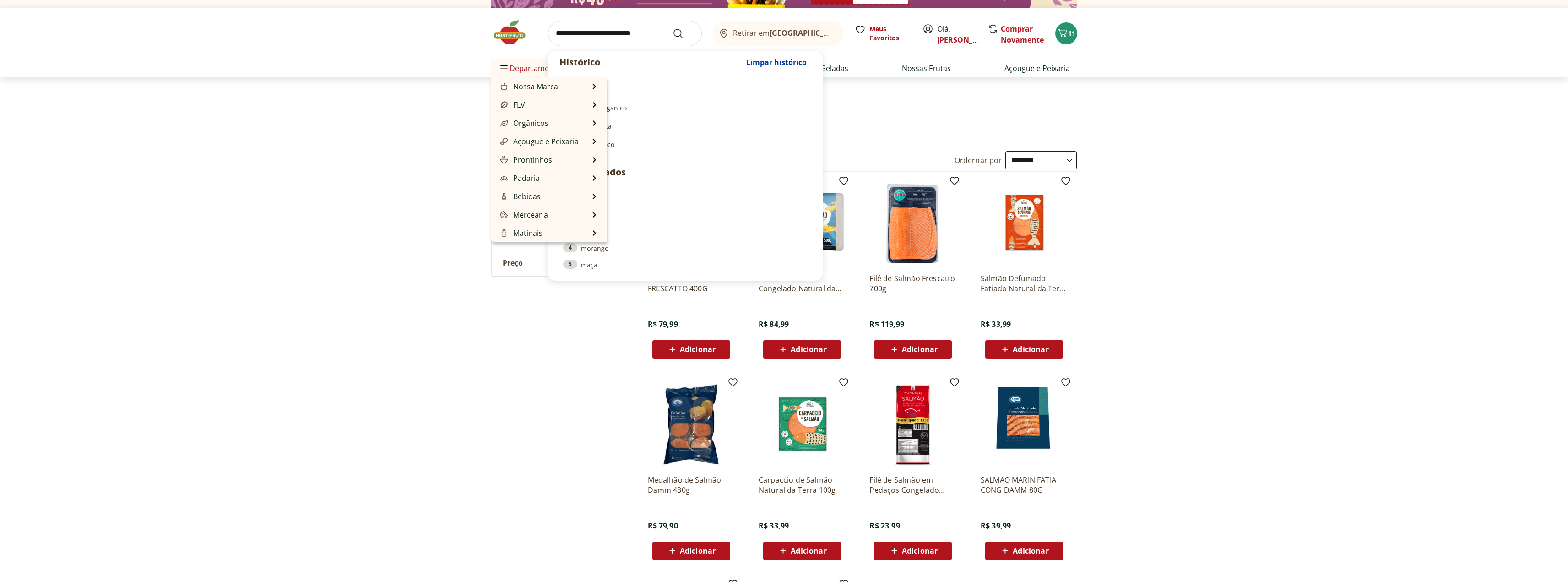
click at [523, 68] on span "Departamentos" at bounding box center [531, 68] width 66 height 22
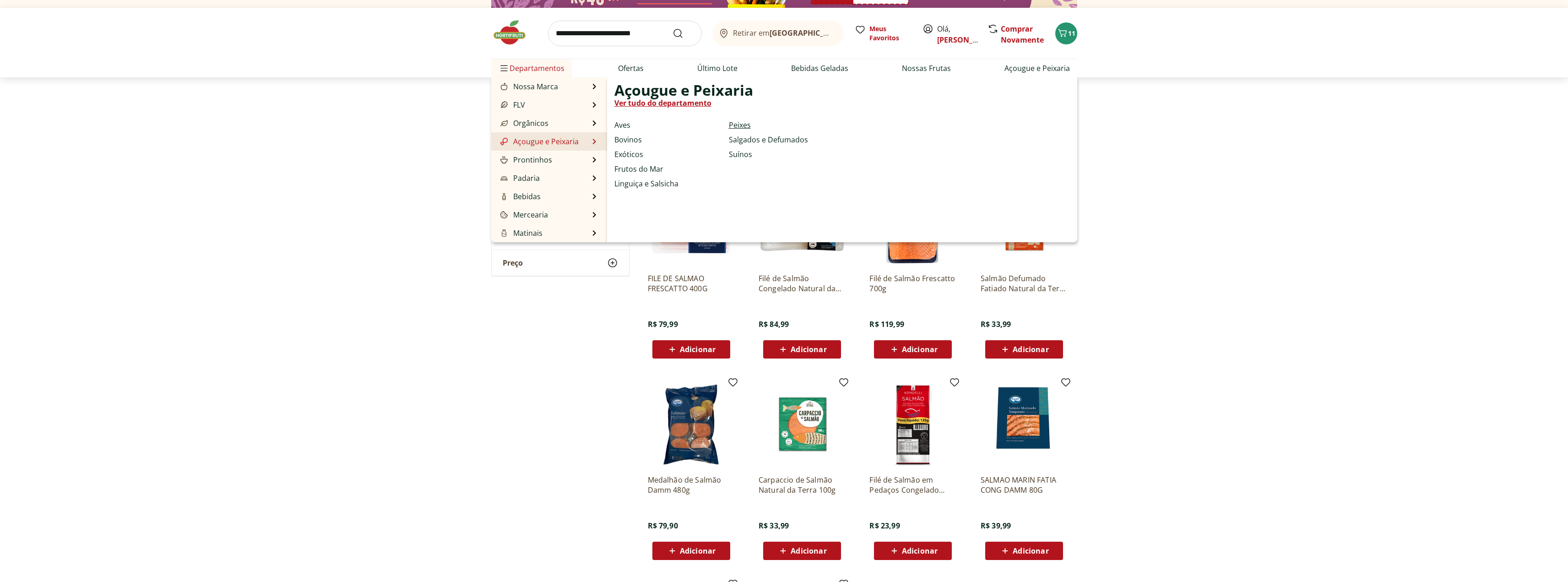
click at [739, 123] on link "Peixes" at bounding box center [740, 125] width 22 height 11
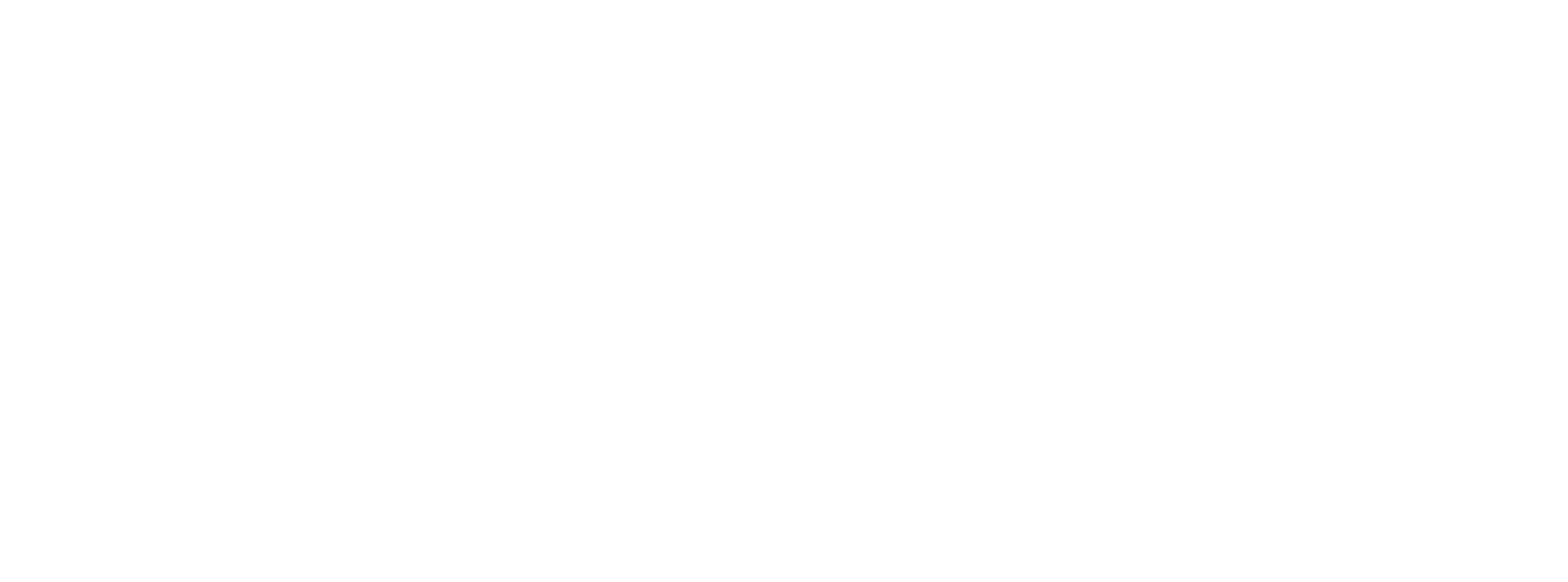
select select "**********"
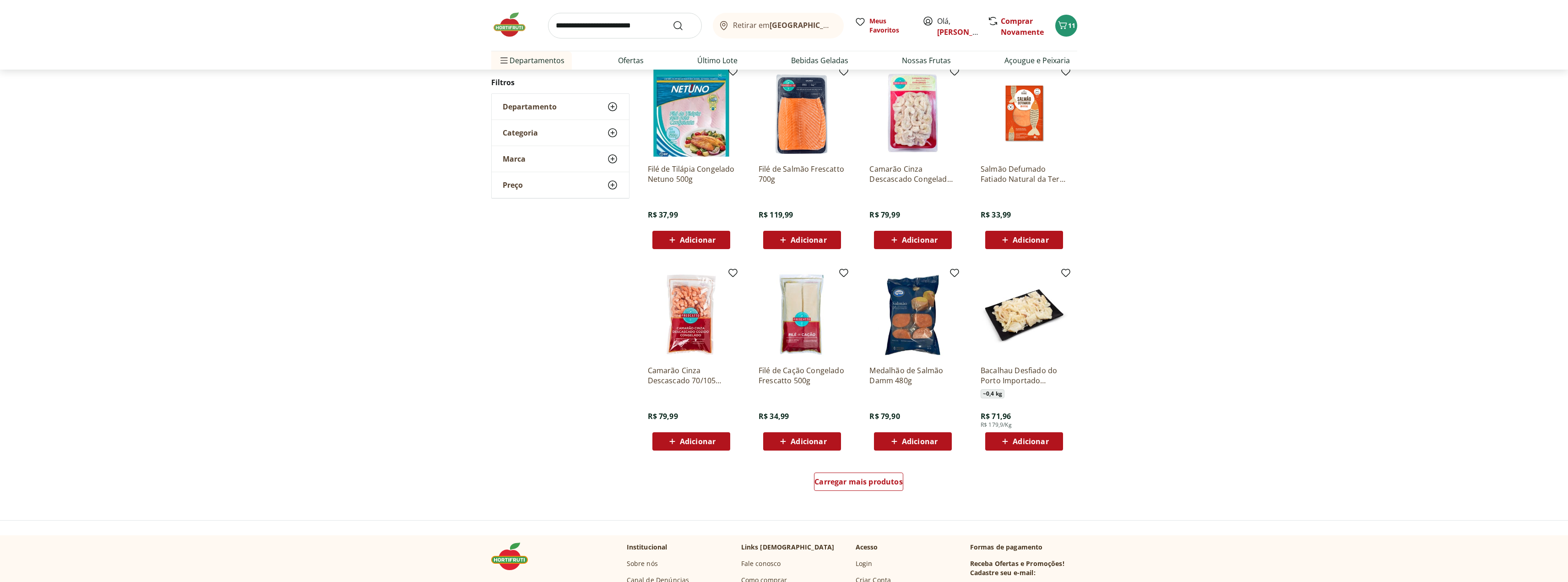
scroll to position [305, 0]
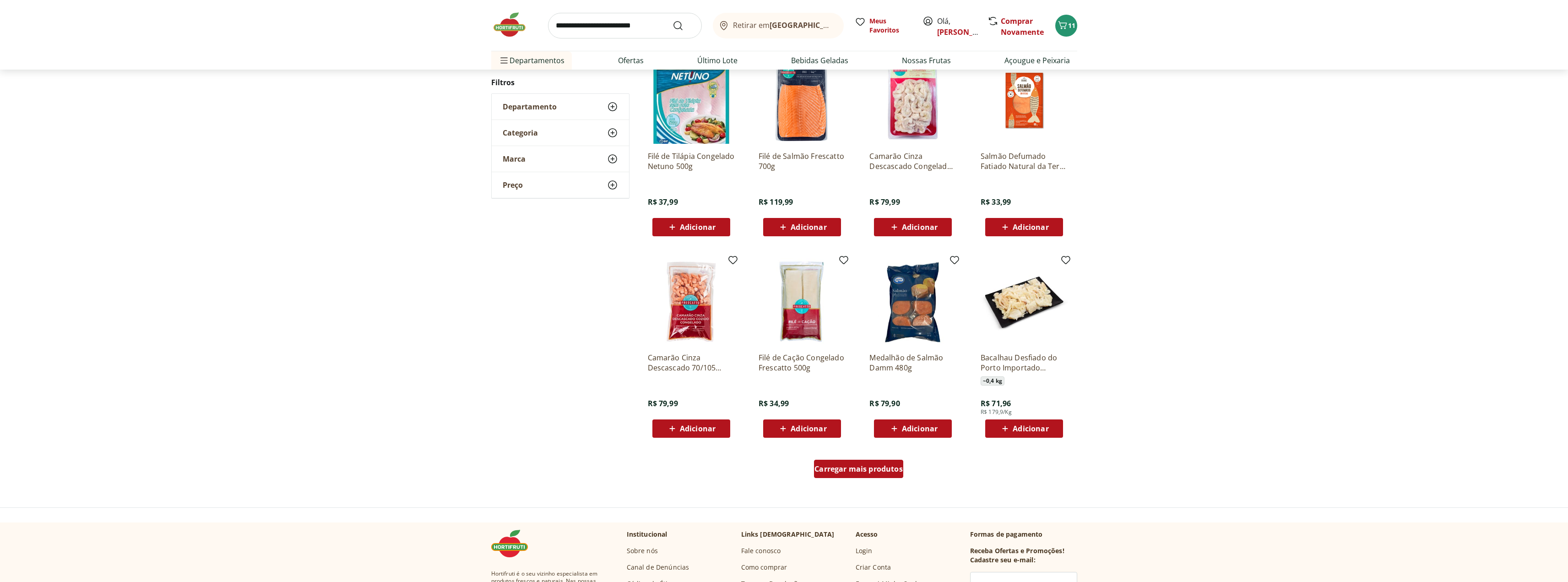
click at [861, 466] on span "Carregar mais produtos" at bounding box center [858, 469] width 89 height 7
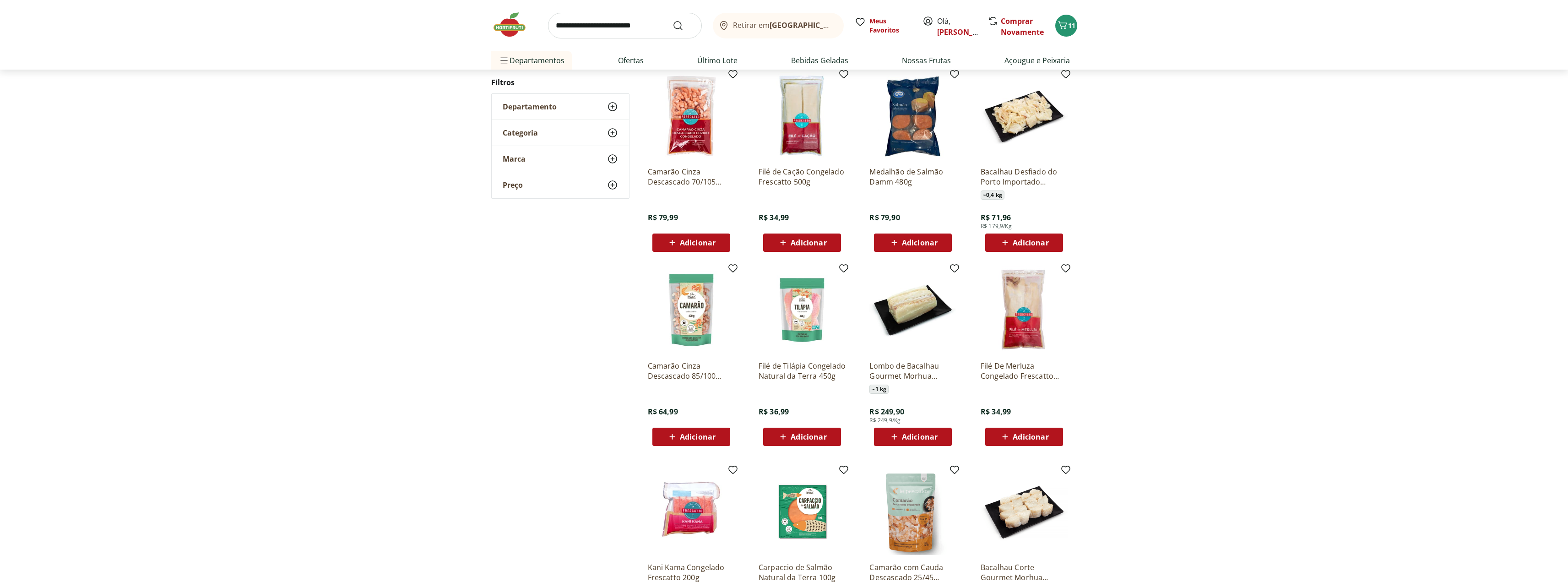
scroll to position [504, 0]
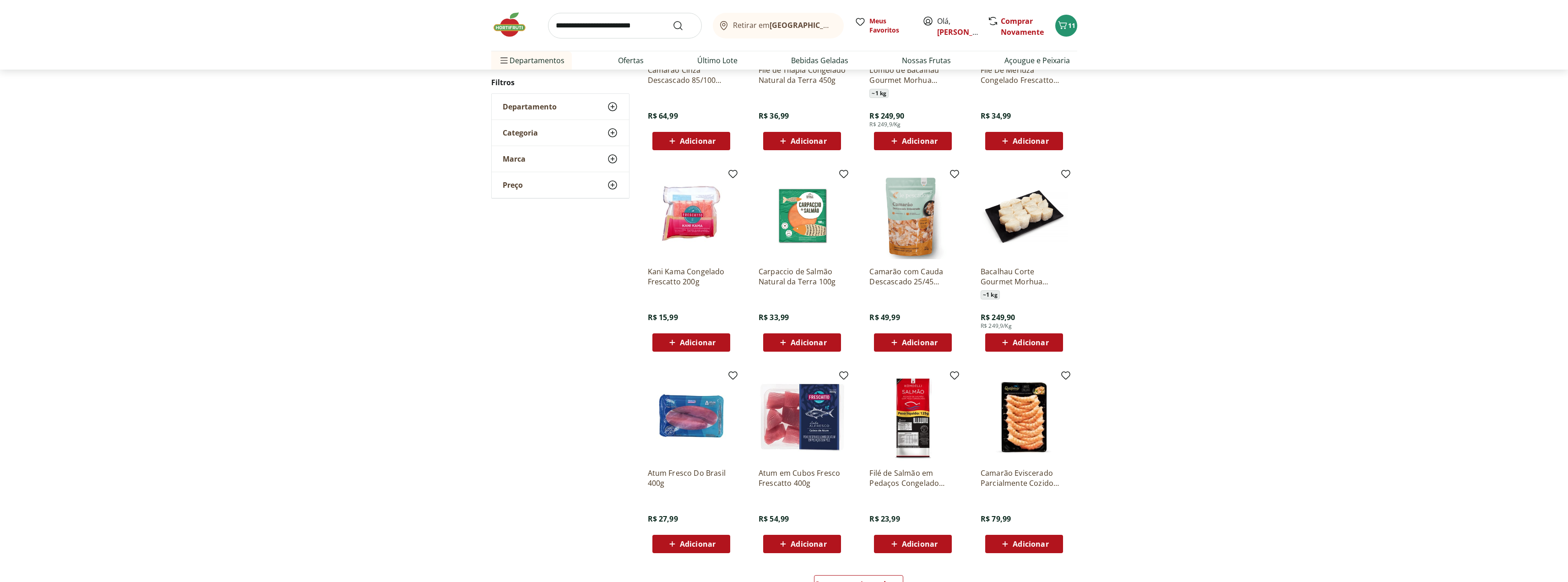
scroll to position [289, 0]
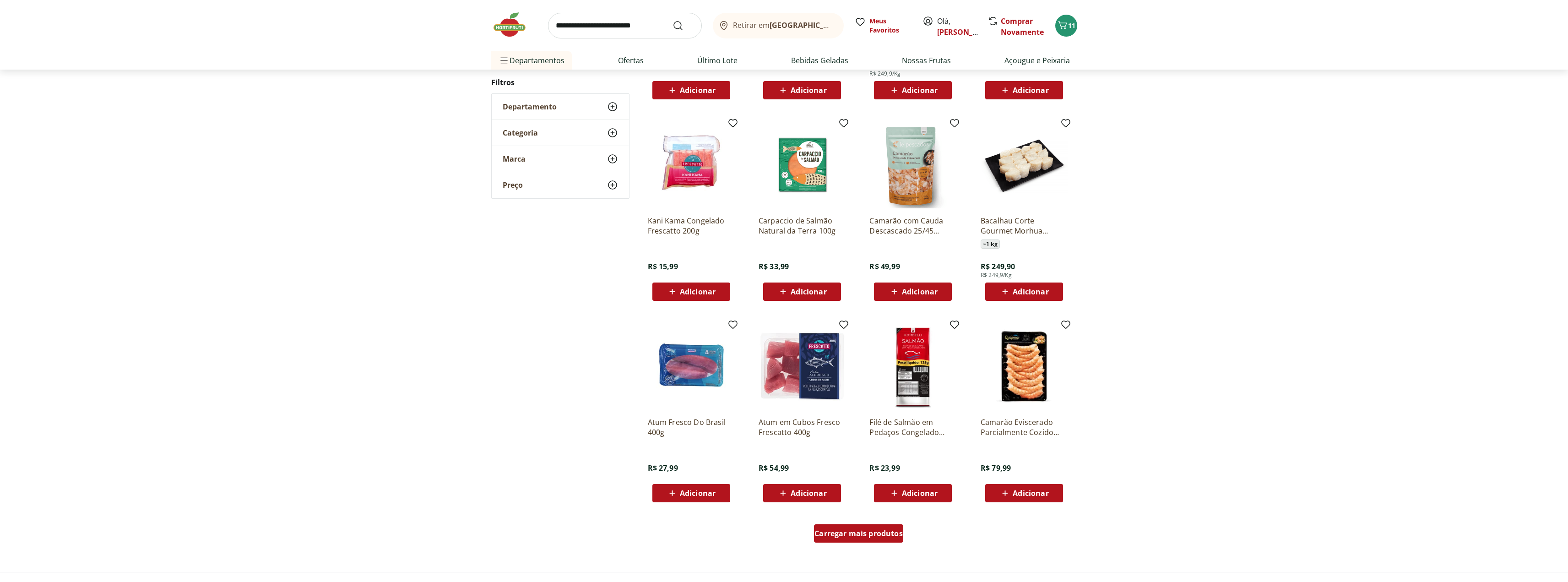
click at [878, 539] on div "Carregar mais produtos" at bounding box center [858, 533] width 89 height 18
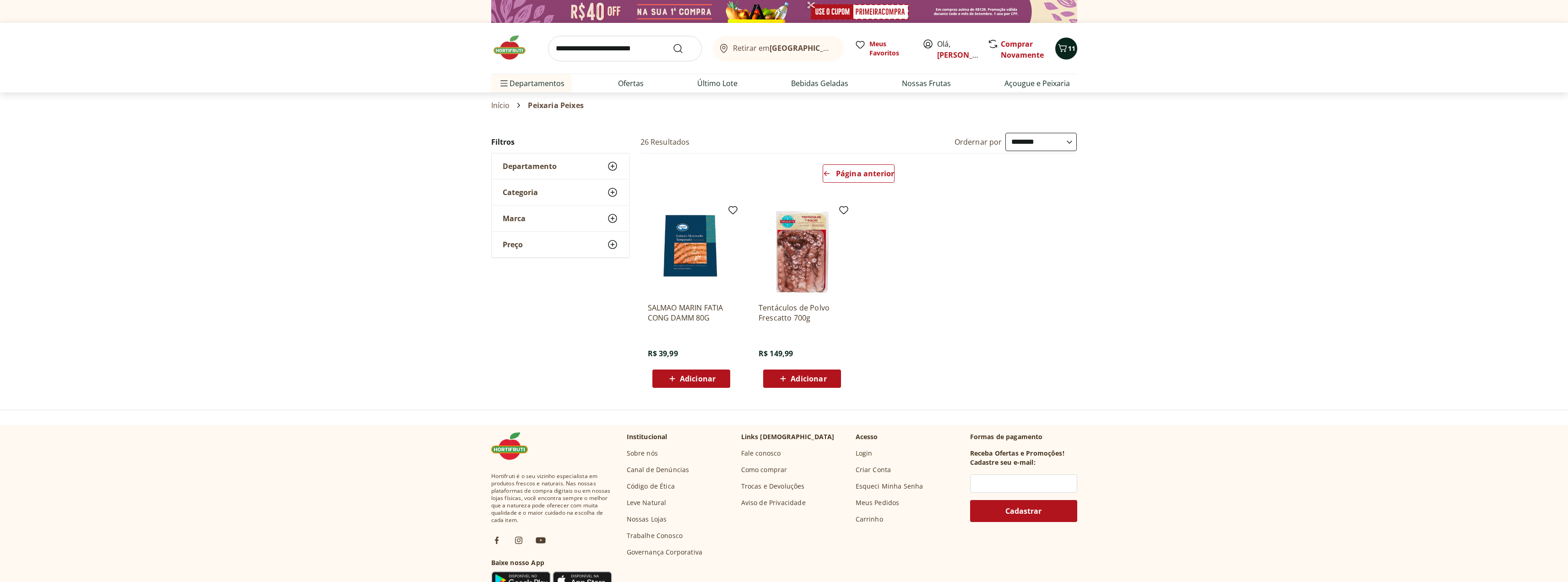
click at [1067, 50] on icon "Carrinho" at bounding box center [1062, 48] width 11 height 11
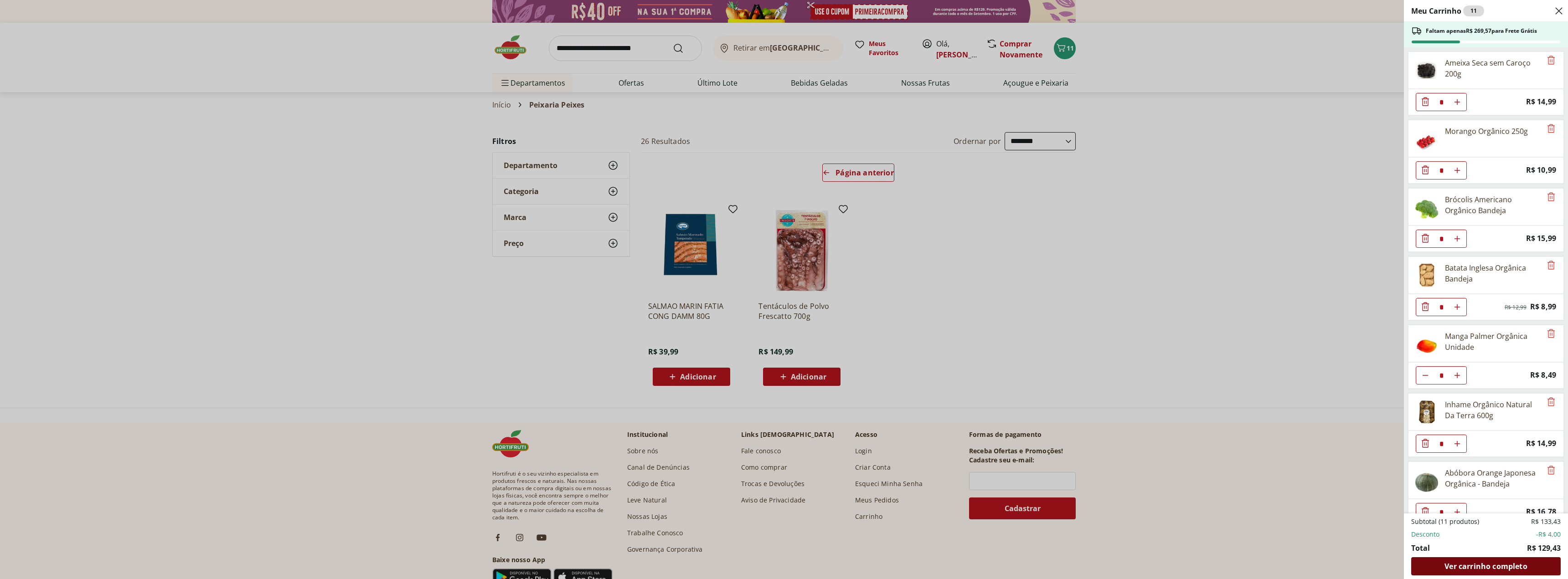
click at [1499, 567] on span "Ver carrinho completo" at bounding box center [1486, 566] width 83 height 7
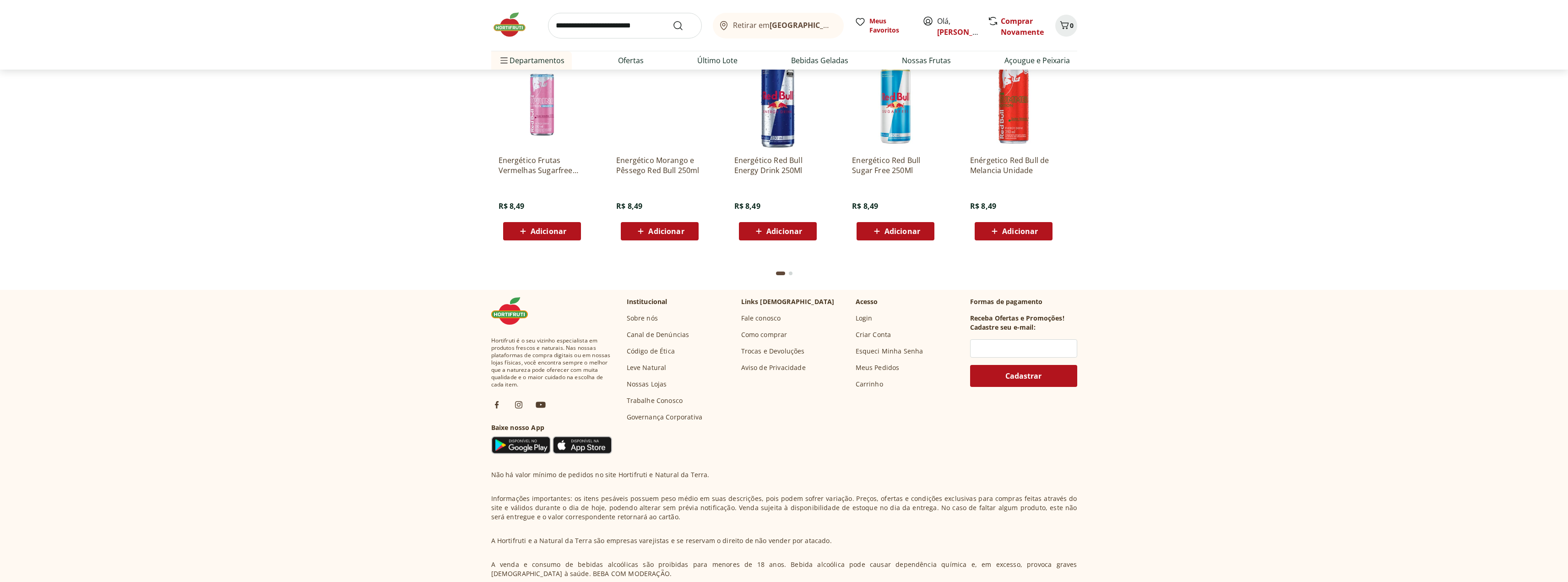
scroll to position [2563, 0]
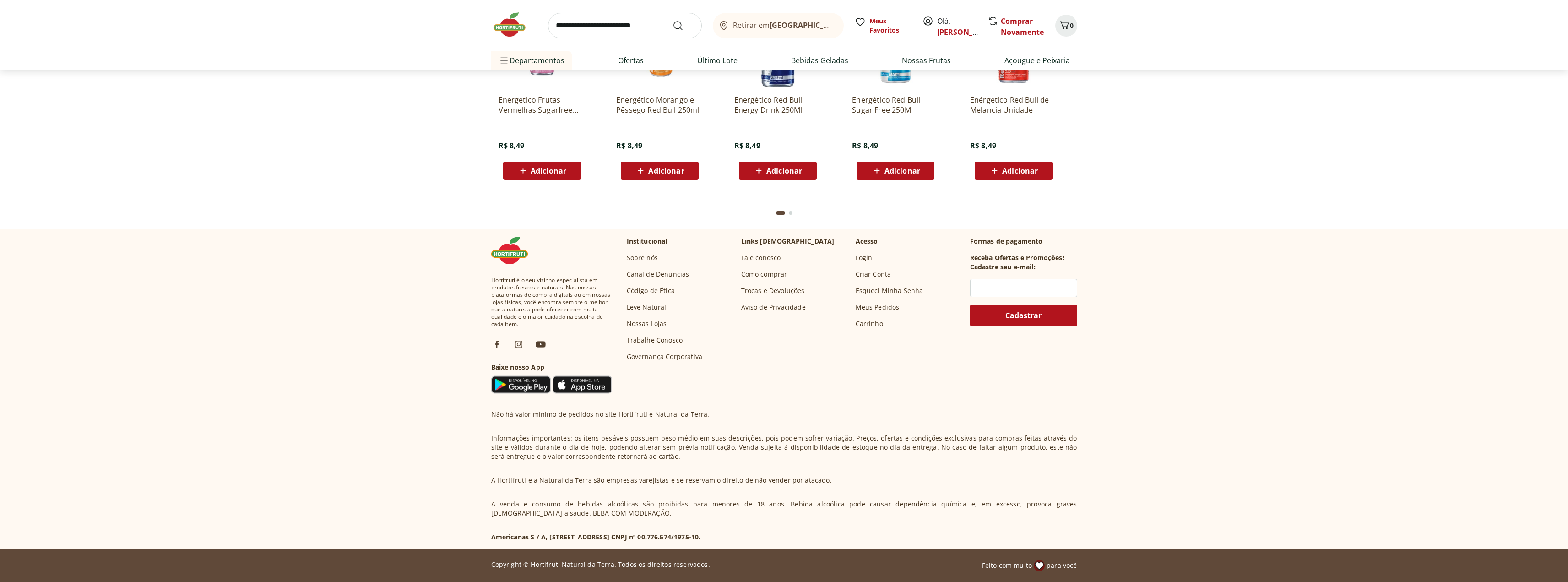
click at [768, 255] on link "Fale conosco" at bounding box center [760, 257] width 40 height 9
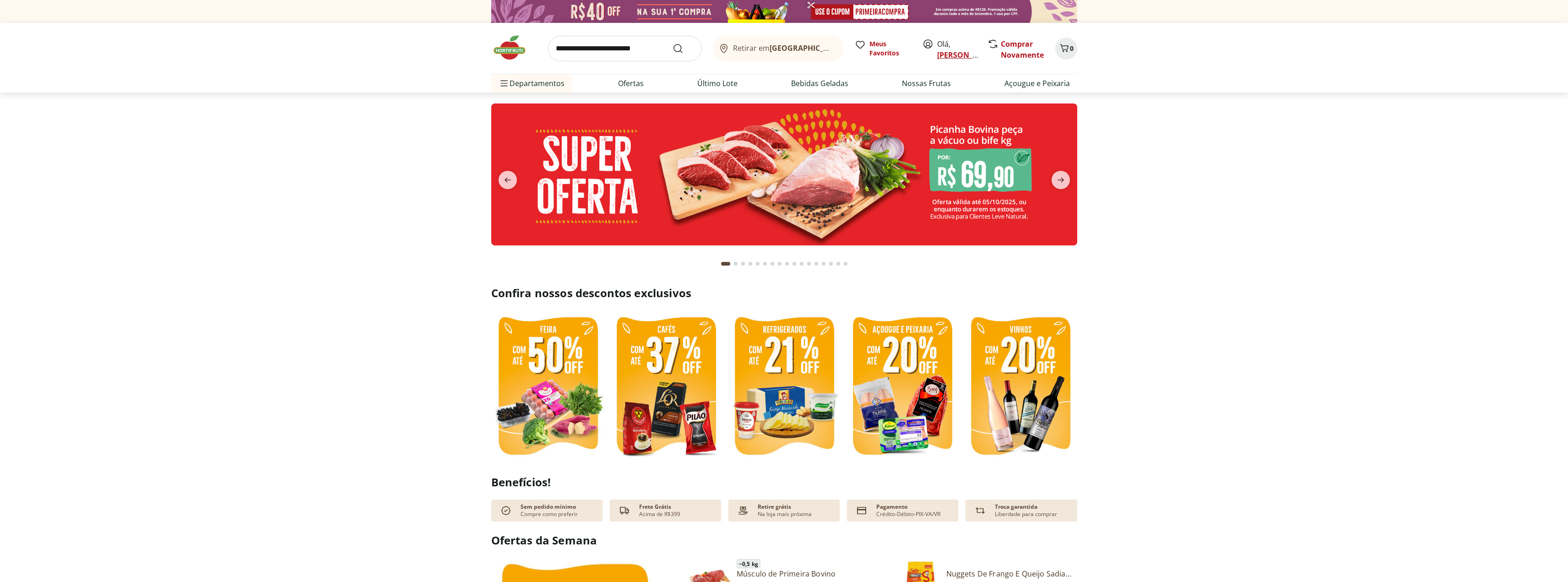
click at [951, 54] on link "[PERSON_NAME]" at bounding box center [966, 55] width 59 height 10
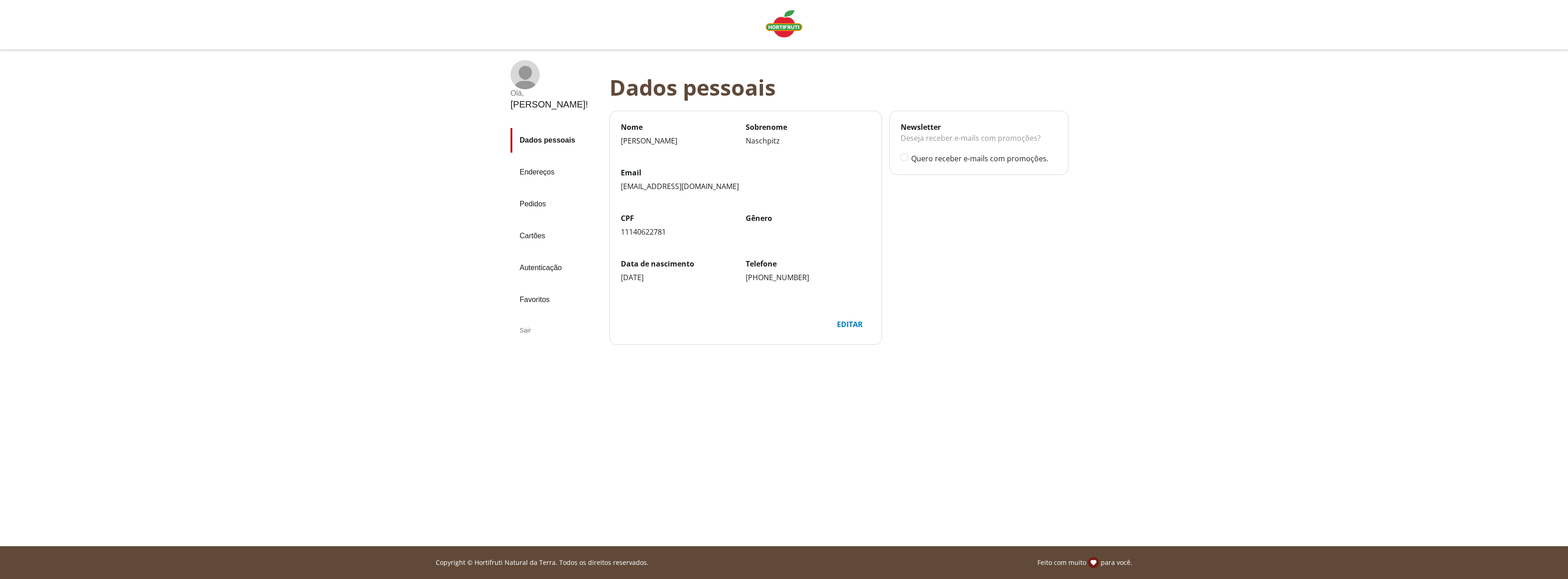
click at [533, 192] on link "Pedidos" at bounding box center [556, 204] width 92 height 24
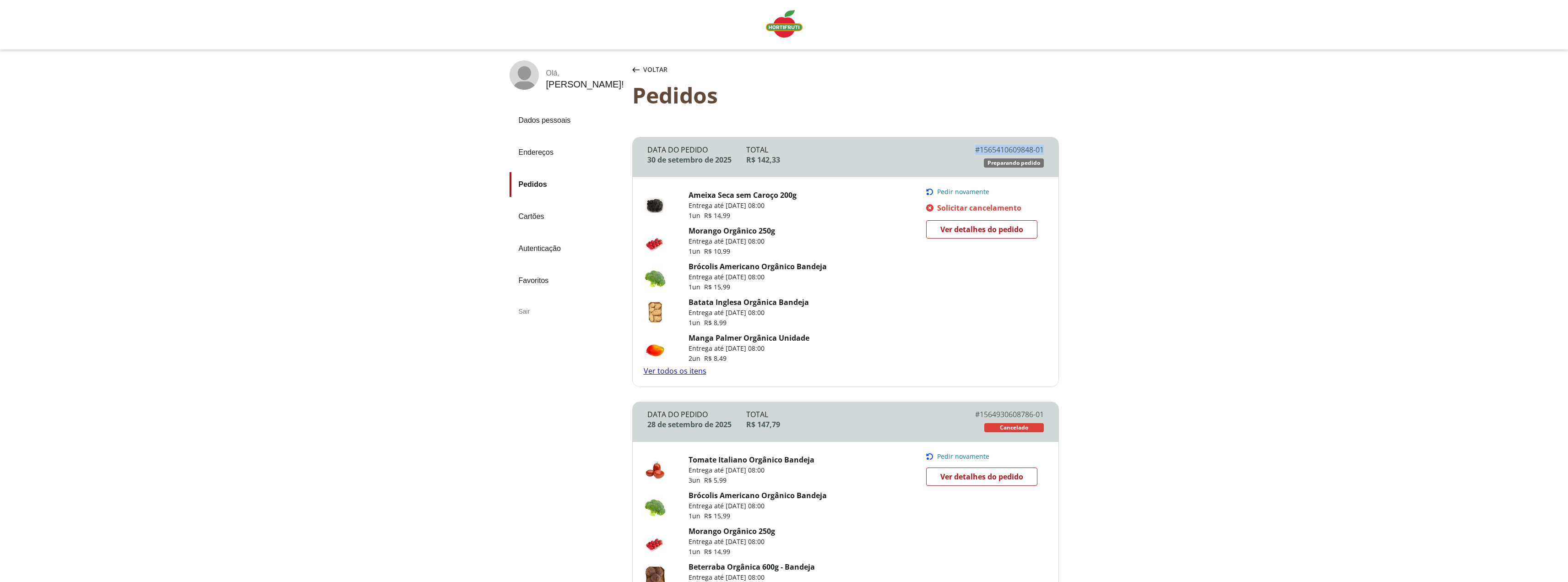
drag, startPoint x: 971, startPoint y: 150, endPoint x: 1046, endPoint y: 147, distance: 75.1
click at [1046, 147] on div "Data do Pedido [DATE] Total R$ 142,33 # 1565410609848-01 # SLR-1565410609848-01…" at bounding box center [845, 157] width 425 height 40
copy div "# 1565410609848-01"
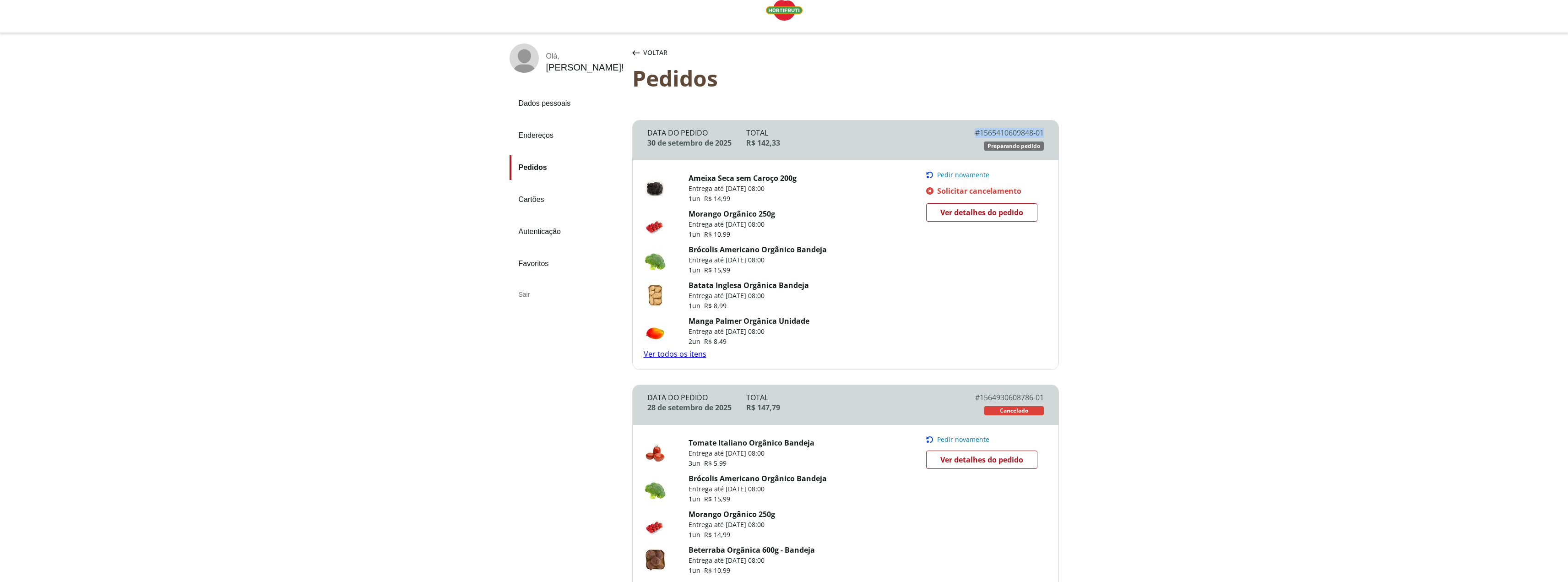
scroll to position [61, 0]
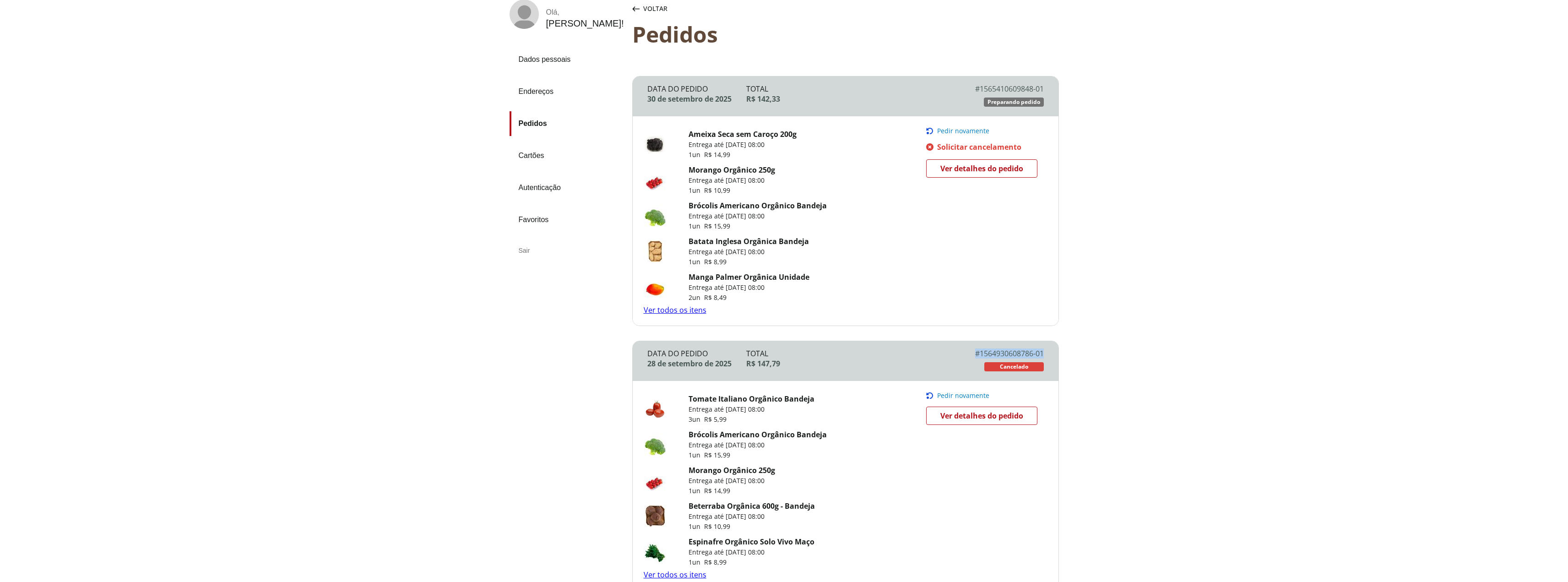
drag, startPoint x: 970, startPoint y: 358, endPoint x: 1053, endPoint y: 358, distance: 83.0
click at [1053, 358] on div "Data do Pedido [DATE] Total R$ 147,79 # 1564930608786-01 # SLR-1564930608786-01…" at bounding box center [845, 361] width 425 height 40
copy div "# 1564930608786-01"
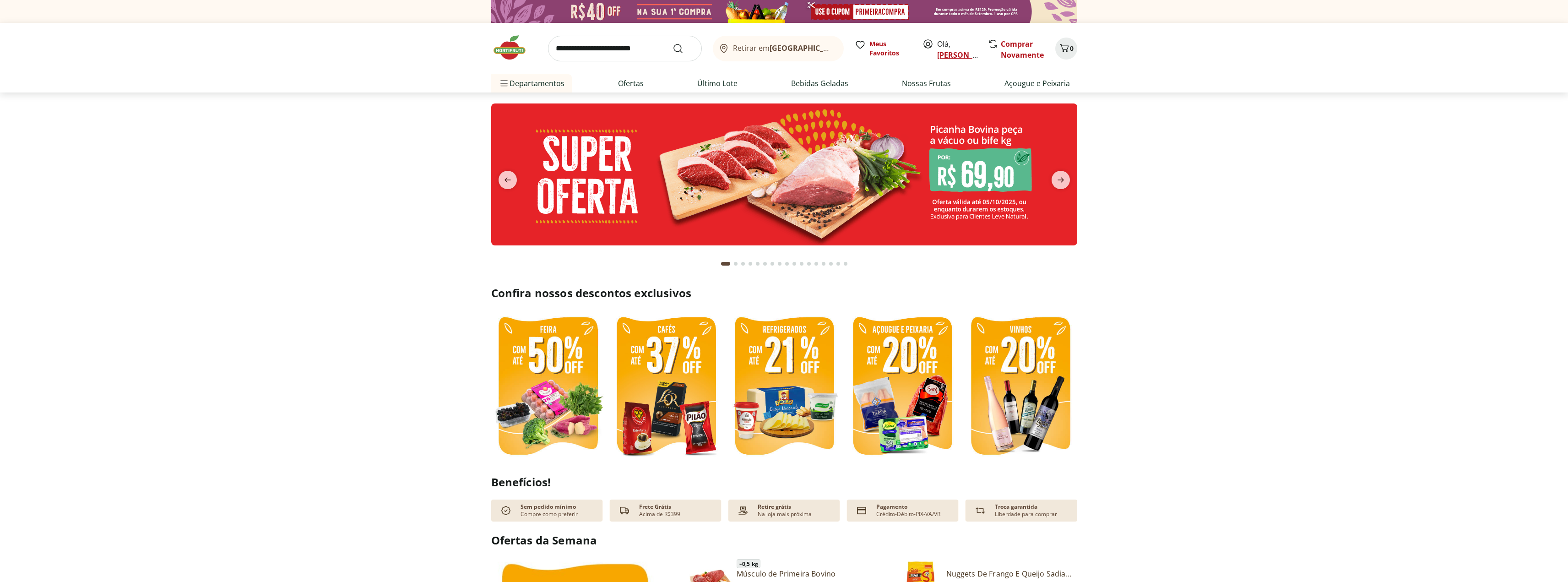
click at [947, 53] on link "[PERSON_NAME]" at bounding box center [966, 55] width 59 height 10
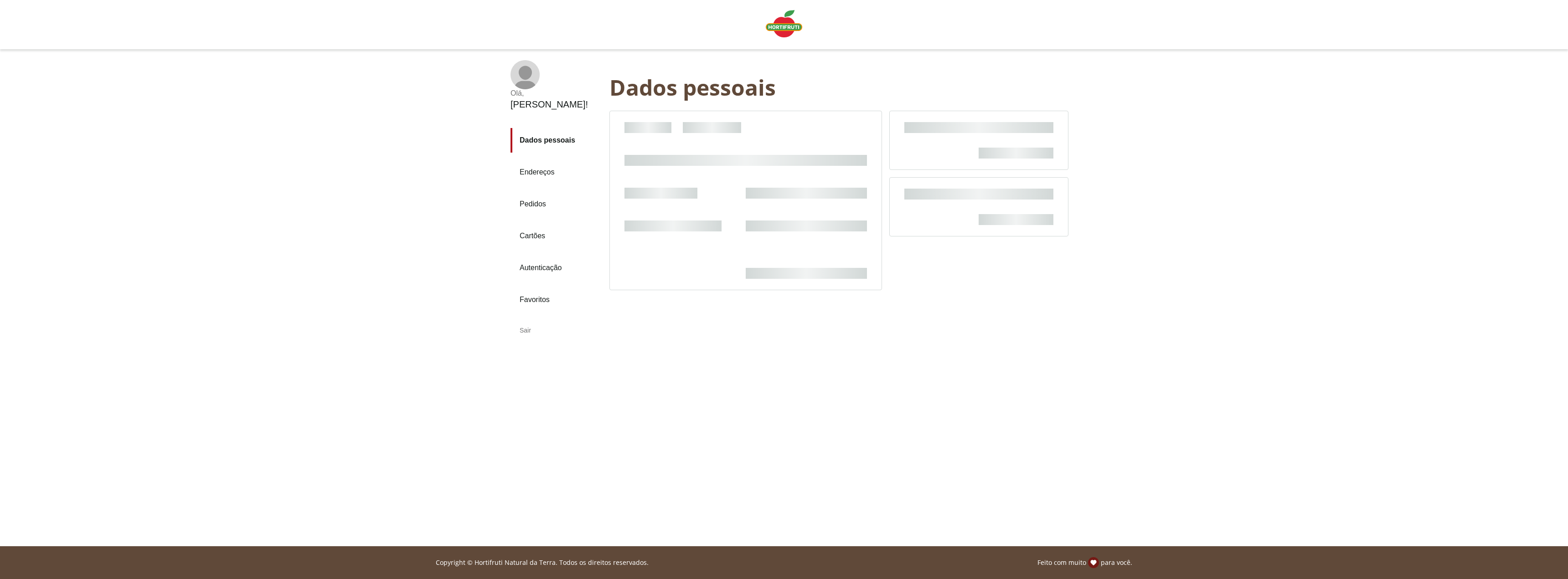
click at [536, 192] on link "Pedidos" at bounding box center [556, 204] width 92 height 24
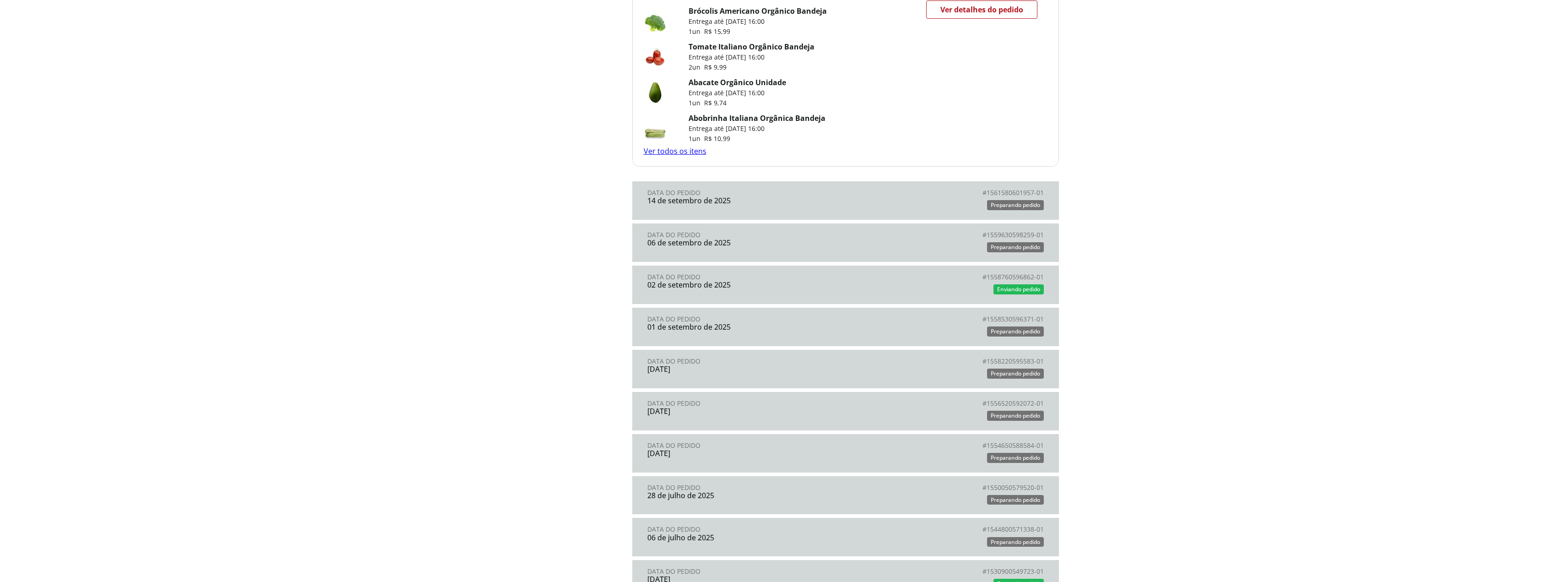
scroll to position [748, 0]
click at [751, 412] on div "24 de agosto de 2025" at bounding box center [746, 411] width 198 height 8
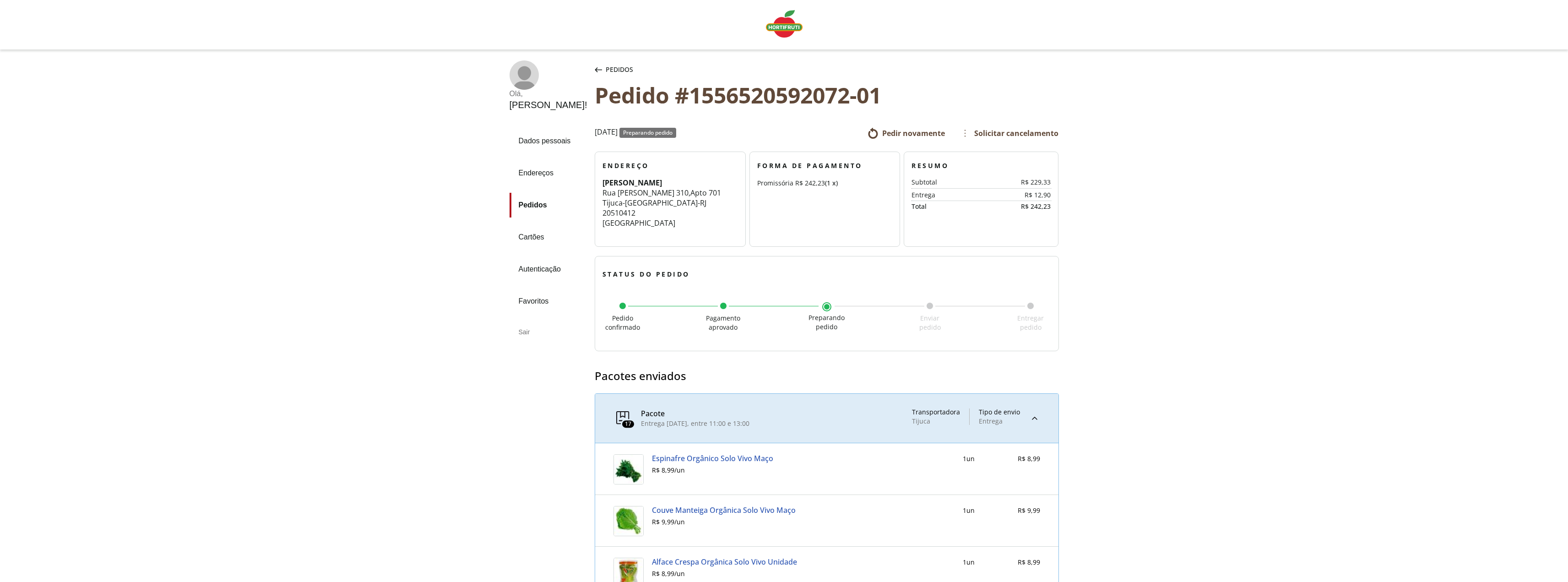
click at [595, 68] on icon "button" at bounding box center [598, 70] width 7 height 5
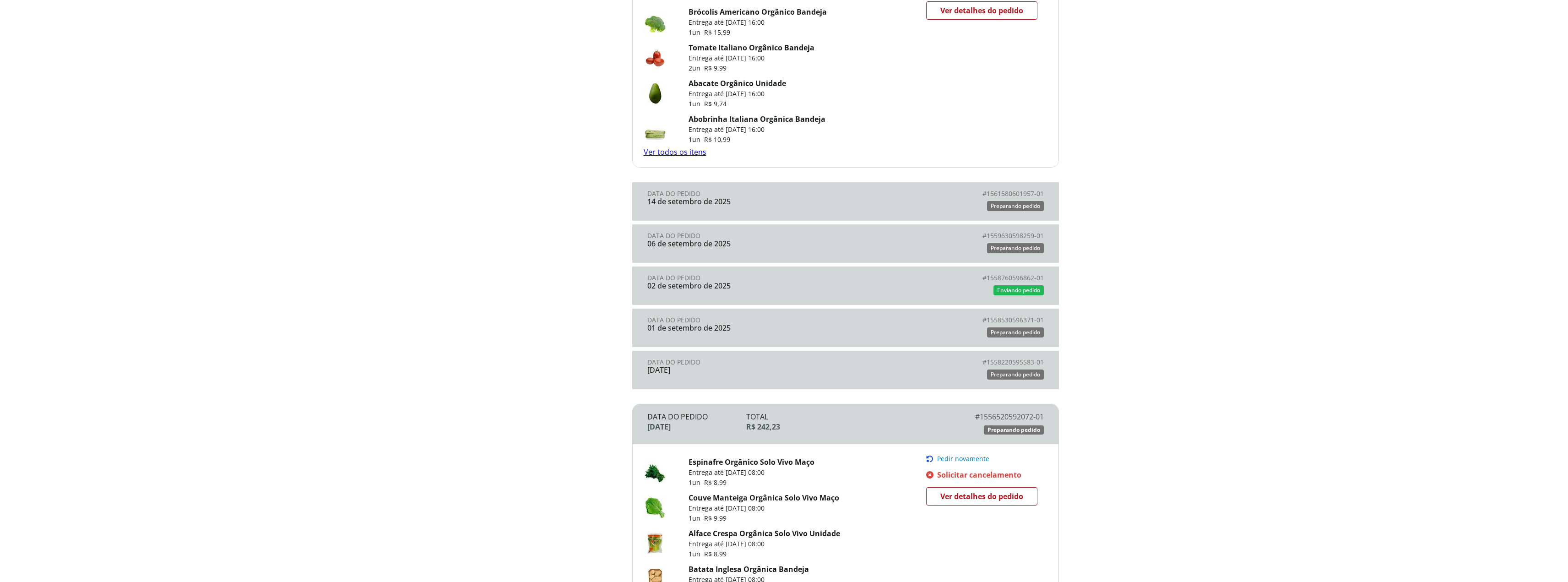
click at [739, 370] on div "31 de agosto de 2025" at bounding box center [746, 369] width 198 height 8
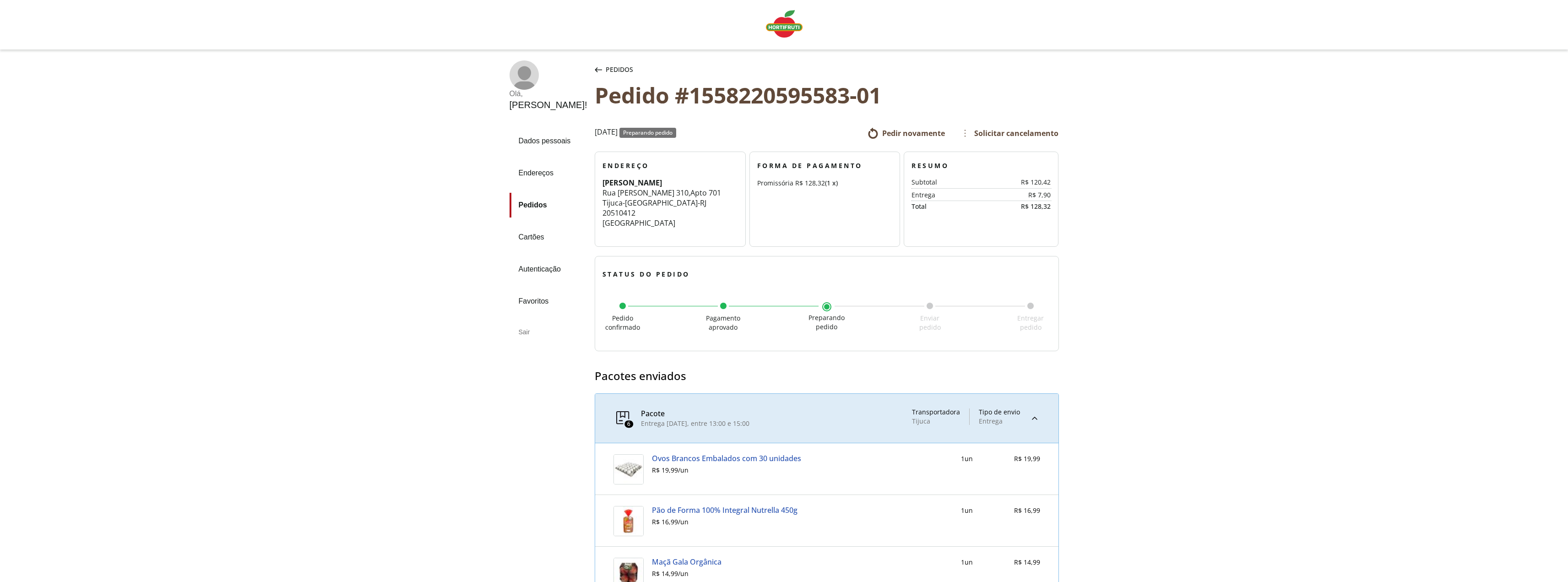
click at [593, 68] on div "Pedidos" at bounding box center [614, 70] width 42 height 18
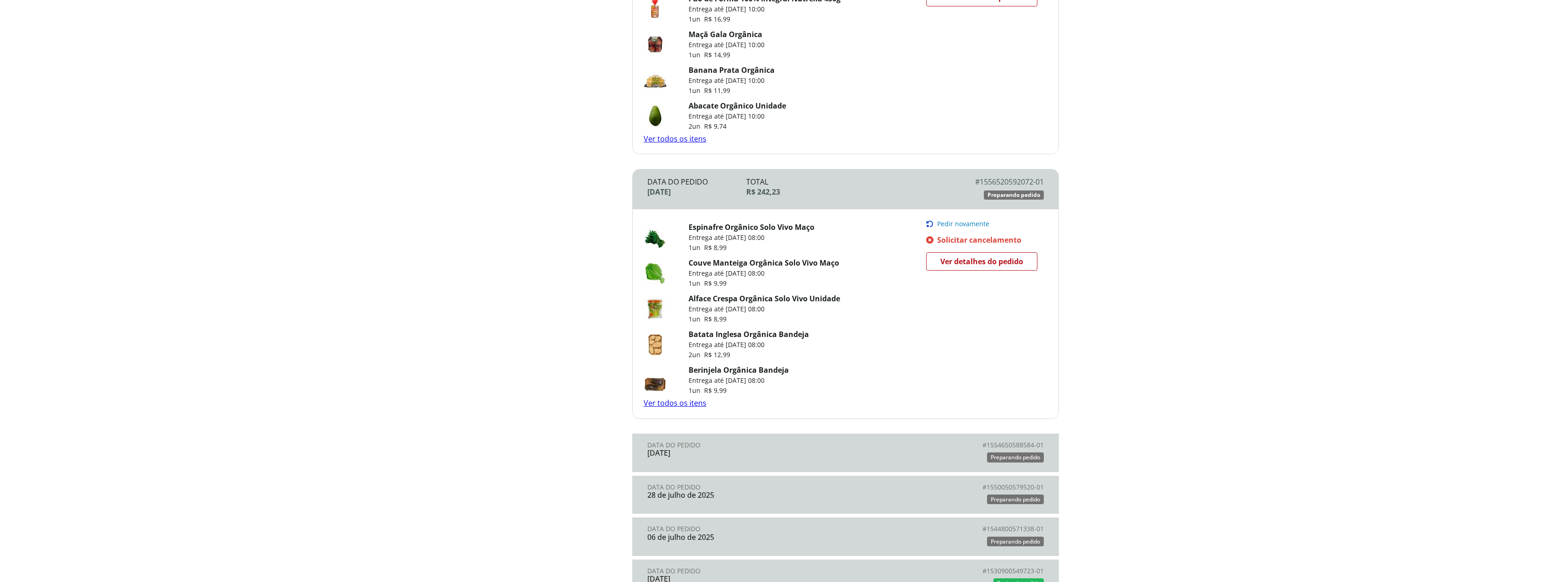
scroll to position [1190, 0]
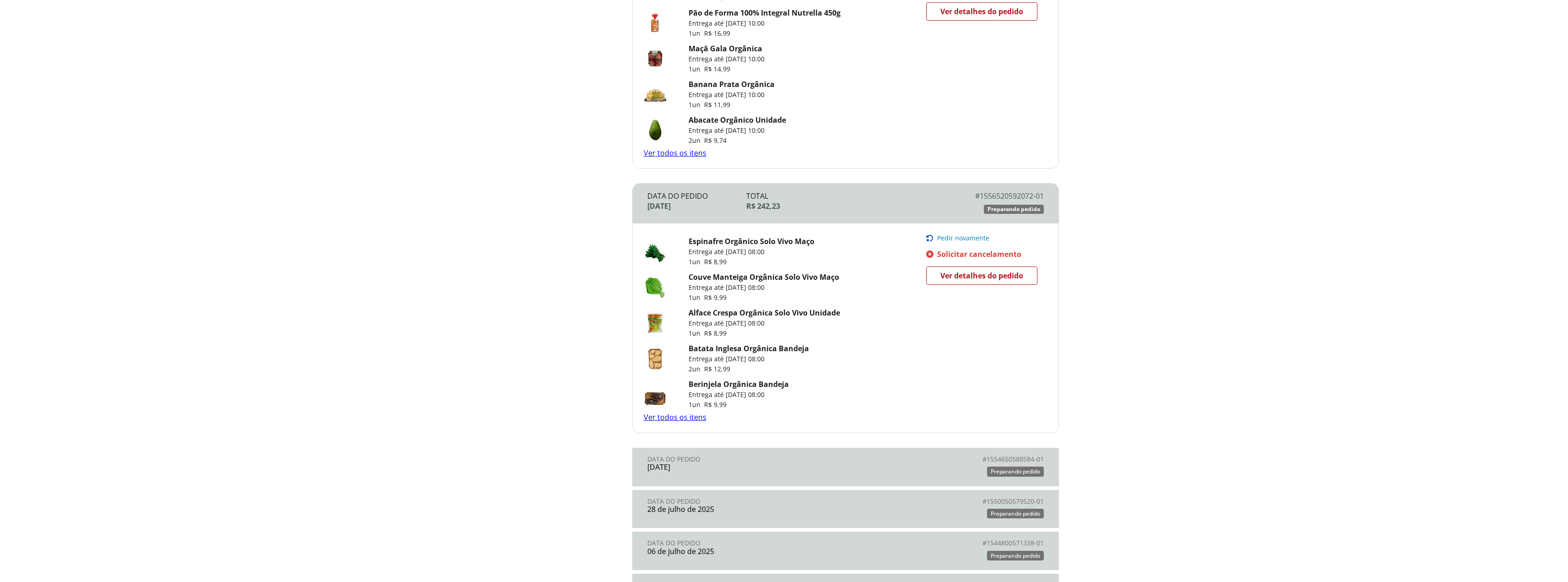
click at [828, 470] on div "16 de agosto de 2025" at bounding box center [746, 466] width 198 height 8
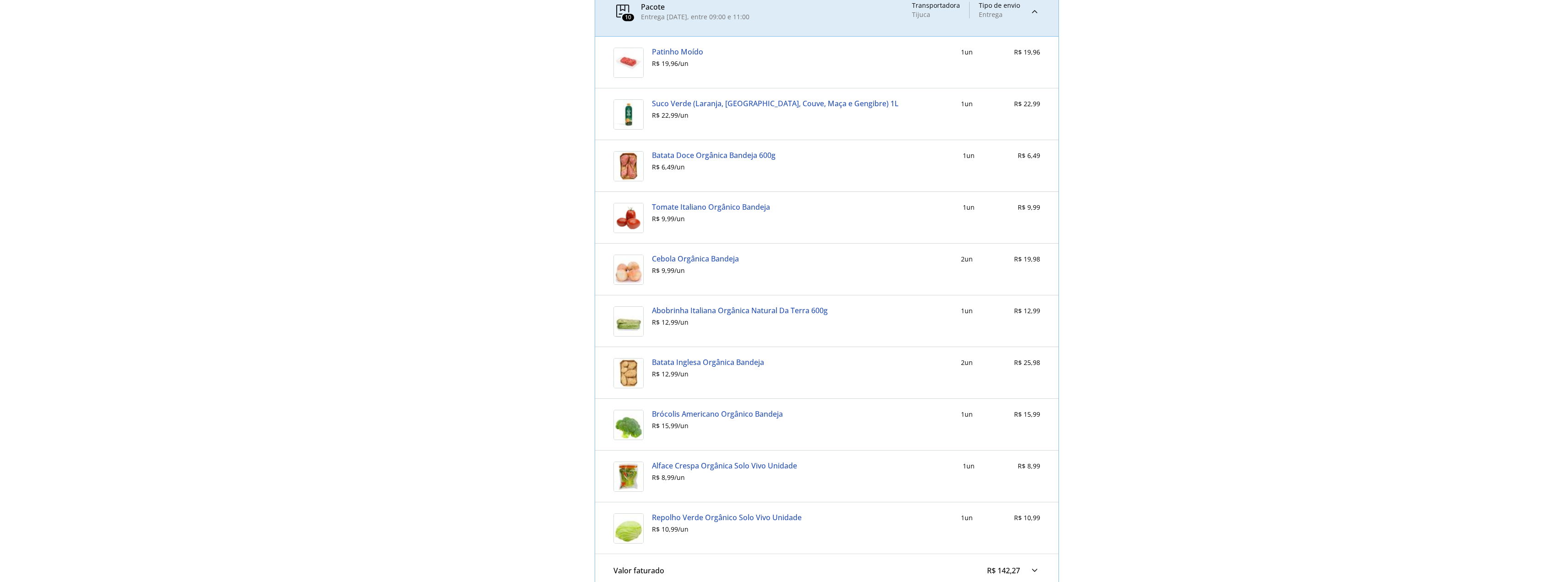
scroll to position [412, 0]
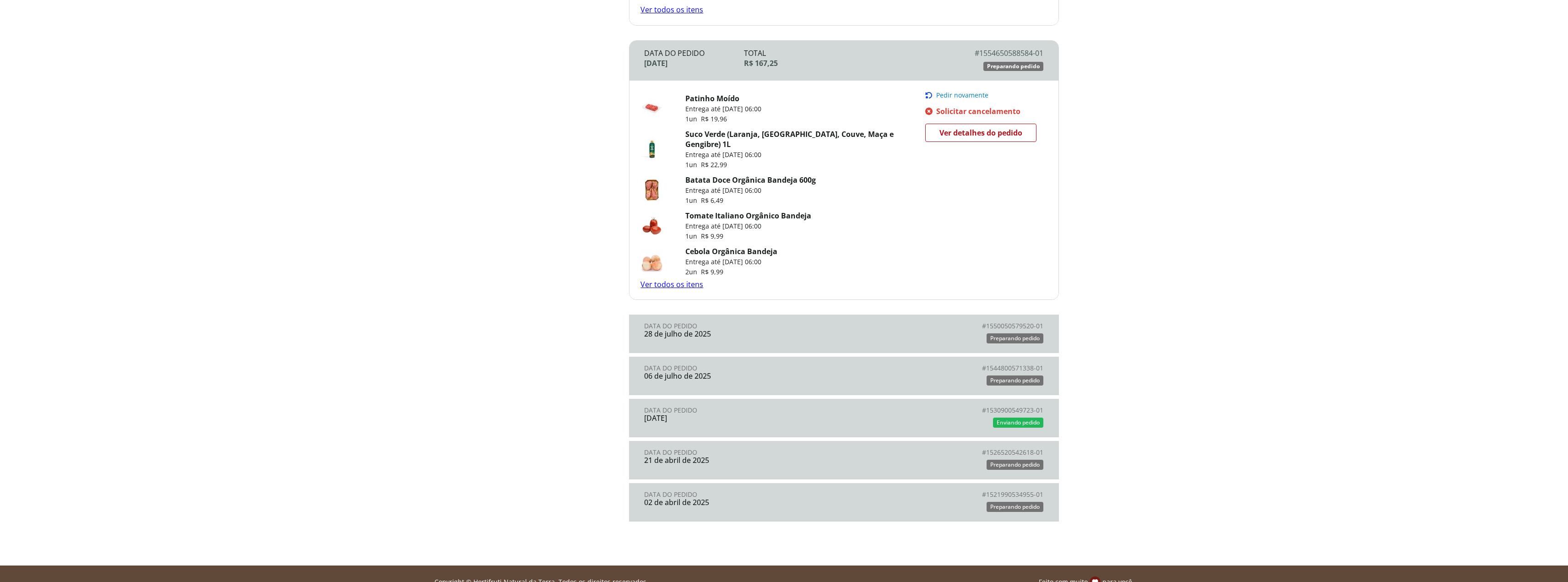
scroll to position [1604, 0]
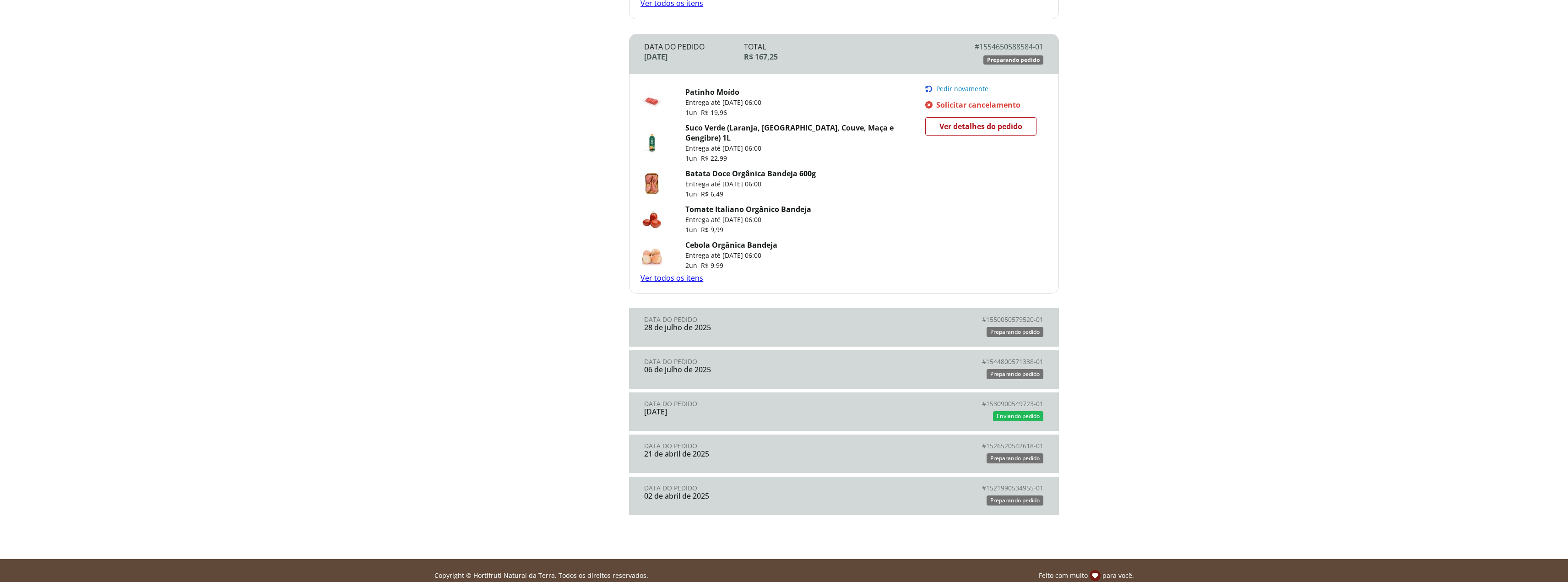
click at [695, 492] on div "02 de abril de 2025" at bounding box center [744, 495] width 199 height 8
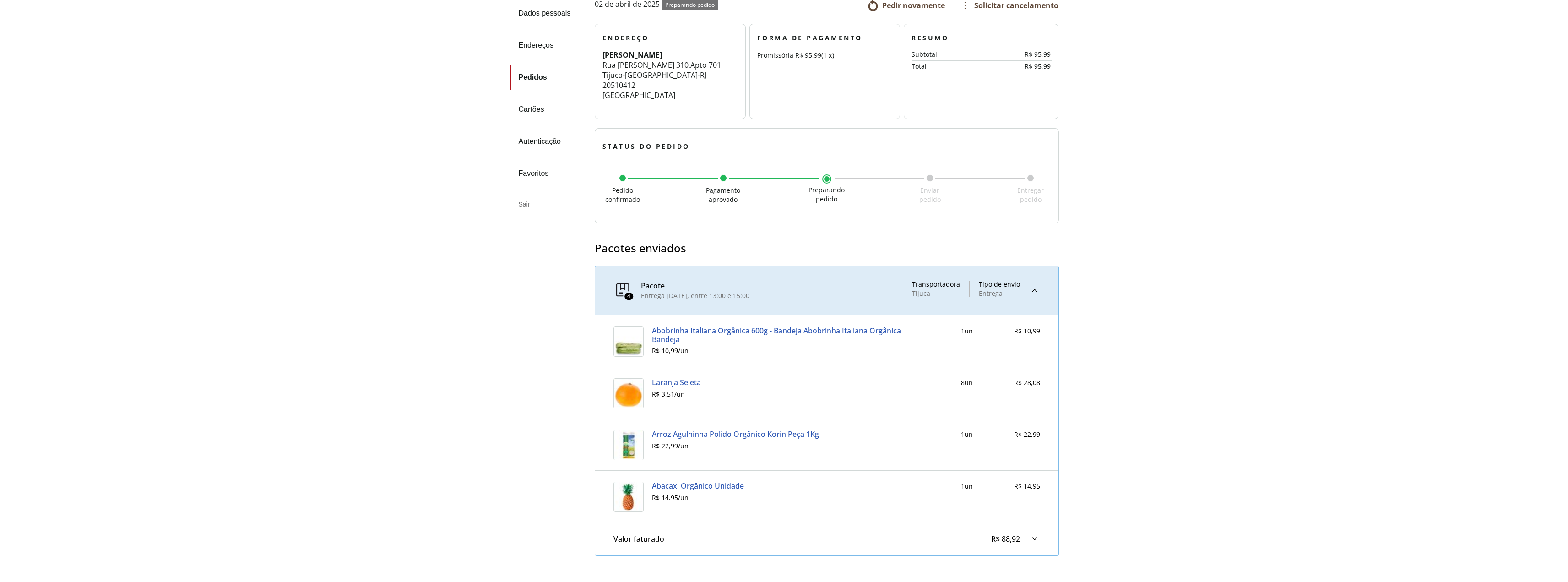
scroll to position [152, 0]
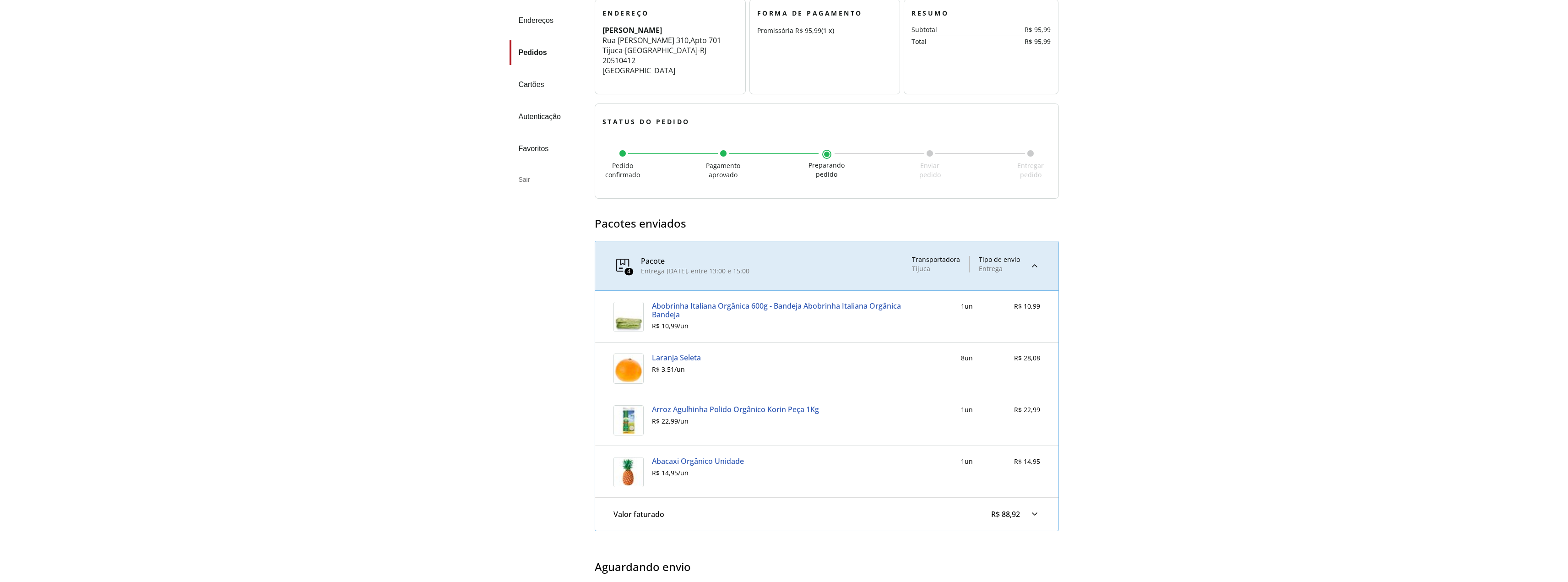
scroll to position [1604, 0]
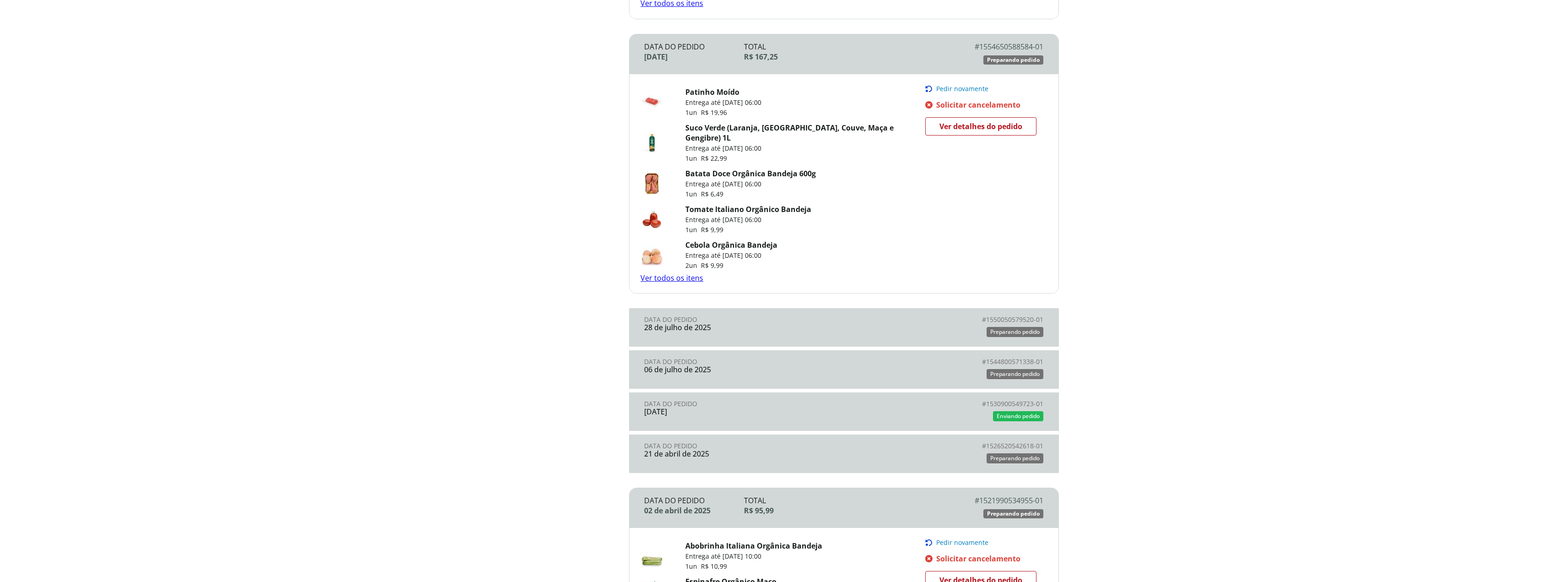
click at [738, 449] on div "21 de abril de 2025" at bounding box center [744, 453] width 199 height 8
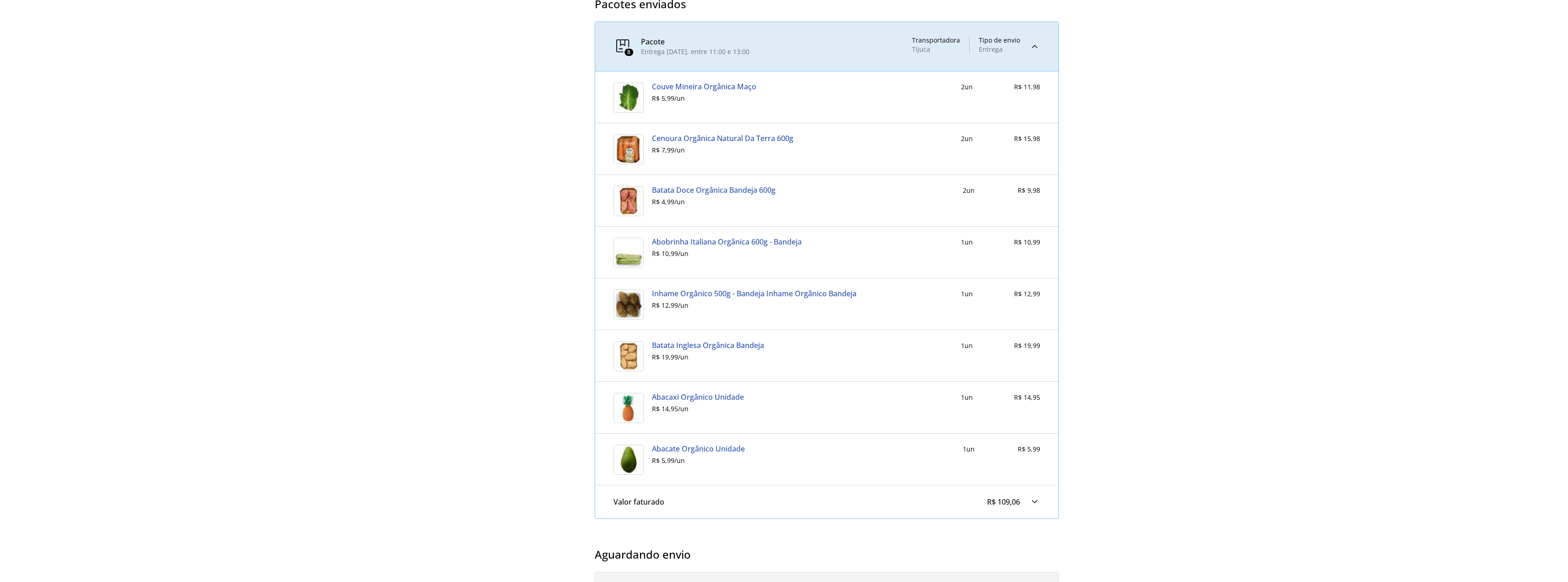
scroll to position [381, 0]
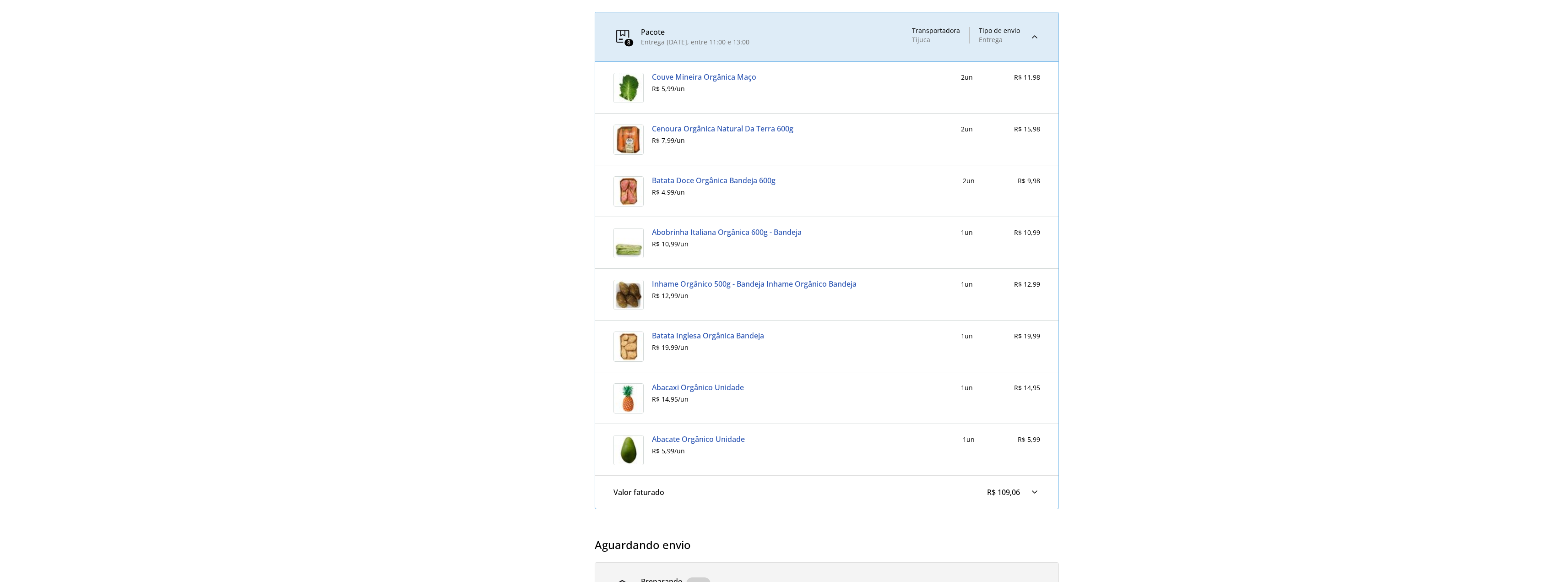
scroll to position [1604, 0]
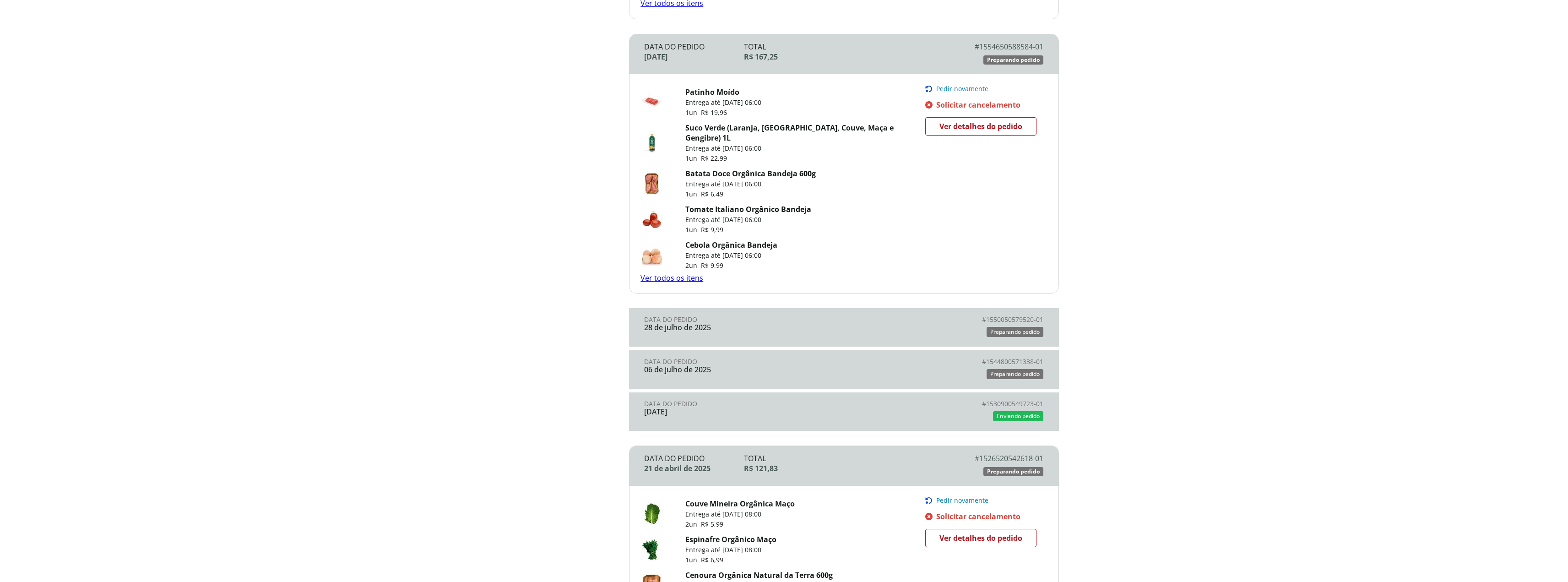
click at [734, 407] on div "09 de maio de 2025" at bounding box center [744, 411] width 199 height 8
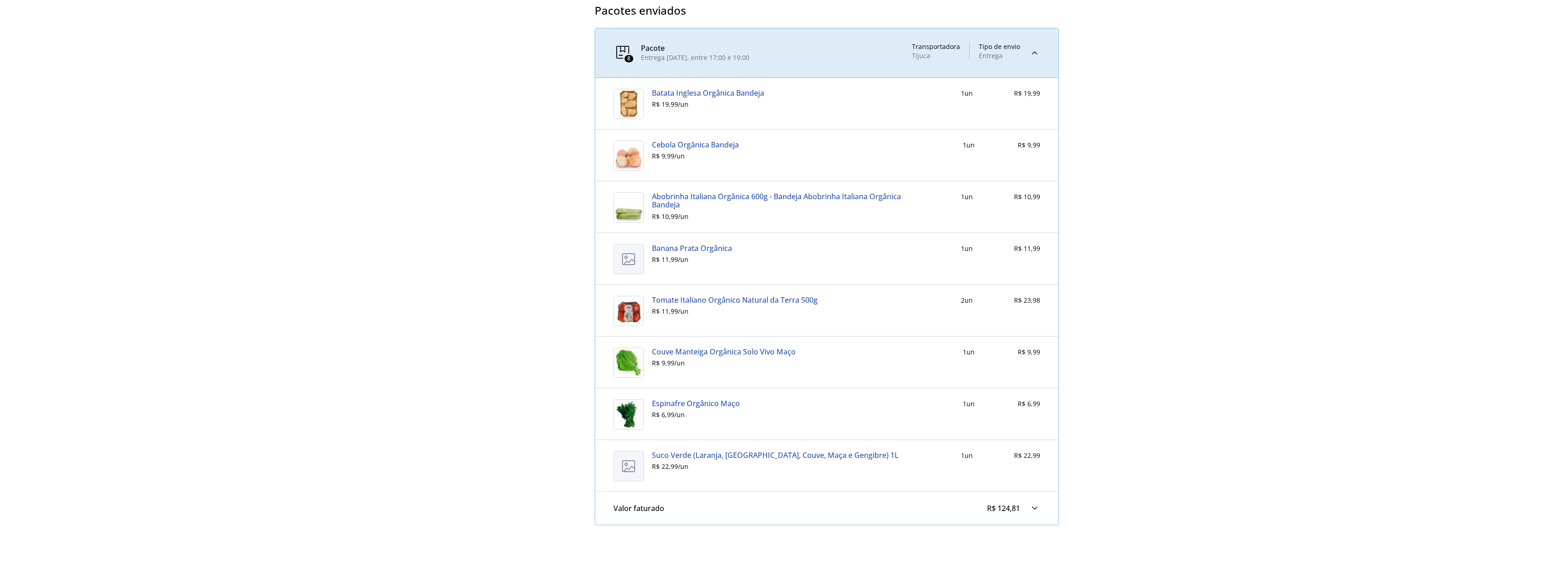
scroll to position [366, 0]
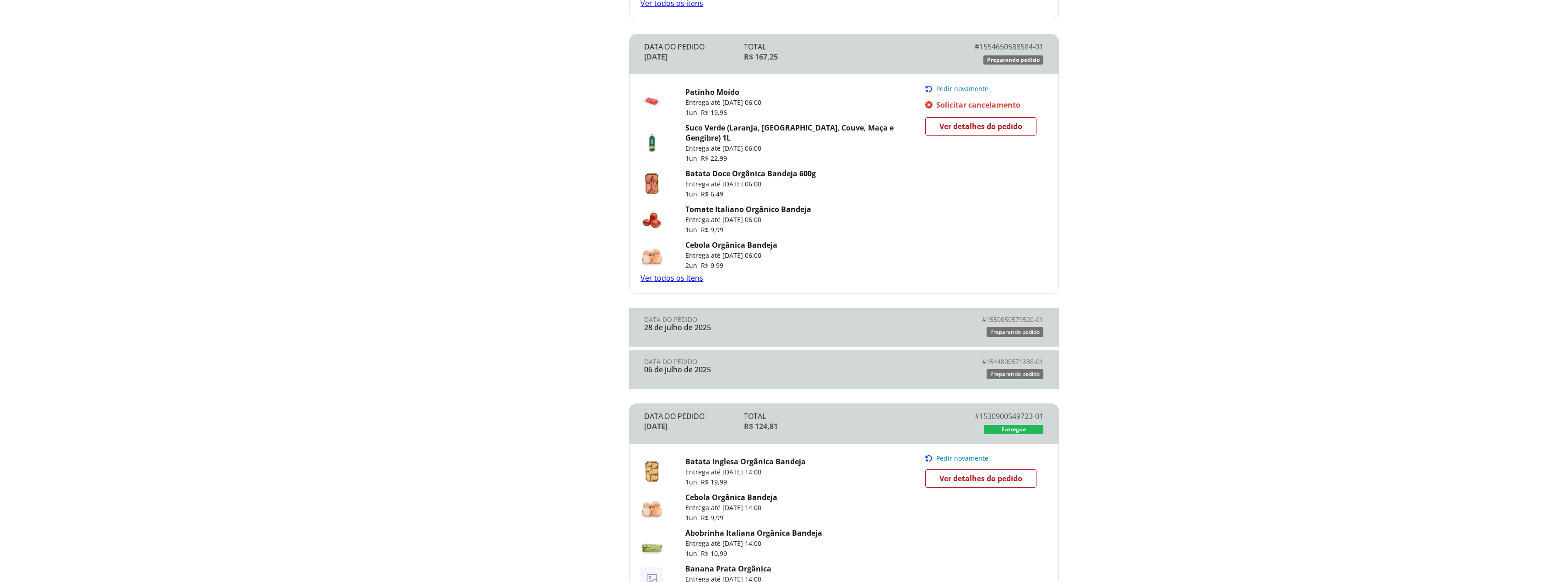
click at [759, 366] on div "06 de julho de 2025" at bounding box center [744, 369] width 199 height 8
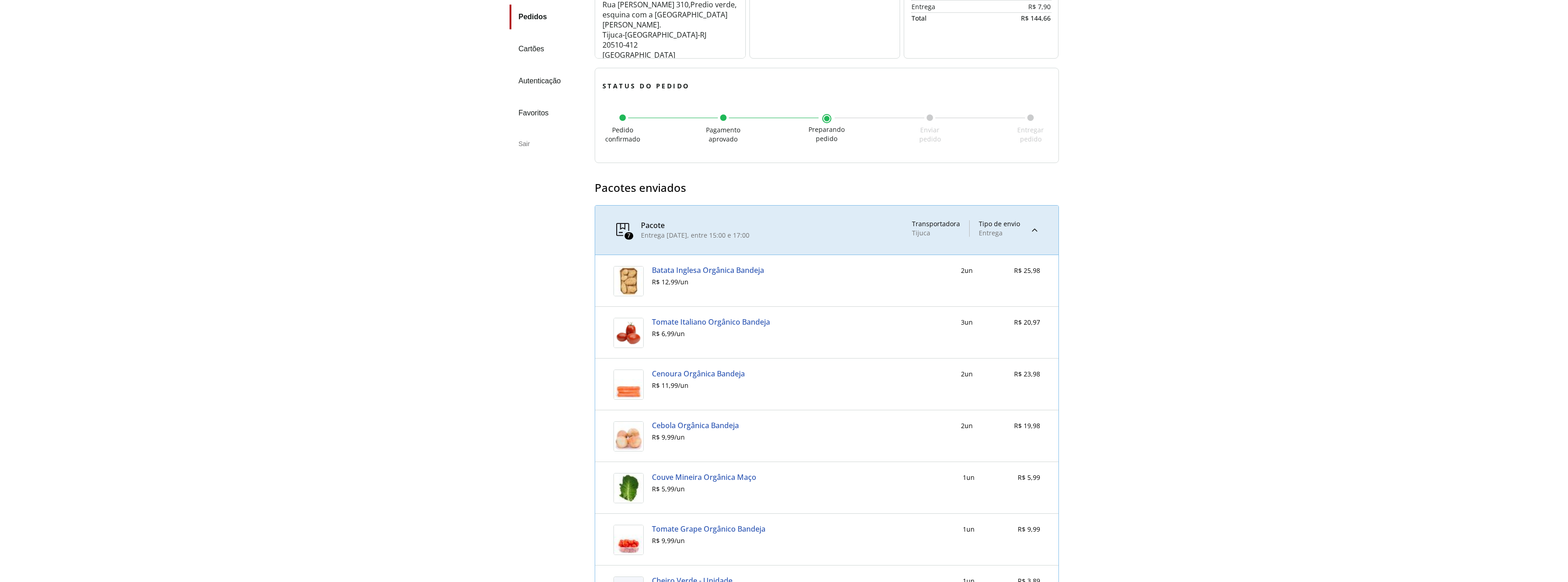
scroll to position [183, 0]
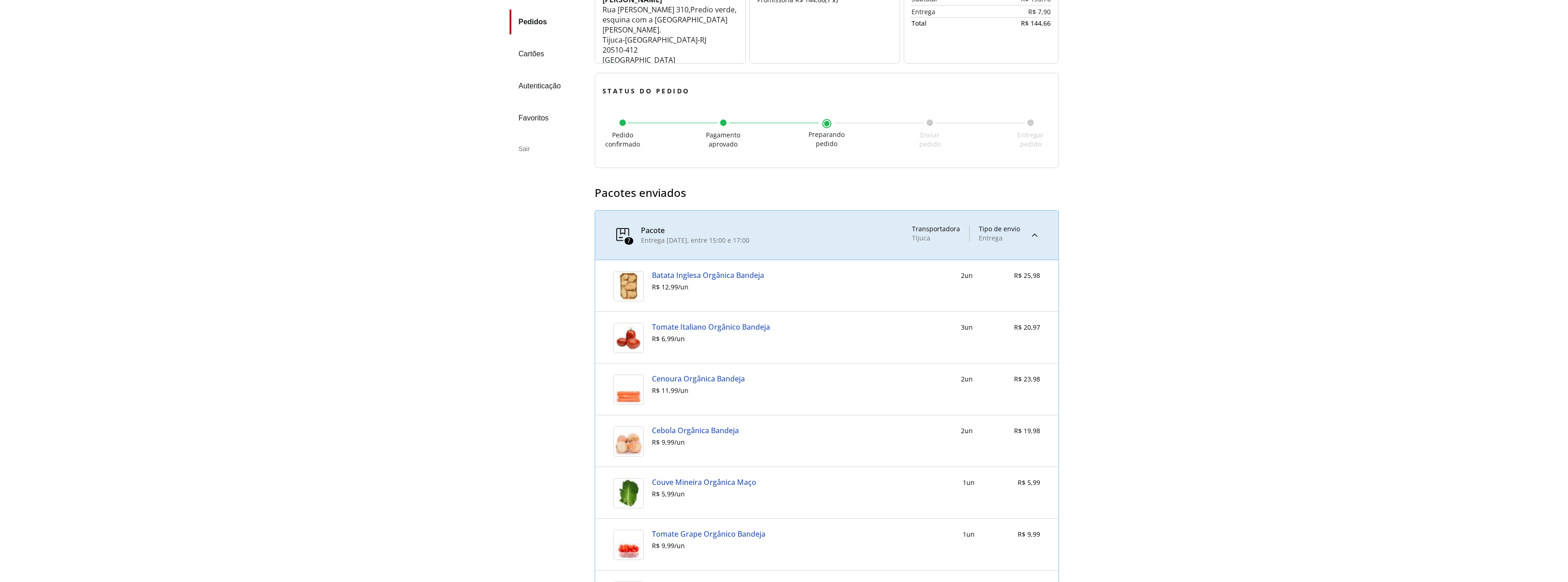
scroll to position [1604, 0]
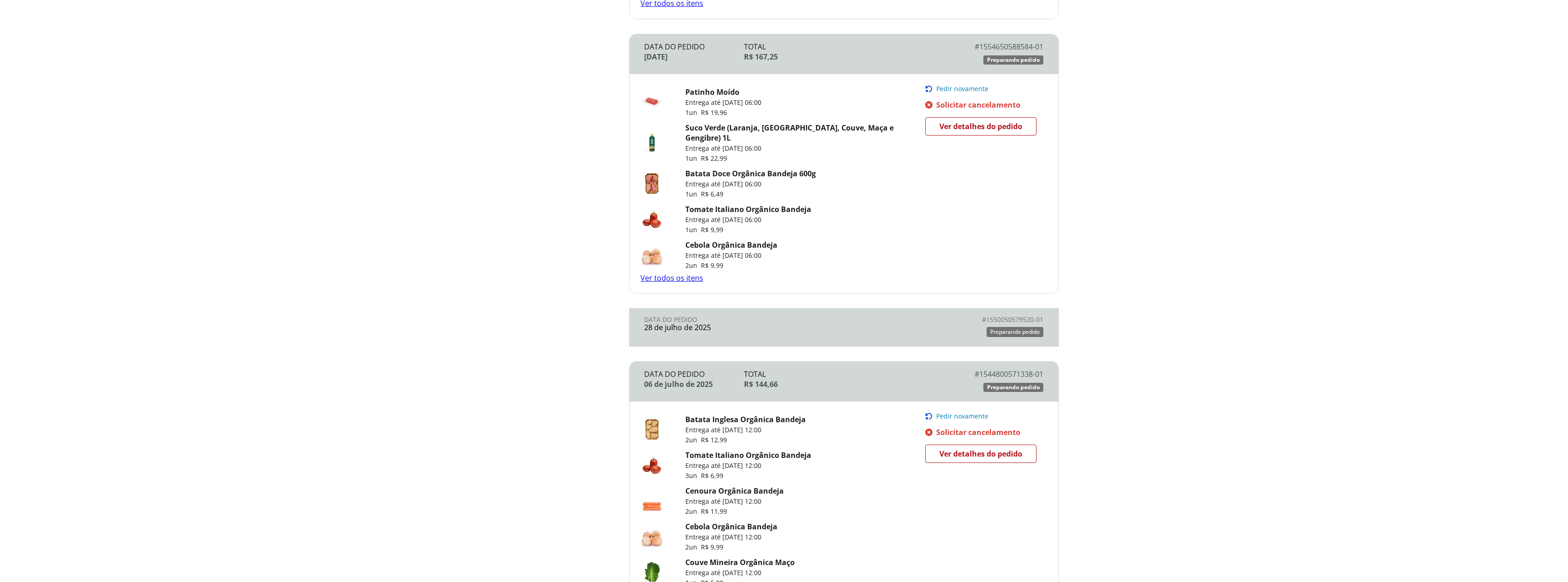
click at [779, 323] on div "28 de julho de 2025" at bounding box center [744, 327] width 199 height 8
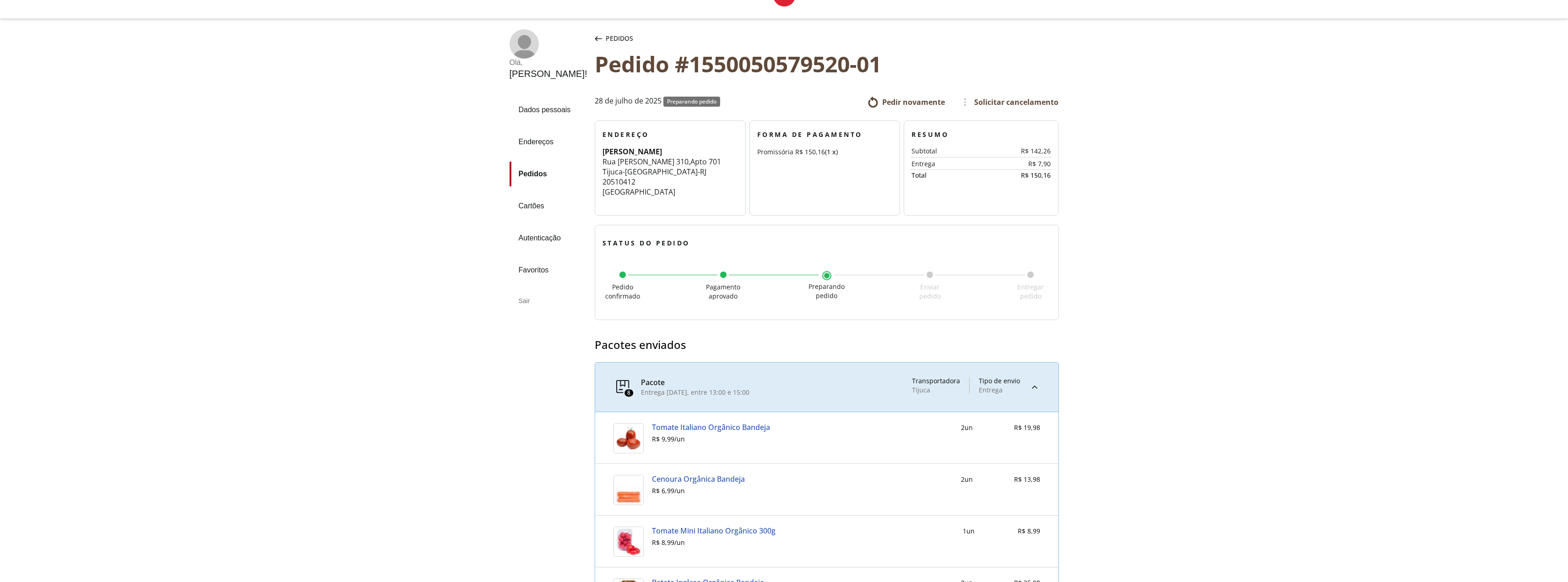
scroll to position [31, 0]
click at [593, 35] on div "Pedidos" at bounding box center [614, 39] width 42 height 18
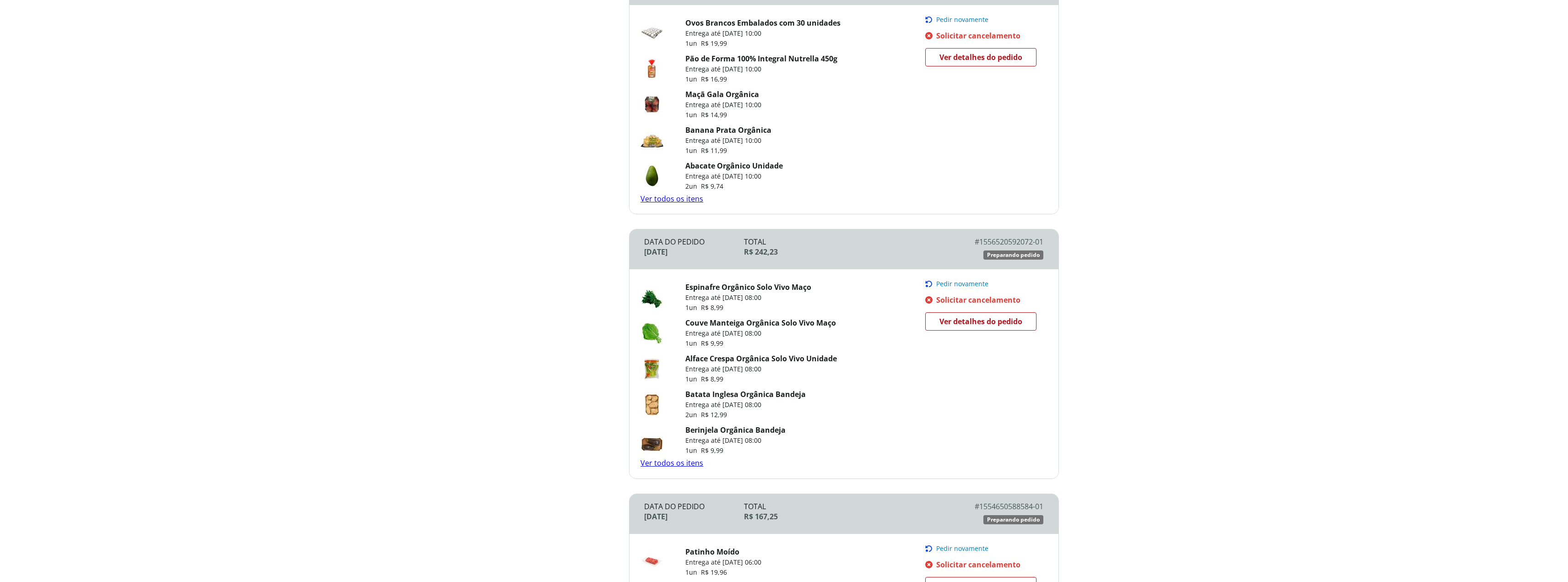
scroll to position [1146, 0]
click at [910, 134] on div "Banana Prata Orgânica Entrega até 31/08/2025 às 10:00 1 un R$ 11,99" at bounding box center [783, 139] width 285 height 35
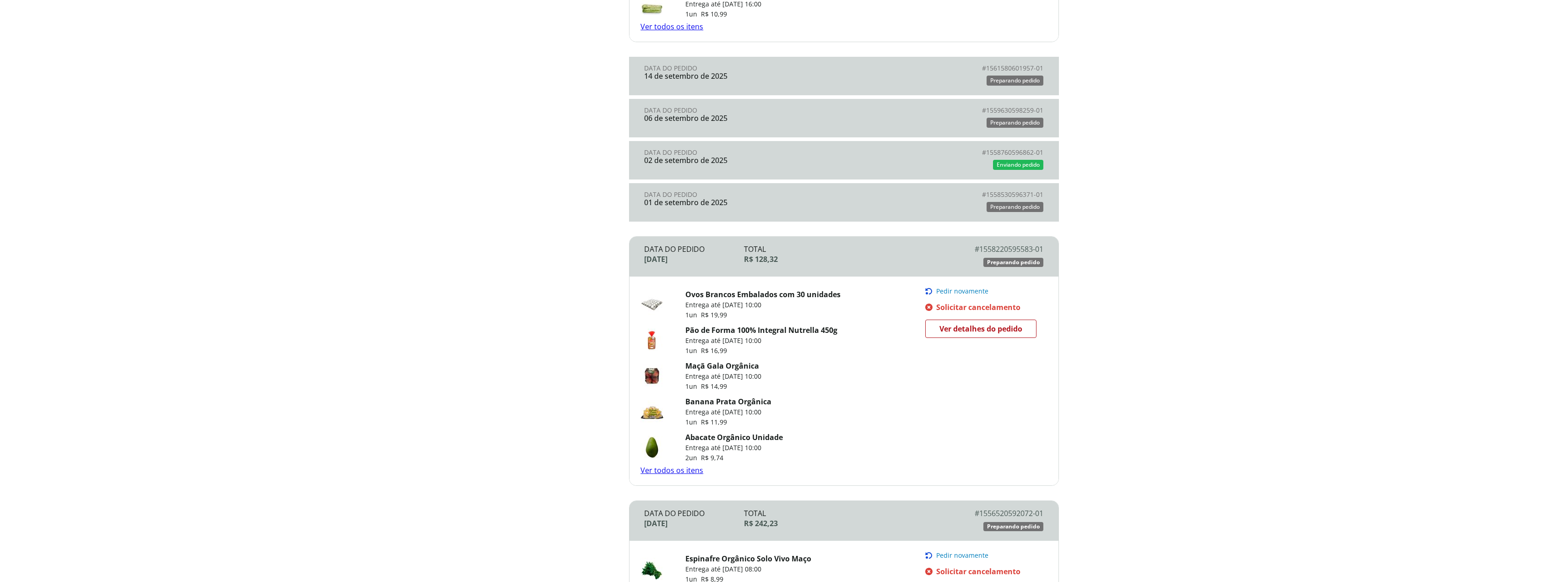
scroll to position [856, 0]
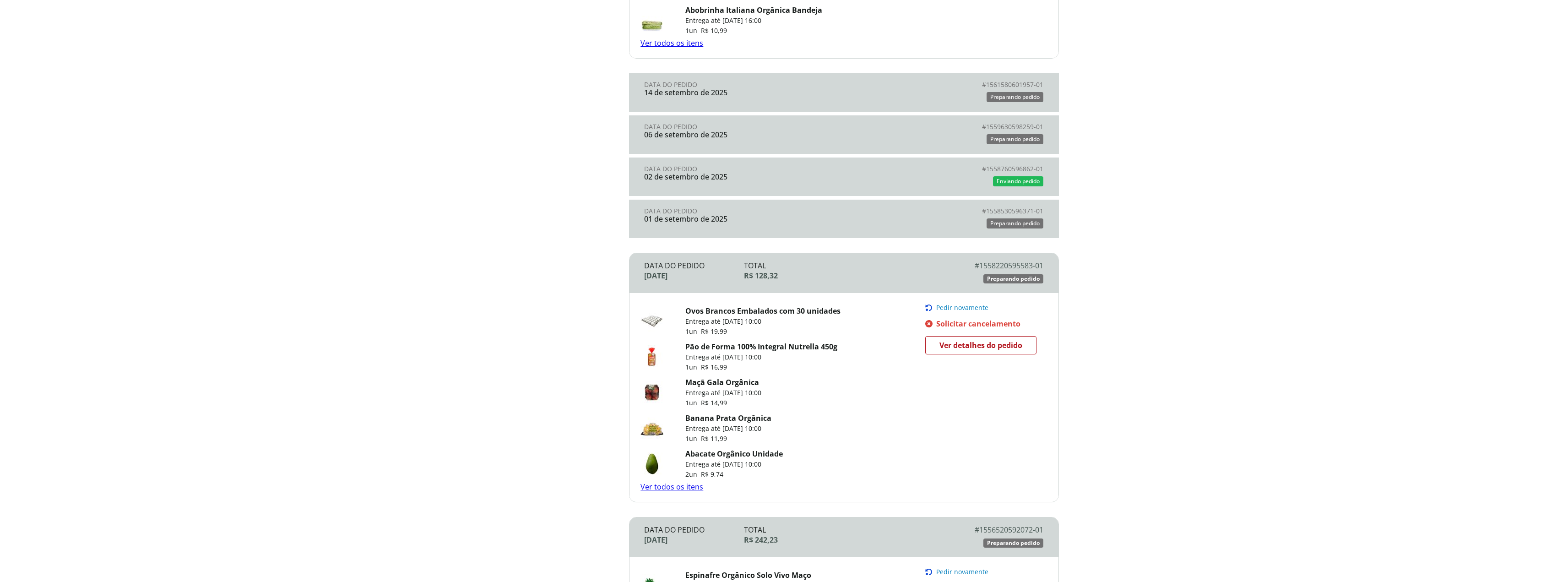
click at [790, 215] on div "01 de setembro de 2025" at bounding box center [744, 218] width 199 height 8
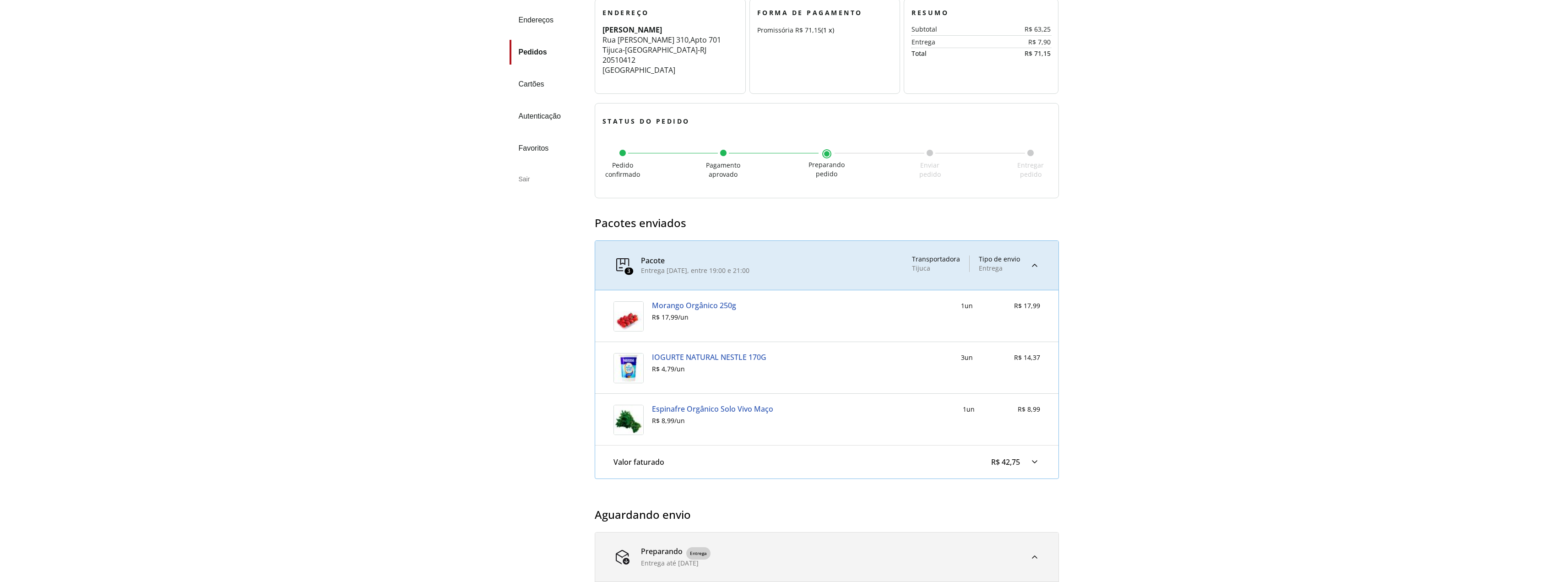
scroll to position [152, 0]
click at [866, 207] on section "Pacotes enviados 3 Pacote Entrega segunda-feira, 01 de setembro, entre 19:00 e …" at bounding box center [826, 348] width 464 height 284
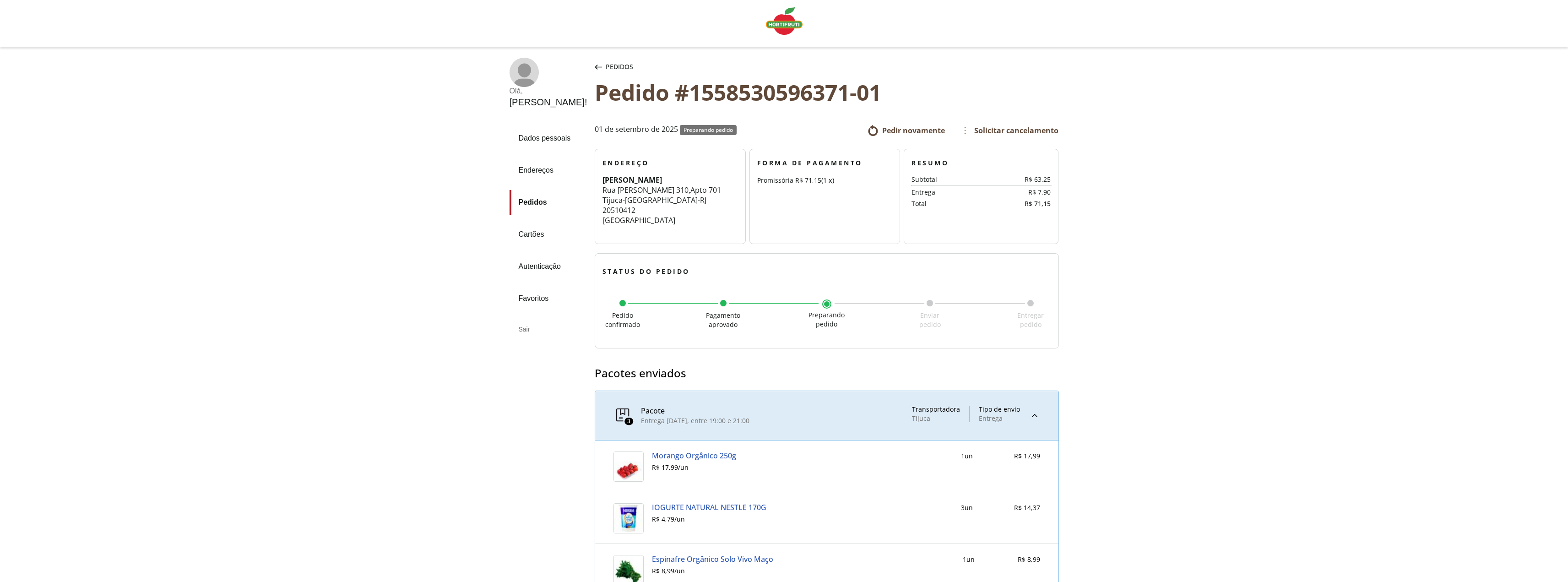
scroll to position [0, 0]
click at [593, 66] on div "Pedidos" at bounding box center [614, 70] width 42 height 18
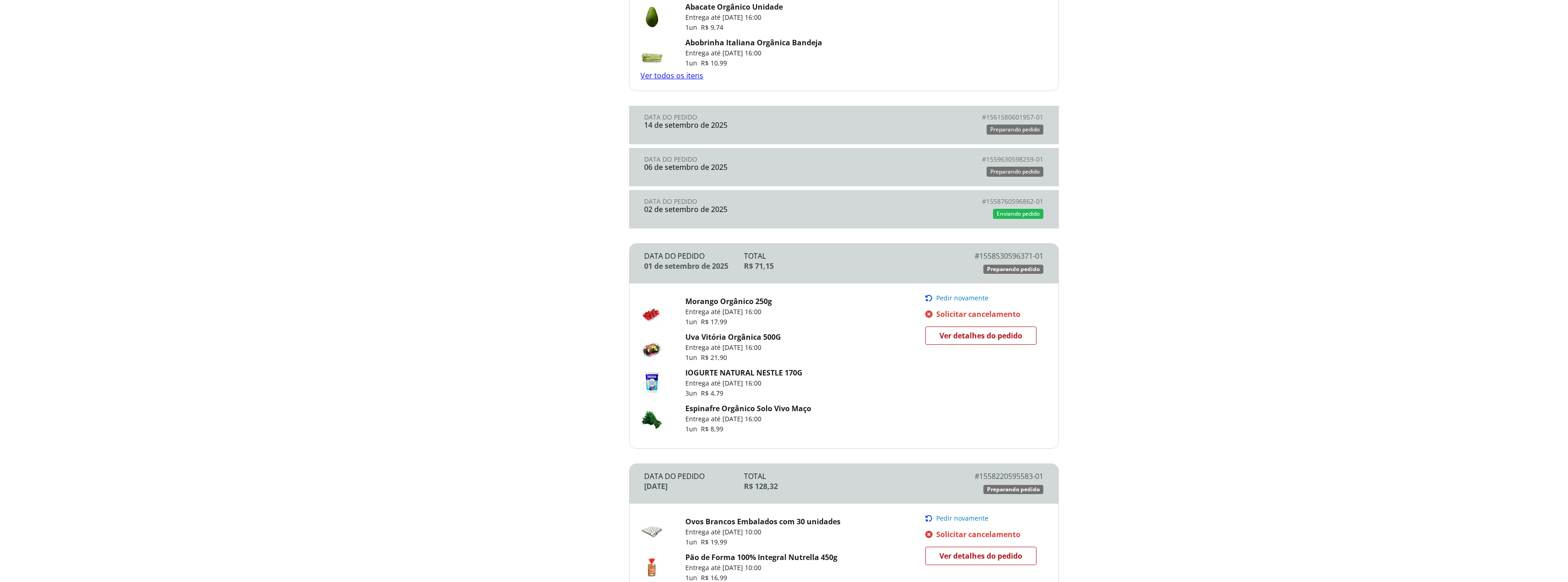
scroll to position [811, 0]
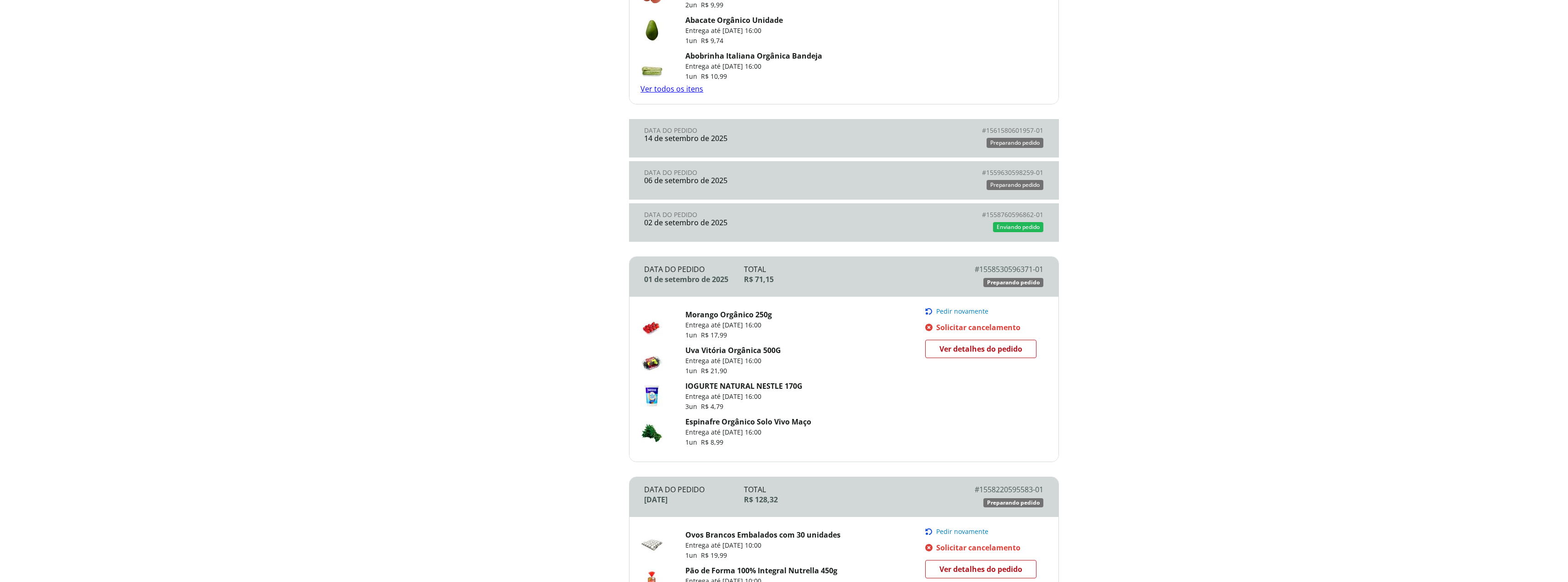
click at [745, 217] on div "Data do Pedido" at bounding box center [744, 215] width 199 height 7
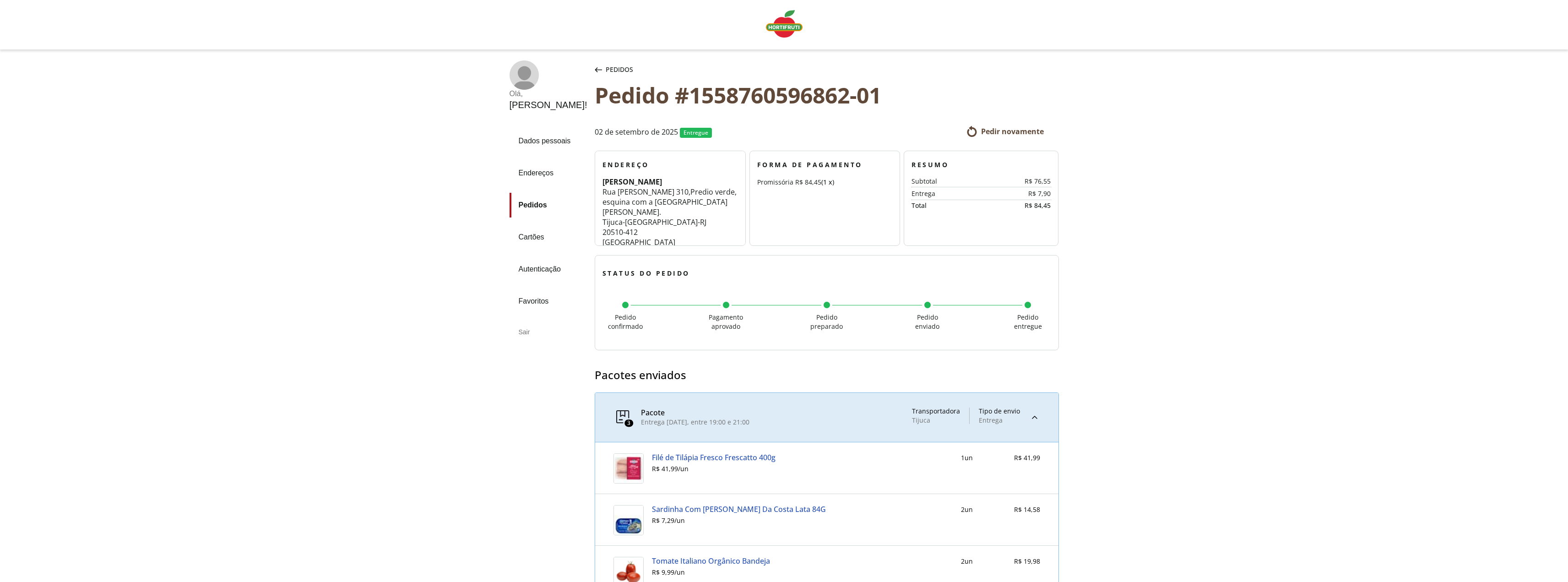
click at [595, 67] on icon "button" at bounding box center [598, 70] width 7 height 5
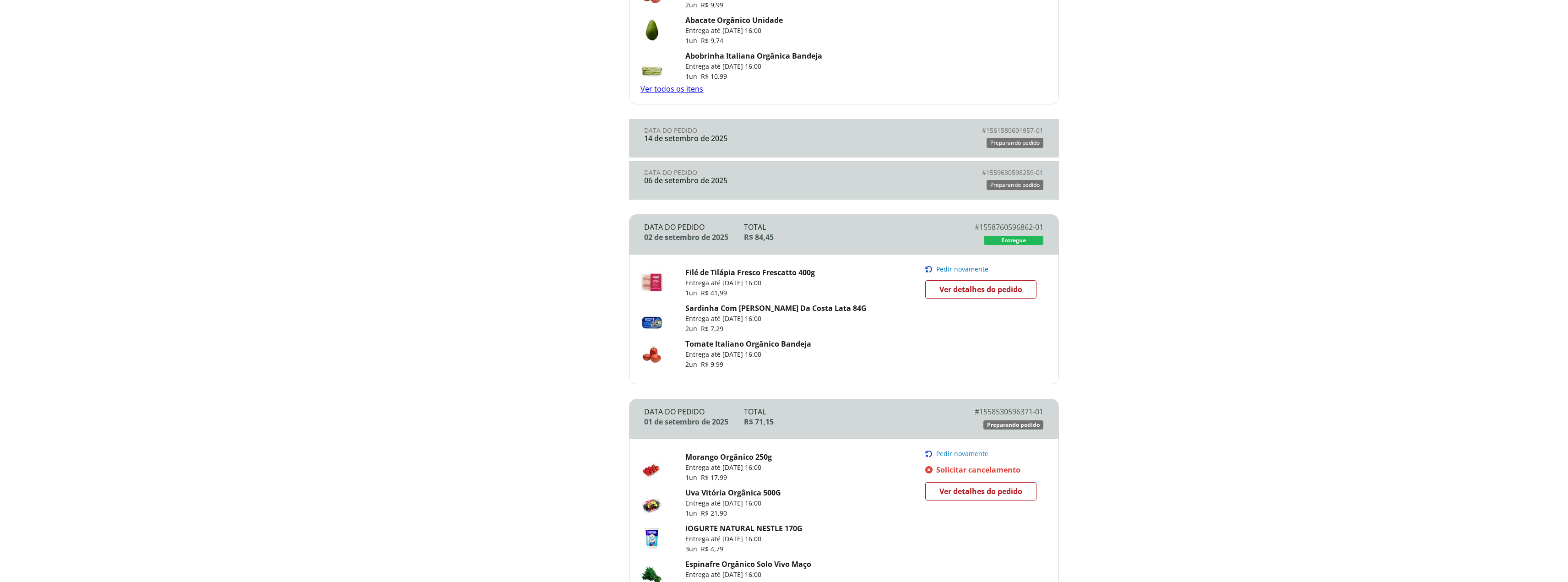
click at [803, 183] on div "06 de setembro de 2025" at bounding box center [744, 180] width 199 height 8
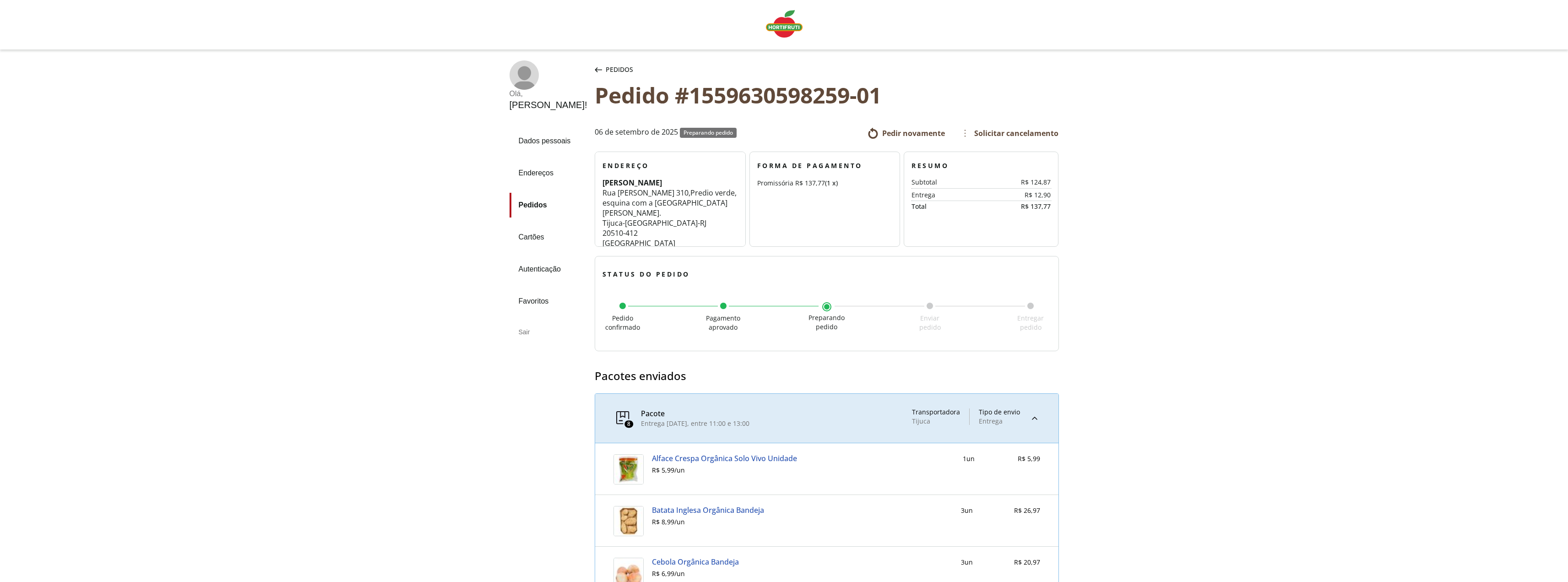
click at [595, 70] on icon "button" at bounding box center [598, 70] width 7 height 5
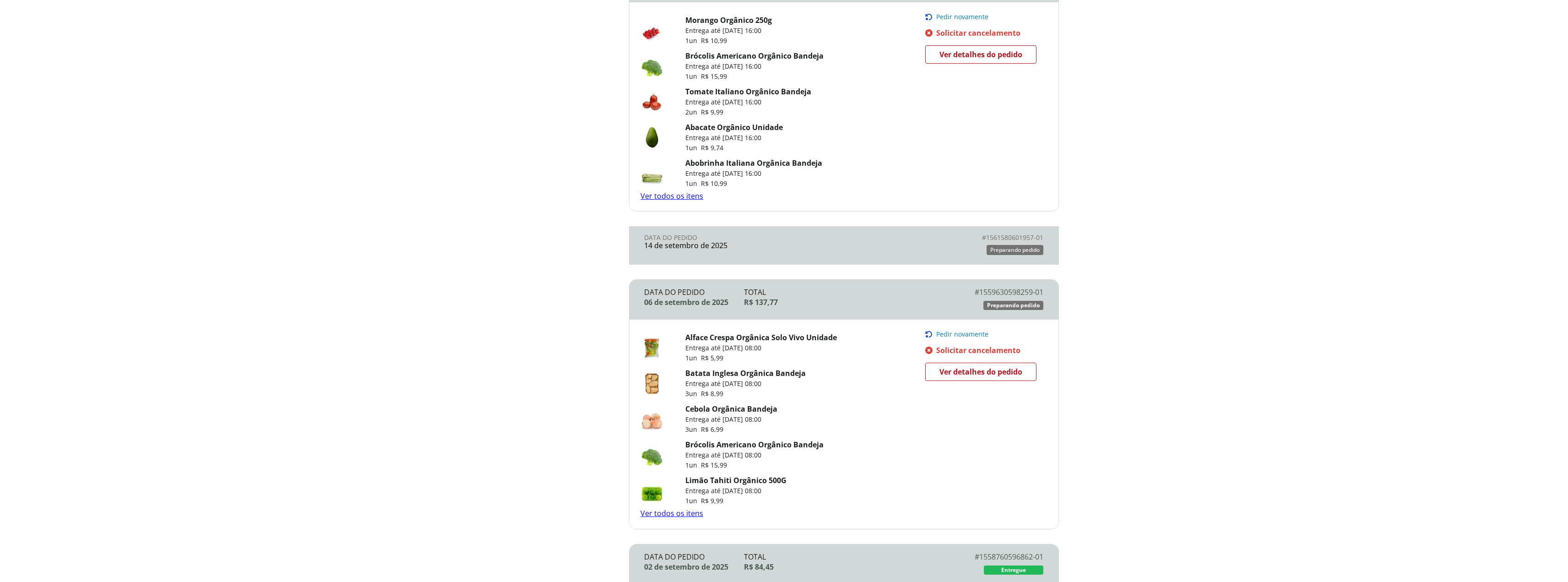
scroll to position [688, 0]
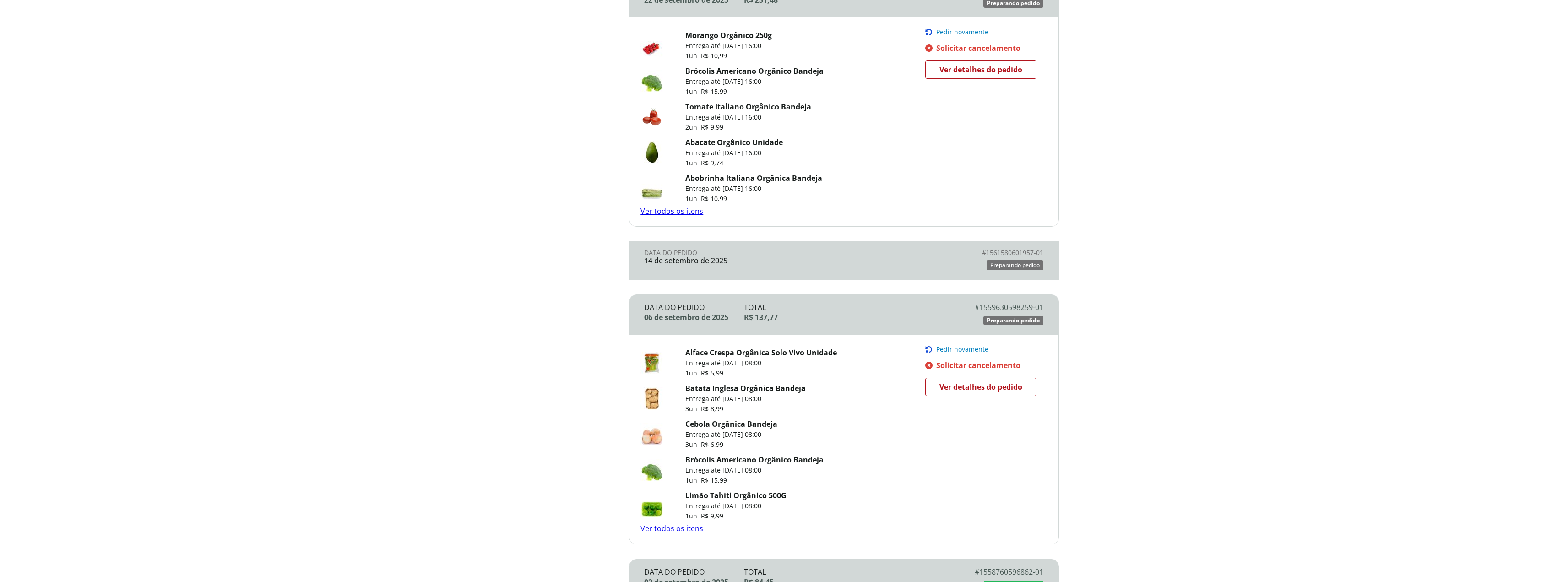
click at [772, 263] on div "14 de setembro de 2025" at bounding box center [744, 260] width 199 height 8
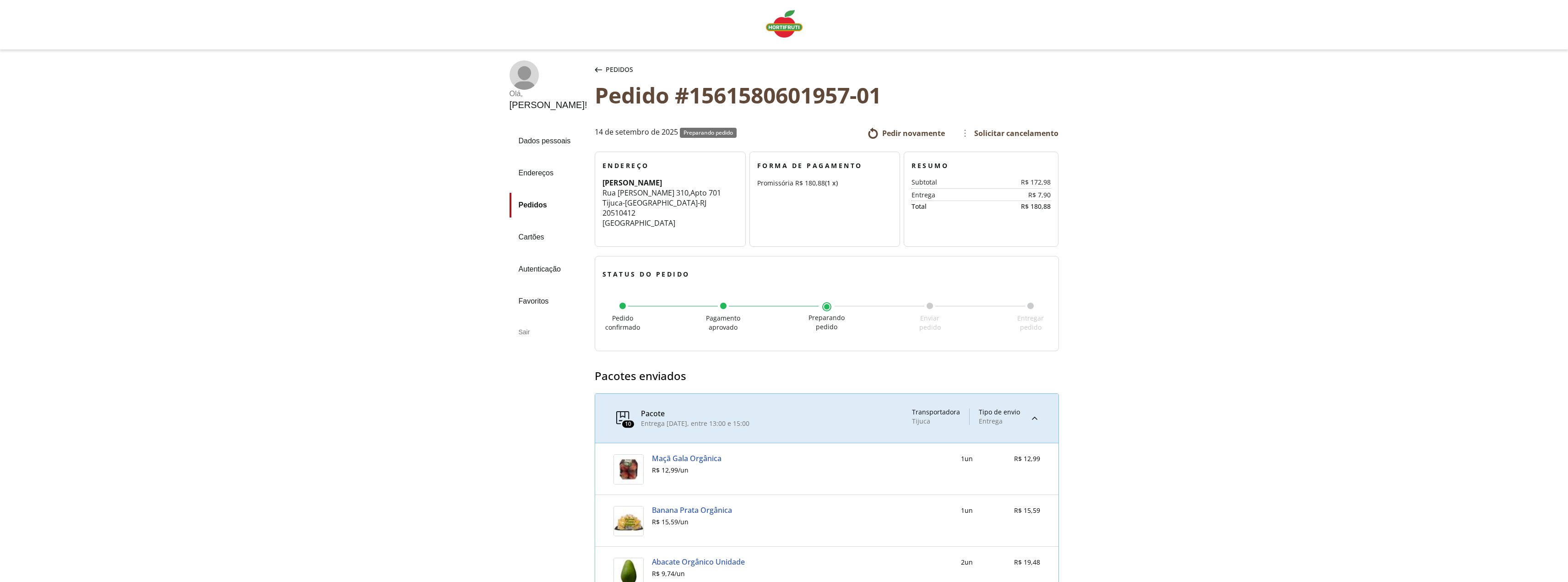
click at [606, 70] on span "Pedidos" at bounding box center [619, 69] width 28 height 9
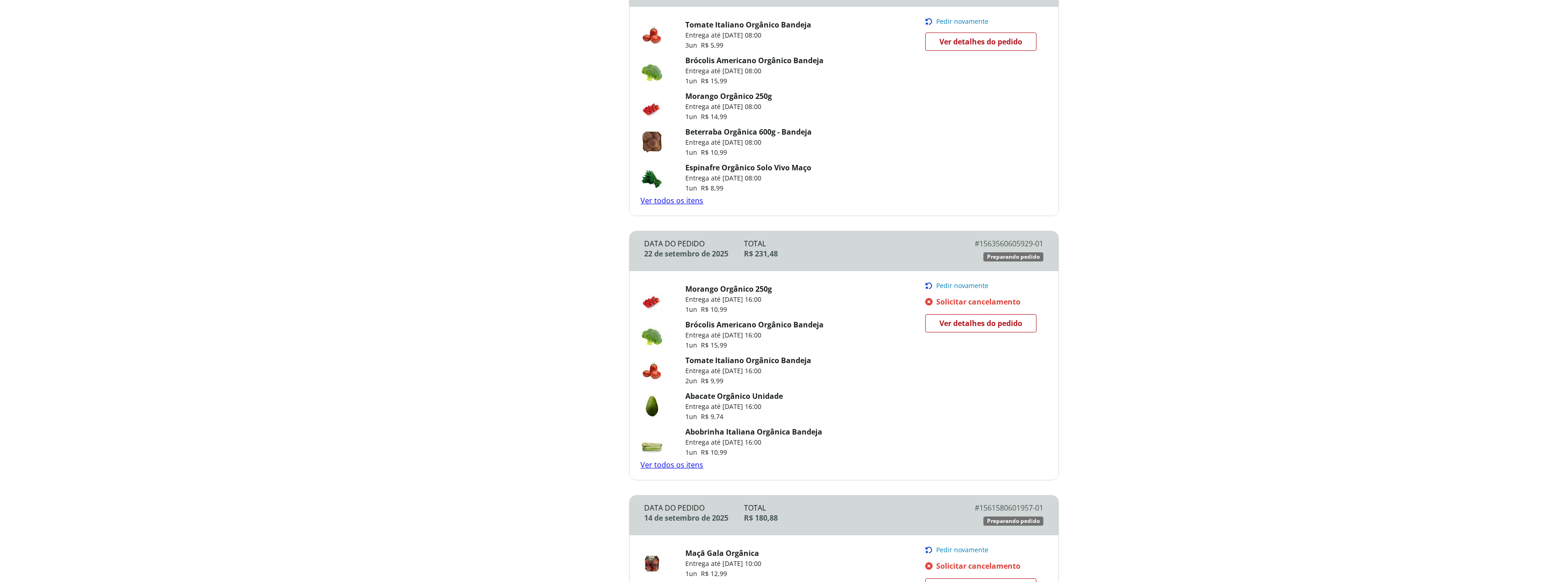
scroll to position [429, 0]
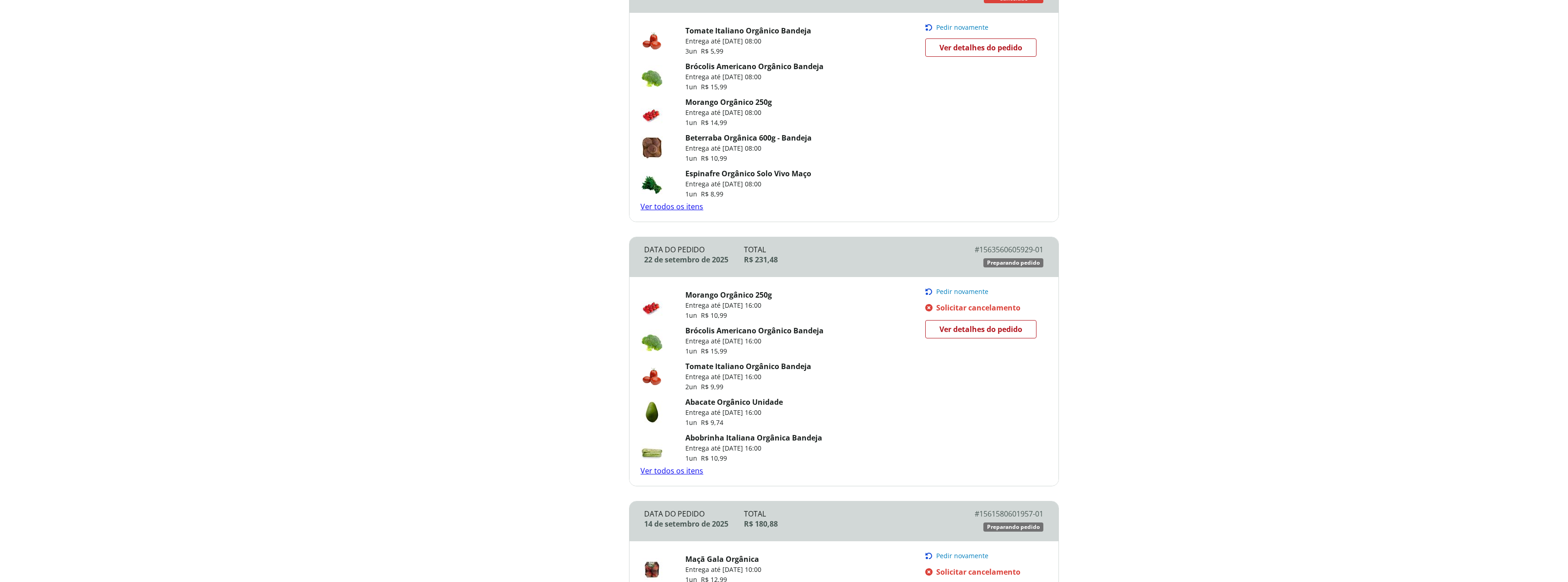
click at [856, 153] on div "Beterraba Orgânica 600g - Bandeja Entrega até 28/09/2025 às 08:00 1 un R$ 10,99" at bounding box center [783, 149] width 285 height 35
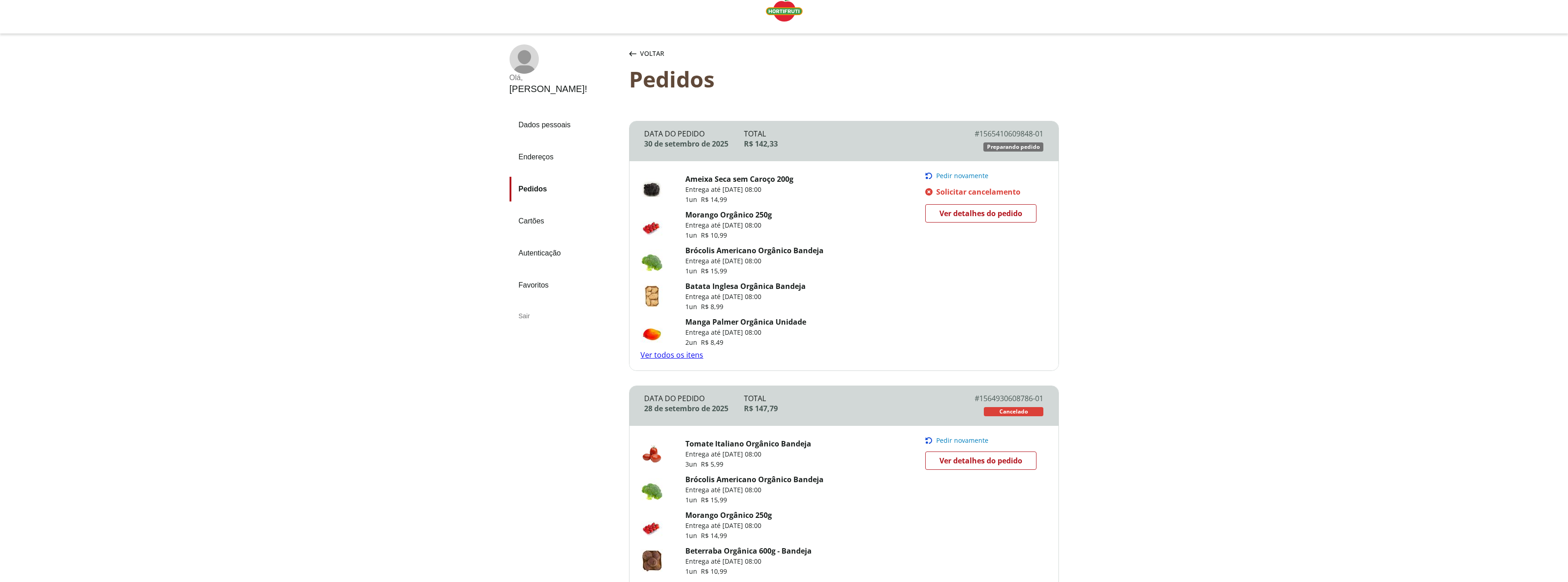
scroll to position [0, 0]
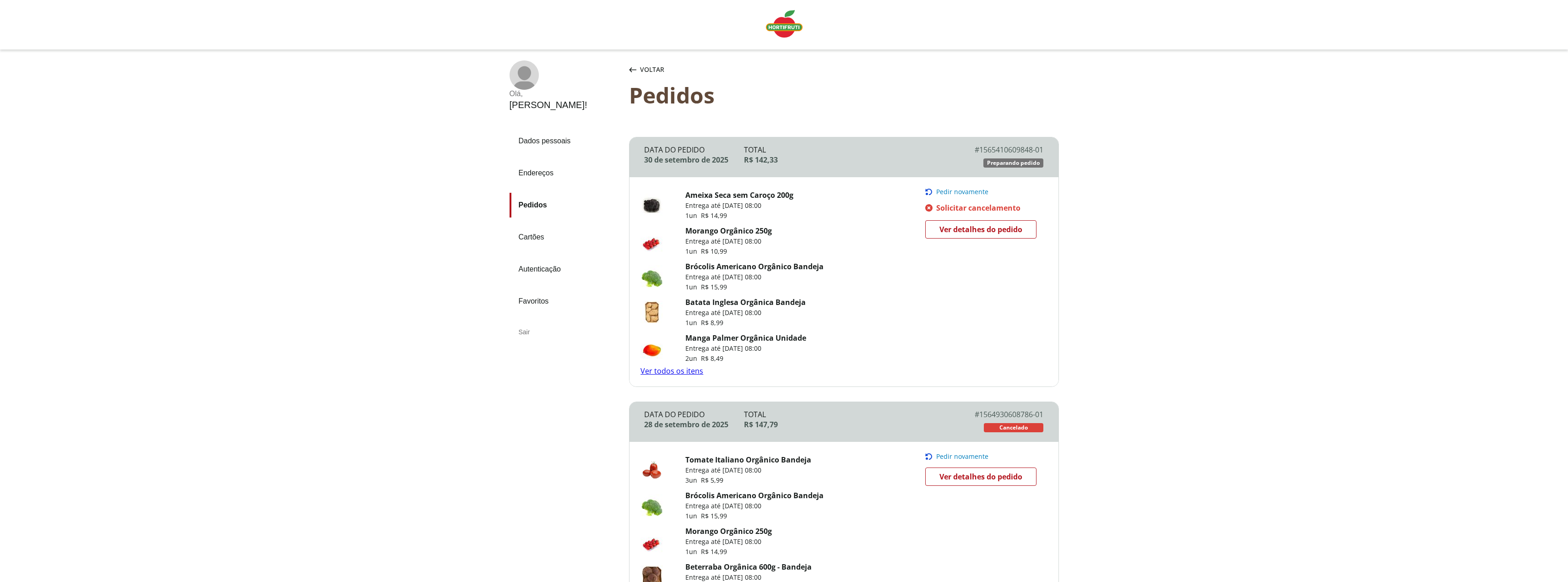
click at [696, 373] on link "Ver todos os itens" at bounding box center [672, 370] width 63 height 10
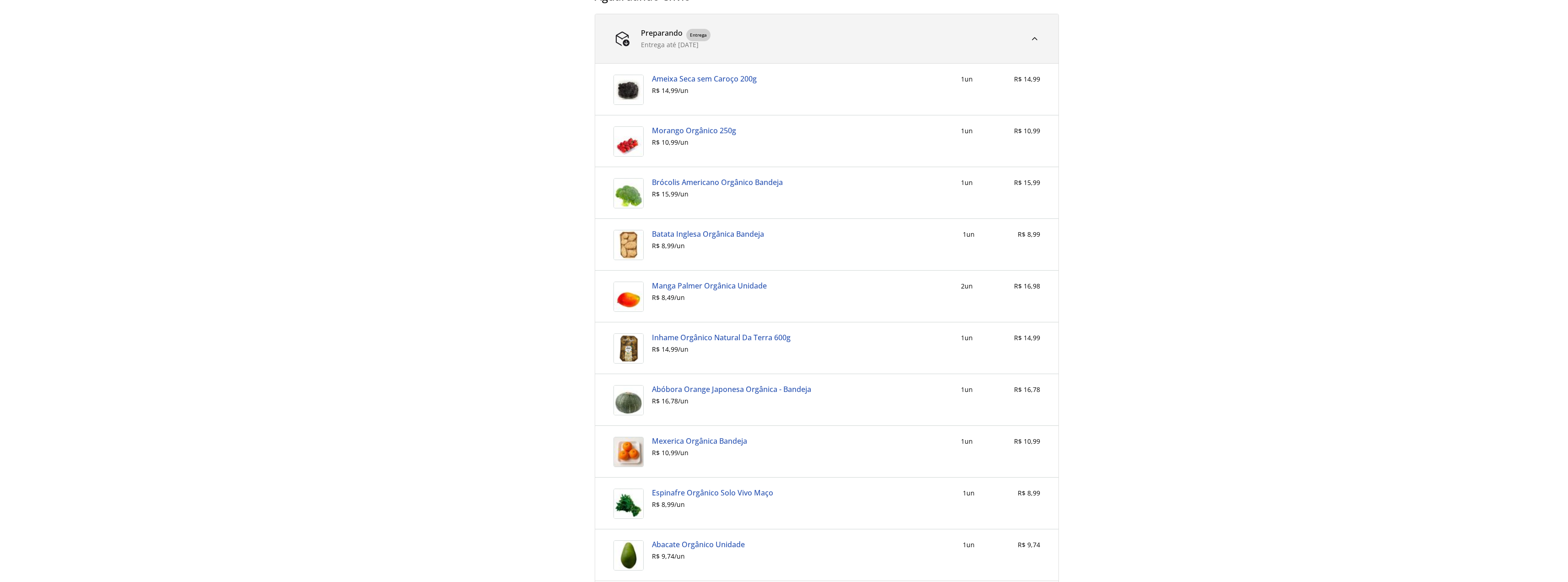
scroll to position [381, 0]
click at [1138, 484] on div "Olá , [PERSON_NAME] ! Dados pessoais Endereços Pedidos Cartões Autenticação Fav…" at bounding box center [784, 163] width 1568 height 990
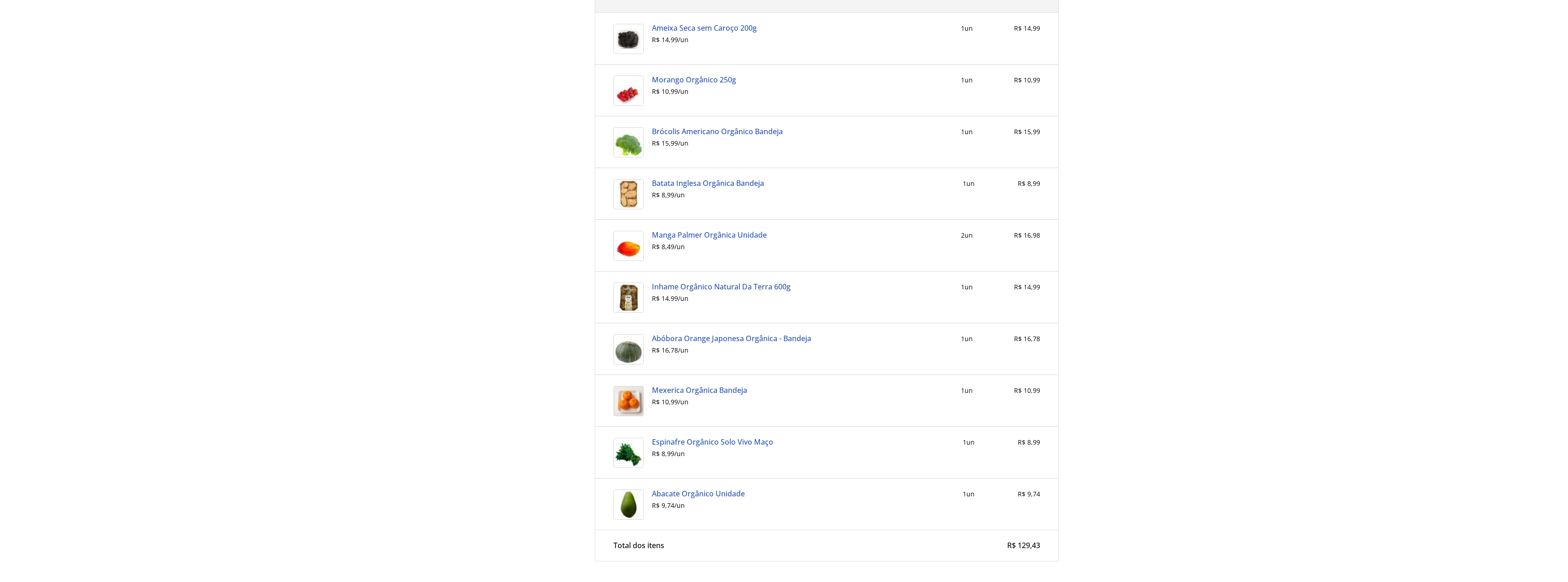
scroll to position [429, 0]
click at [1259, 252] on div "Olá , [PERSON_NAME] ! Dados pessoais Endereços Pedidos Cartões Autenticação Fav…" at bounding box center [784, 114] width 1568 height 990
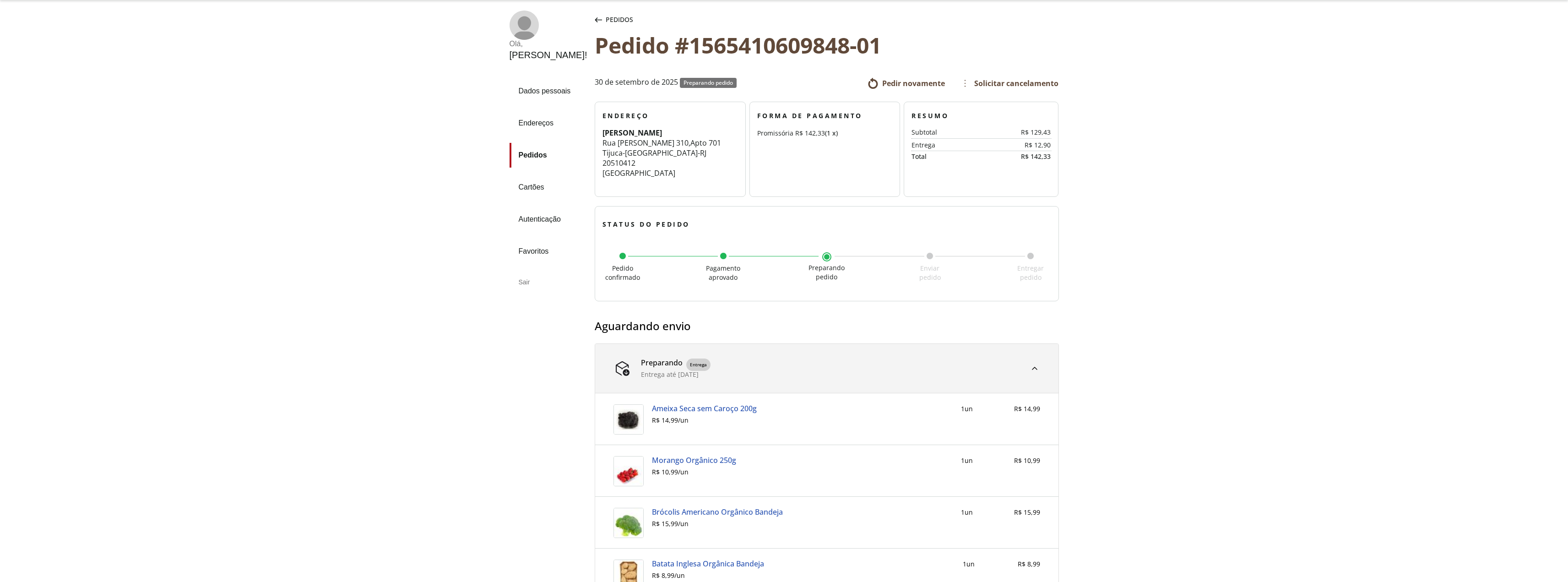
scroll to position [48, 0]
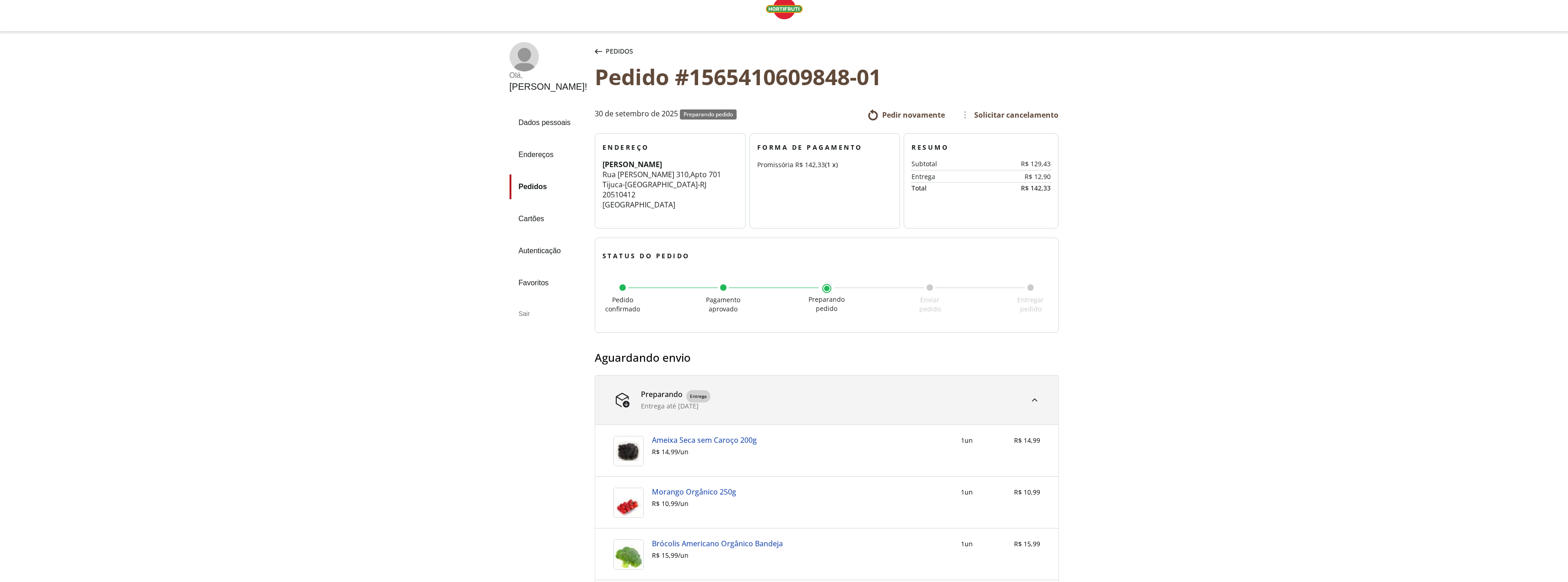
scroll to position [17, 0]
click at [1362, 192] on div "Olá , [PERSON_NAME] ! Dados pessoais Endereços Pedidos Cartões Autenticação Fav…" at bounding box center [784, 526] width 1568 height 990
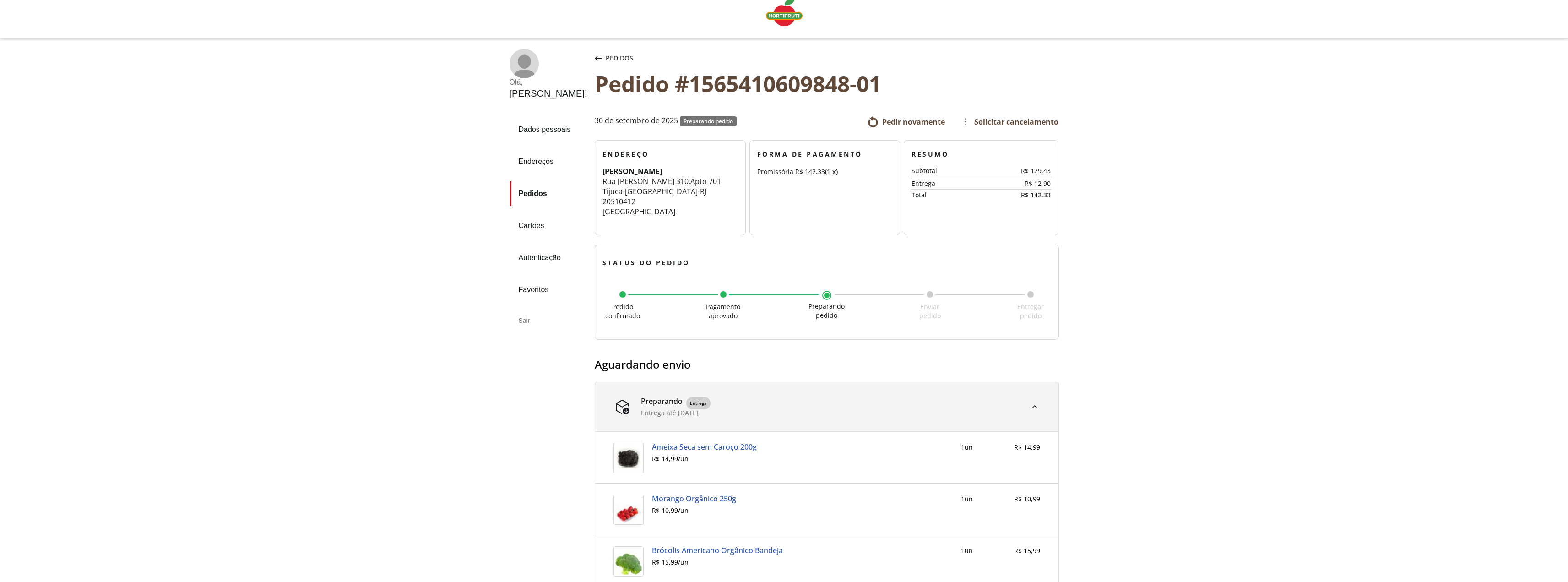
scroll to position [2, 0]
